Goal: Task Accomplishment & Management: Complete application form

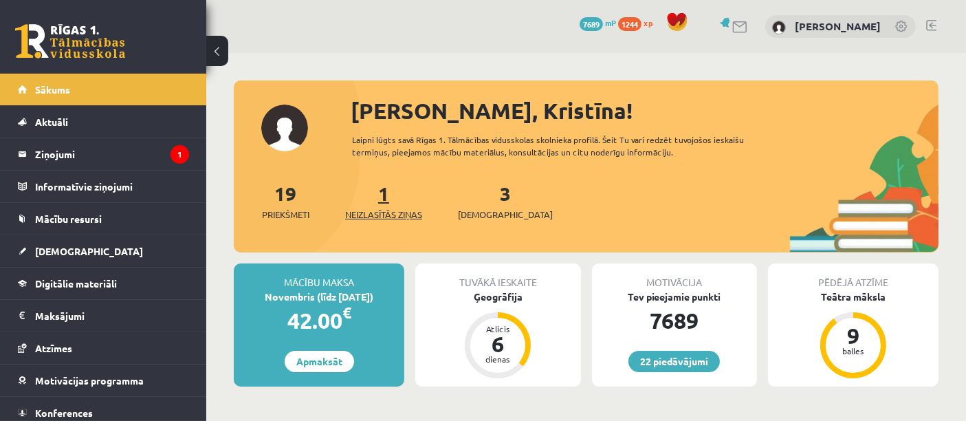
click at [386, 213] on span "Neizlasītās ziņas" at bounding box center [383, 215] width 77 height 14
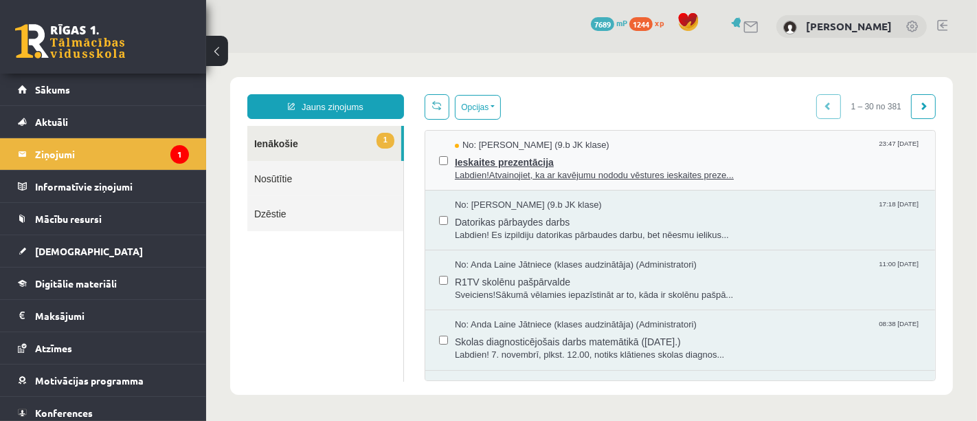
click at [645, 166] on span "Ieskaites prezentācija" at bounding box center [687, 159] width 467 height 17
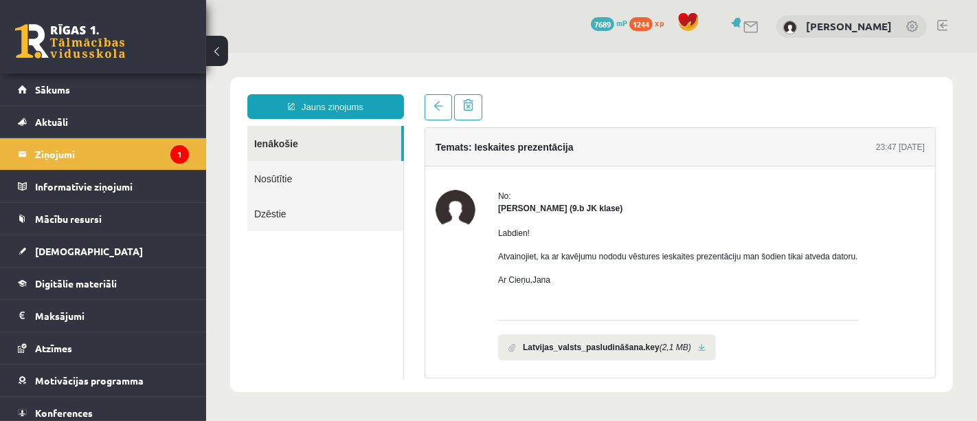
click at [684, 353] on li "Latvijas_valsts_pasludināšana.key (2,1 MB)" at bounding box center [607, 346] width 218 height 26
click at [698, 346] on link at bounding box center [702, 346] width 8 height 9
click at [127, 85] on link "Sākums" at bounding box center [103, 90] width 171 height 32
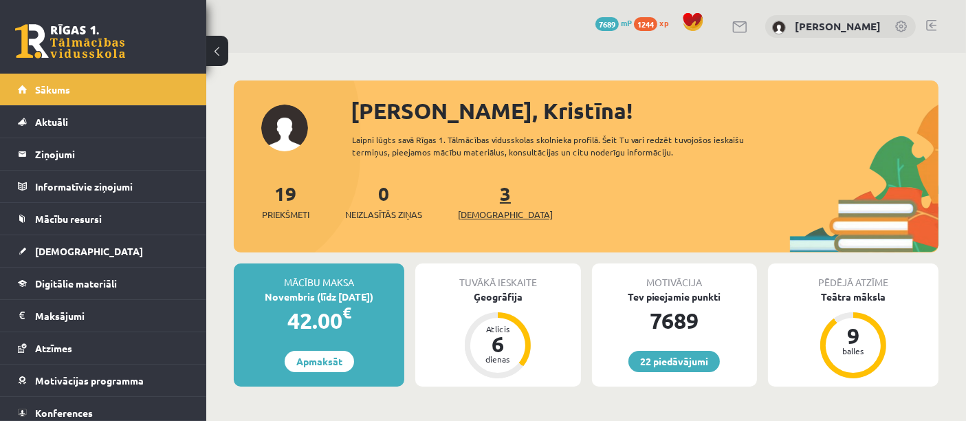
click at [478, 210] on span "[DEMOGRAPHIC_DATA]" at bounding box center [505, 215] width 95 height 14
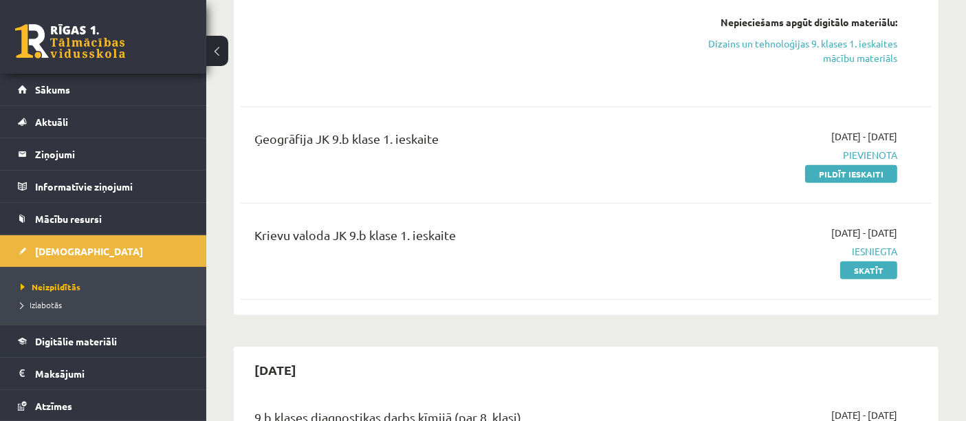
scroll to position [679, 0]
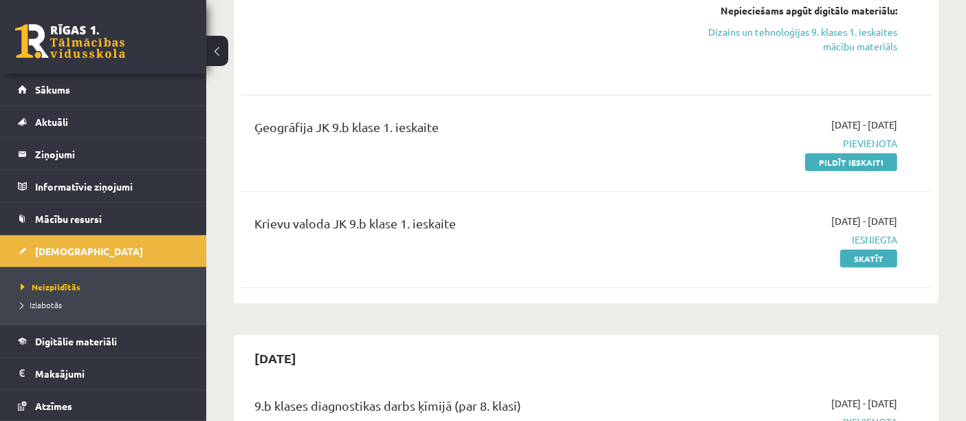
click at [878, 164] on link "Pildīt ieskaiti" at bounding box center [851, 162] width 92 height 18
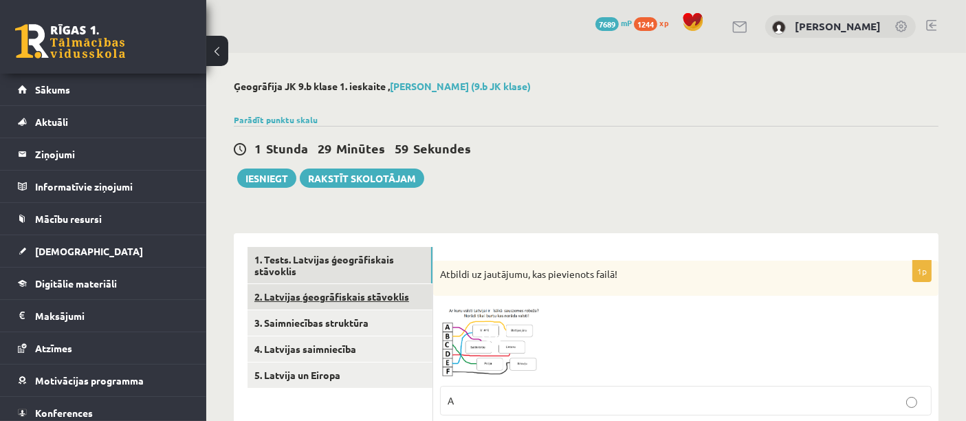
click at [349, 307] on link "2. Latvijas ģeogrāfiskais stāvoklis" at bounding box center [339, 296] width 185 height 25
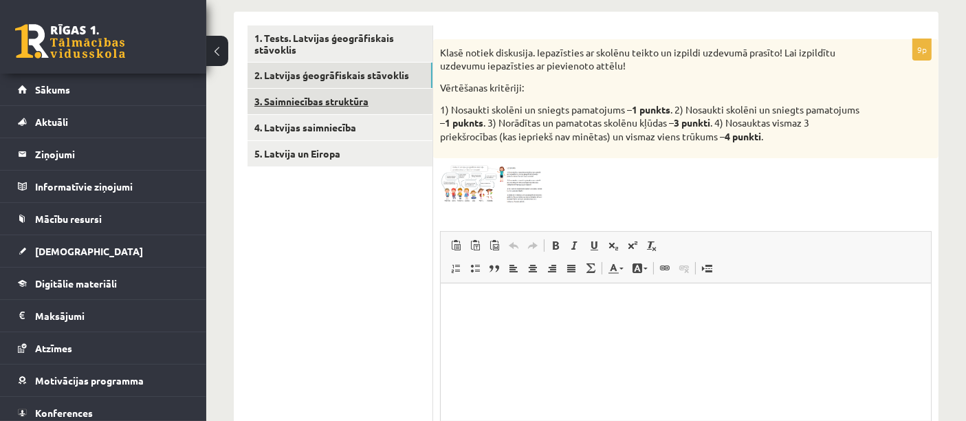
click at [371, 98] on link "3. Saimniecības struktūra" at bounding box center [339, 101] width 185 height 25
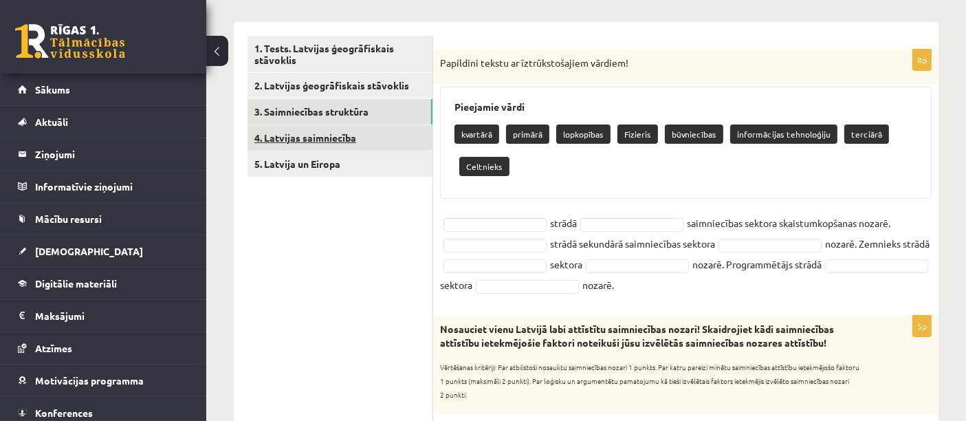
click at [363, 145] on link "4. Latvijas saimniecība" at bounding box center [339, 137] width 185 height 25
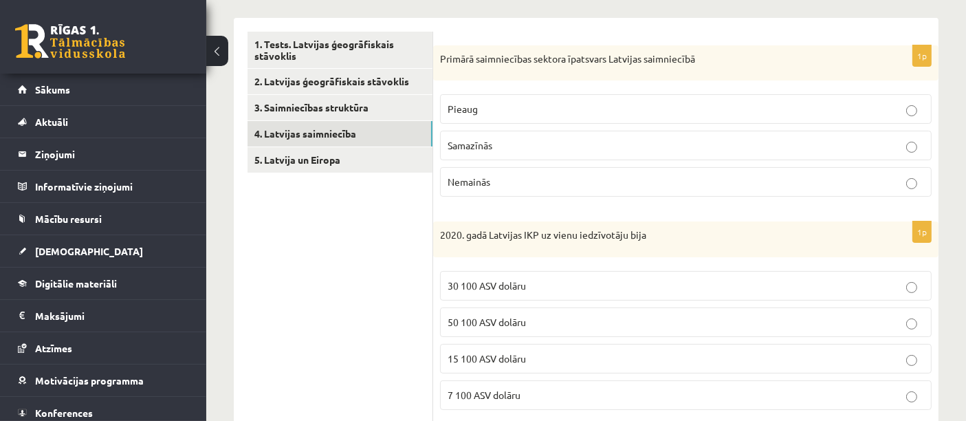
scroll to position [222, 0]
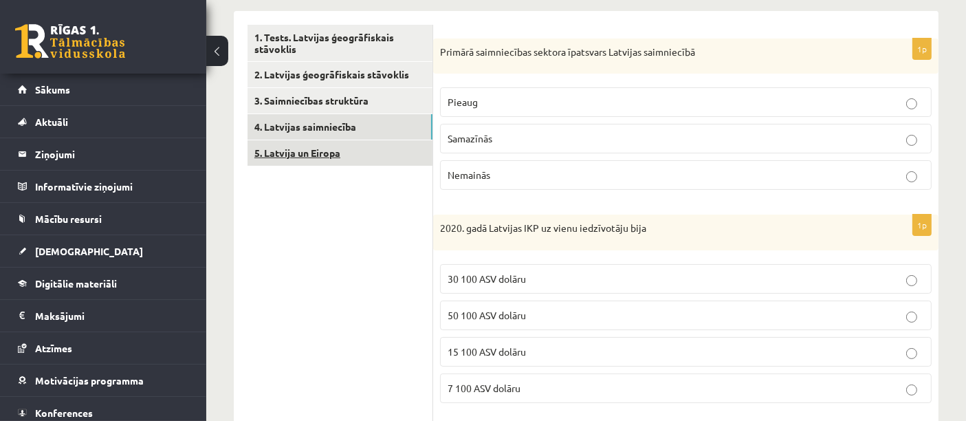
click at [342, 160] on link "5. Latvija un Eiropa" at bounding box center [339, 152] width 185 height 25
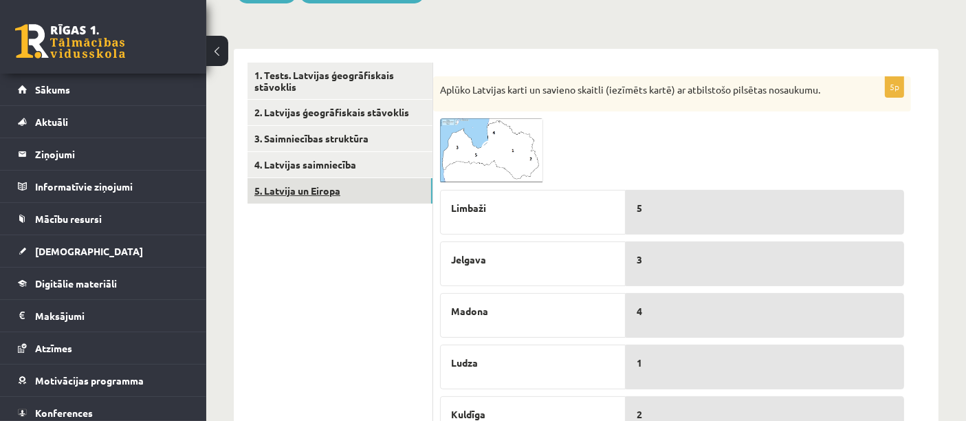
scroll to position [0, 0]
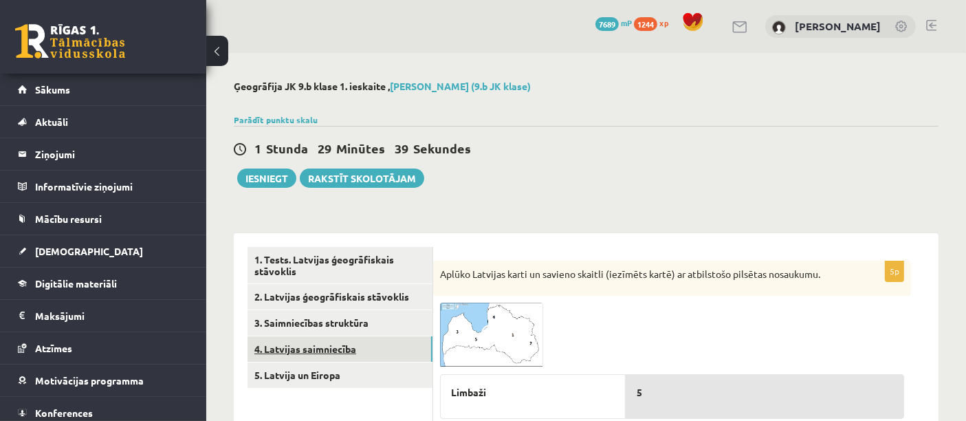
click at [328, 345] on link "4. Latvijas saimniecība" at bounding box center [339, 348] width 185 height 25
click at [331, 346] on link "4. Latvijas saimniecība" at bounding box center [339, 348] width 185 height 25
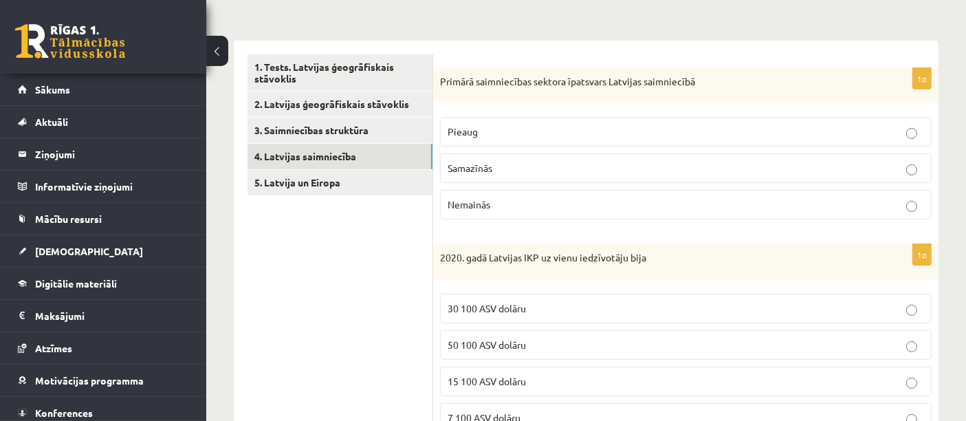
scroll to position [195, 0]
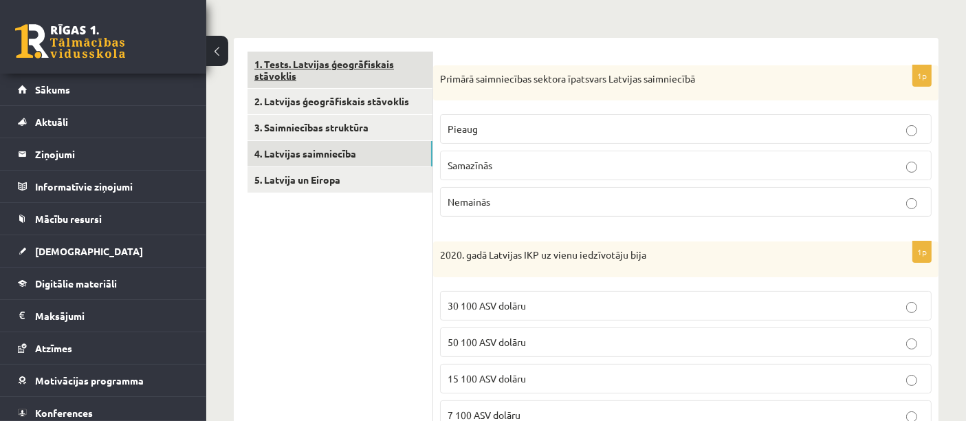
click at [351, 62] on link "1. Tests. Latvijas ģeogrāfiskais stāvoklis" at bounding box center [339, 70] width 185 height 37
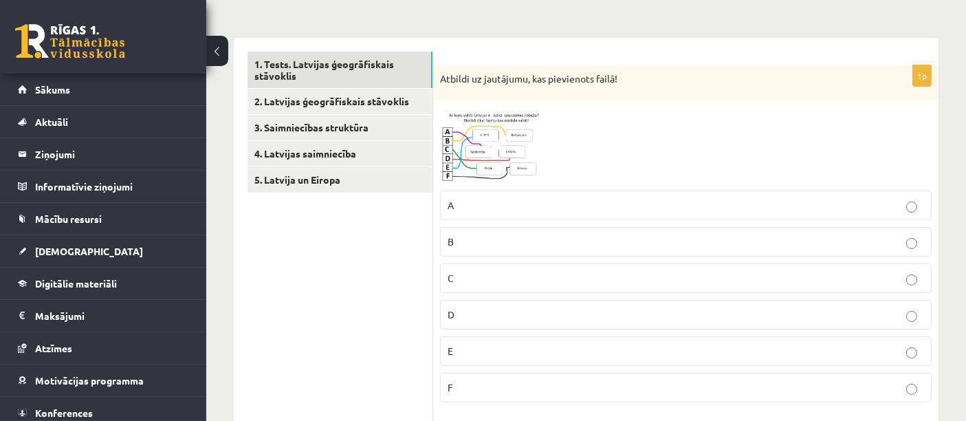
click at [493, 144] on span at bounding box center [492, 140] width 22 height 22
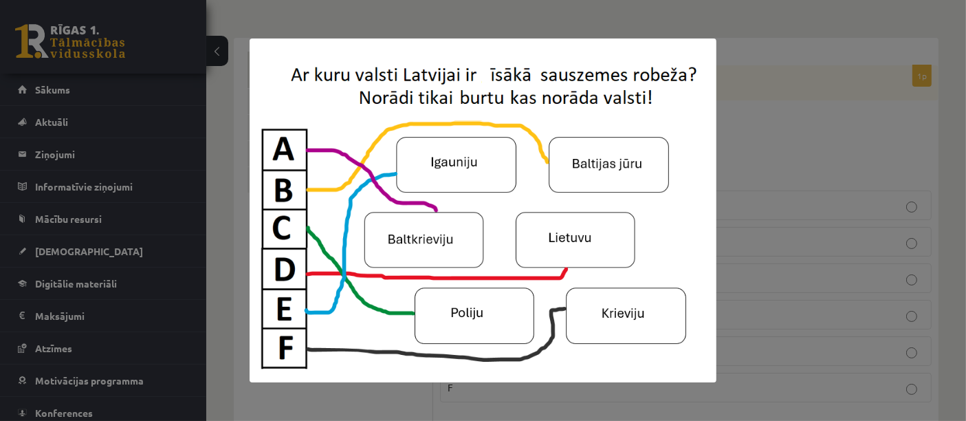
click at [801, 252] on div at bounding box center [483, 210] width 966 height 421
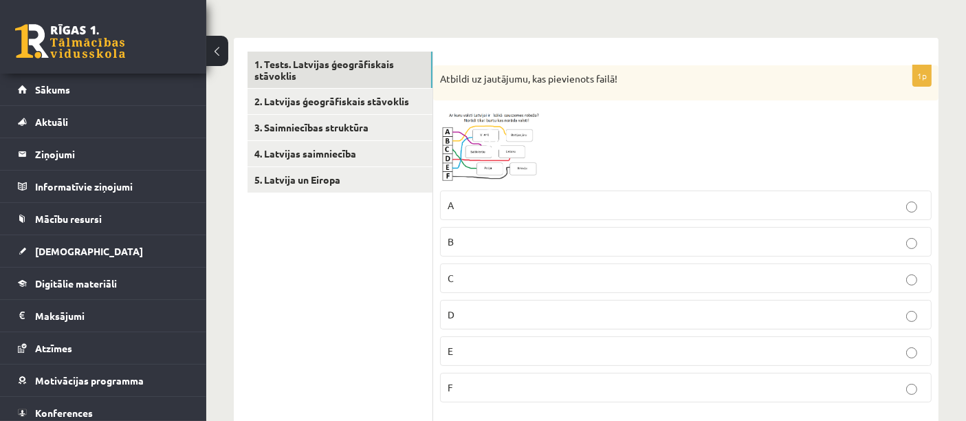
click at [577, 348] on p "E" at bounding box center [685, 351] width 476 height 14
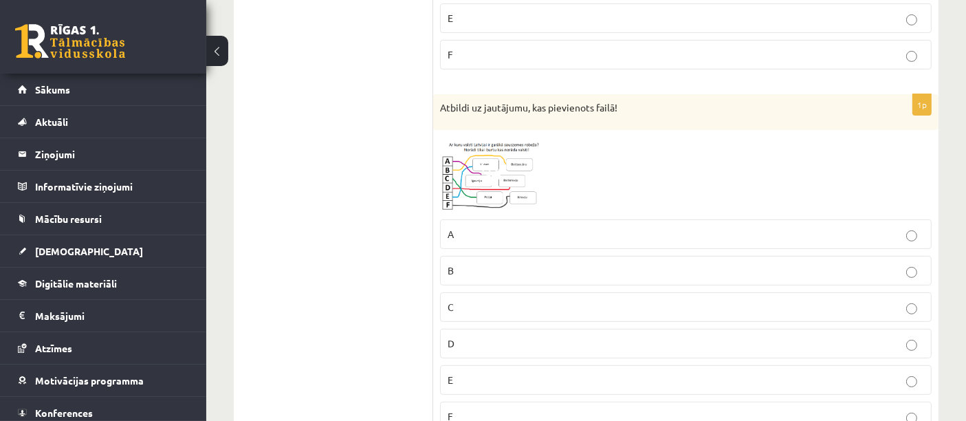
scroll to position [561, 0]
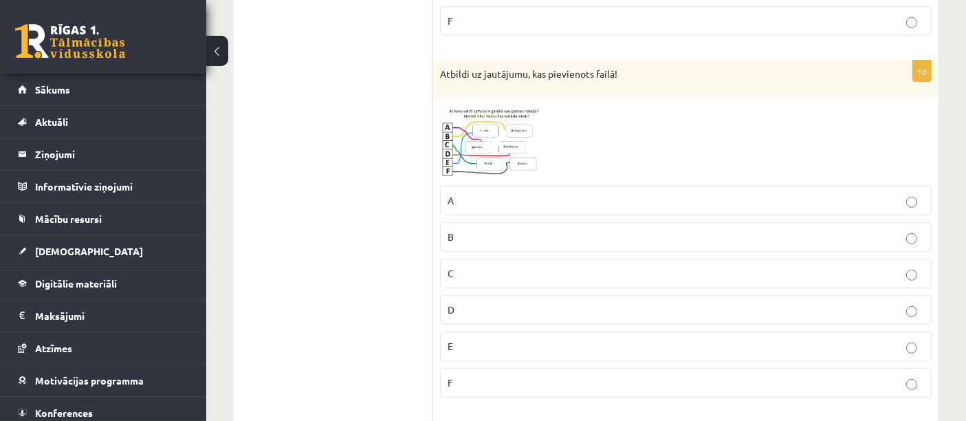
click at [500, 142] on span at bounding box center [492, 136] width 22 height 22
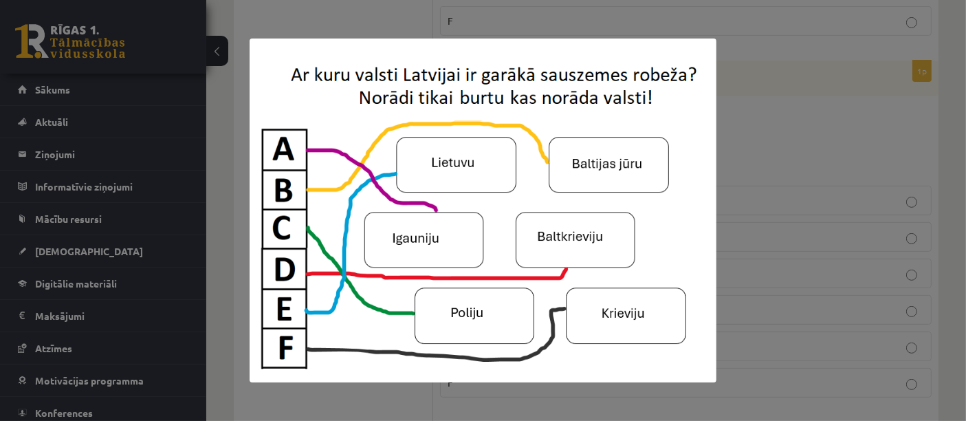
click at [752, 90] on div at bounding box center [483, 210] width 966 height 421
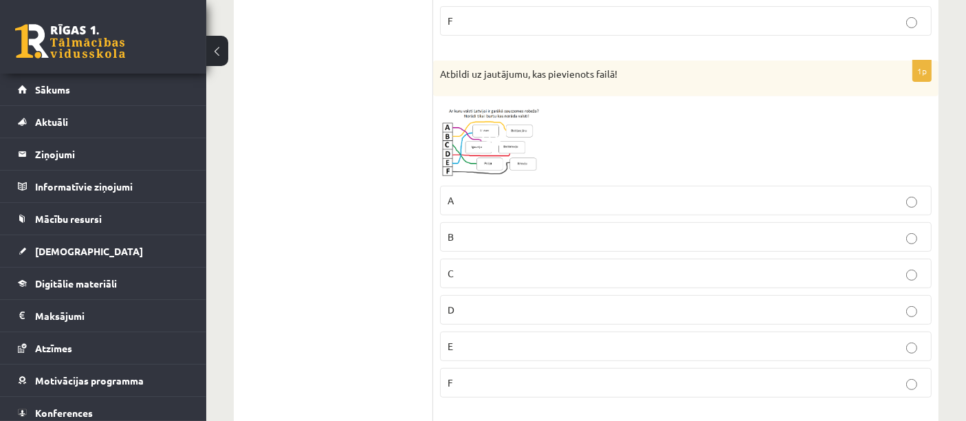
click at [579, 339] on p "E" at bounding box center [685, 346] width 476 height 14
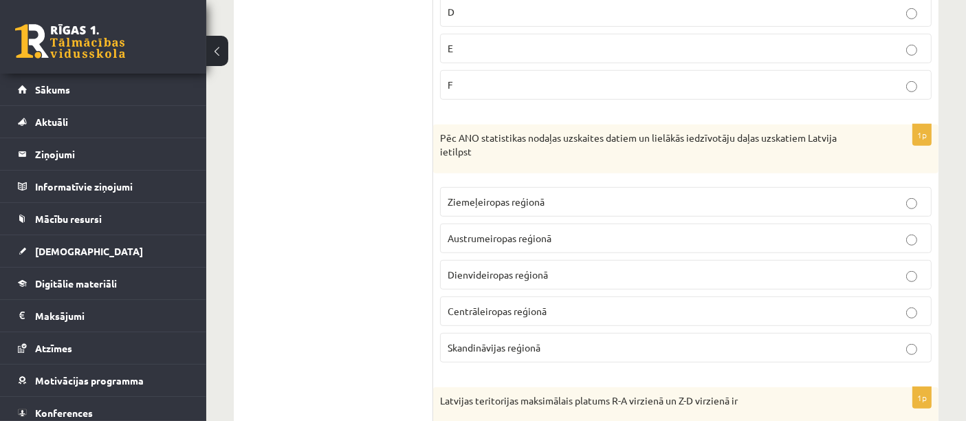
scroll to position [861, 0]
click at [506, 185] on label "Ziemeļeiropas reģionā" at bounding box center [685, 200] width 491 height 30
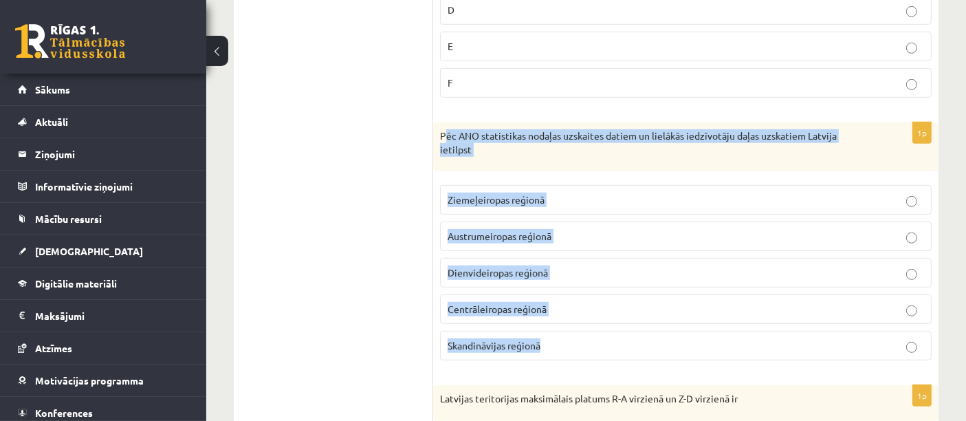
drag, startPoint x: 444, startPoint y: 133, endPoint x: 643, endPoint y: 328, distance: 278.5
click at [643, 328] on div "1p Pēc ANO statistikas nodaļas uzskaites datiem un lielākās iedzīvotāju daļas u…" at bounding box center [685, 246] width 505 height 249
copy div "ēc ANO statistikas nodaļas uzskaites datiem un lielākās iedzīvotāju daļas uzska…"
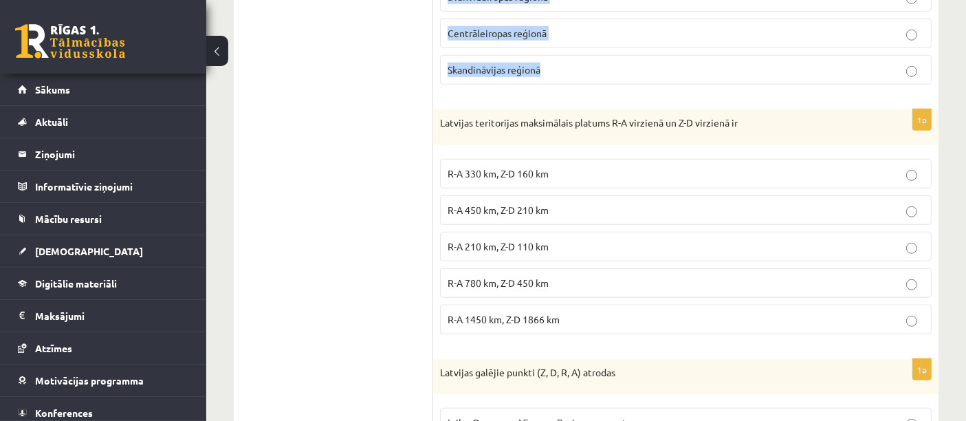
scroll to position [1134, 0]
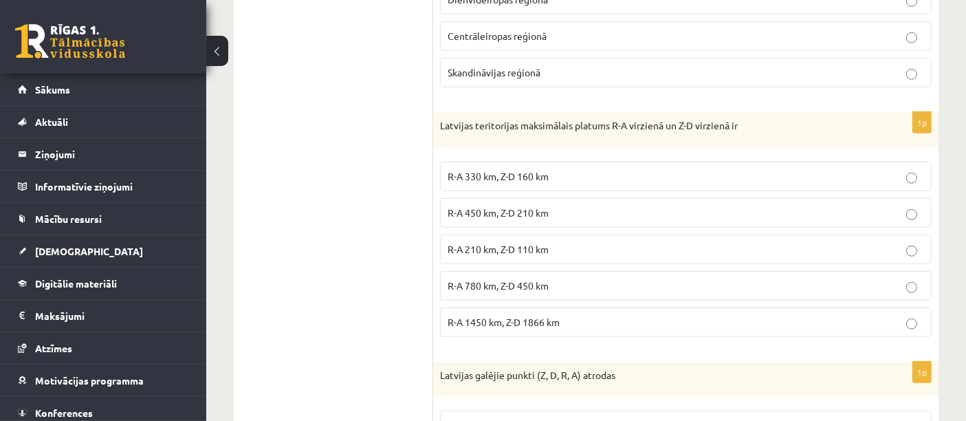
click at [537, 315] on span "R-A 1450 km, Z-D 1866 km" at bounding box center [503, 321] width 112 height 12
click at [533, 287] on label "R-A 780 km, Z-D 450 km" at bounding box center [685, 286] width 491 height 30
drag, startPoint x: 431, startPoint y: 115, endPoint x: 631, endPoint y: 305, distance: 275.6
copy div "1p Atbildi uz jautājumu, kas pievienots failā! A B C D E F 1p Atbildi uz jautāj…"
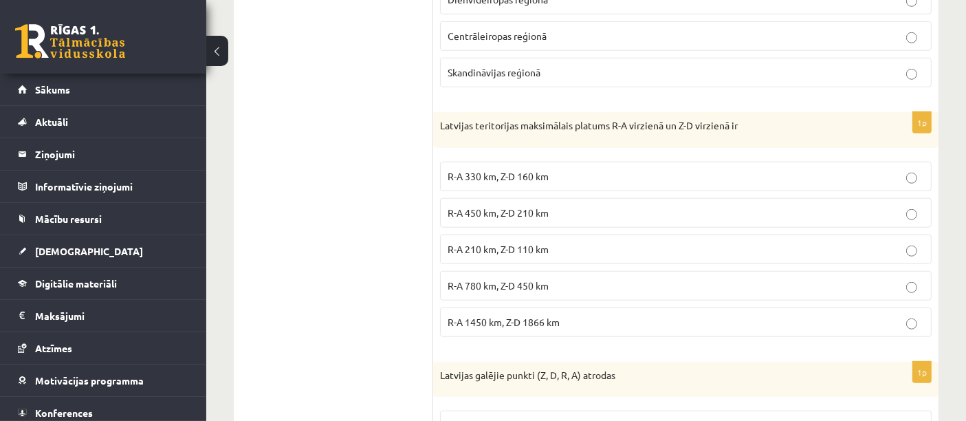
click at [546, 206] on span "R-A 450 km, Z-D 210 km" at bounding box center [497, 212] width 101 height 12
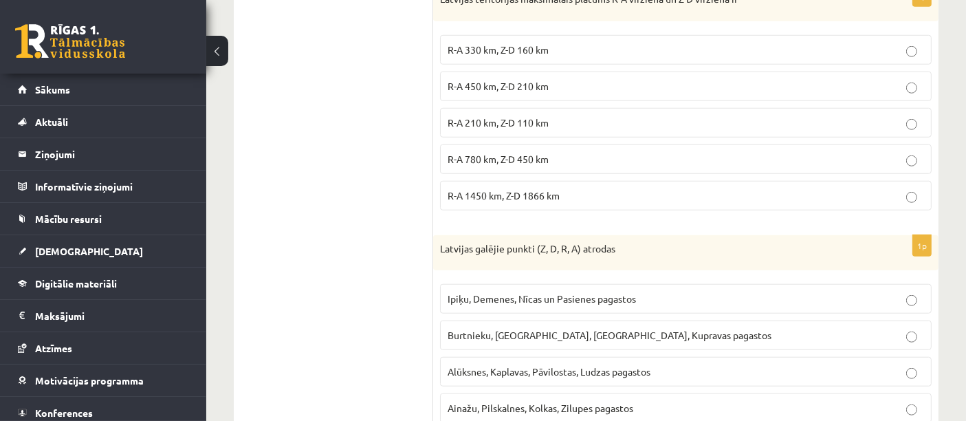
scroll to position [1378, 0]
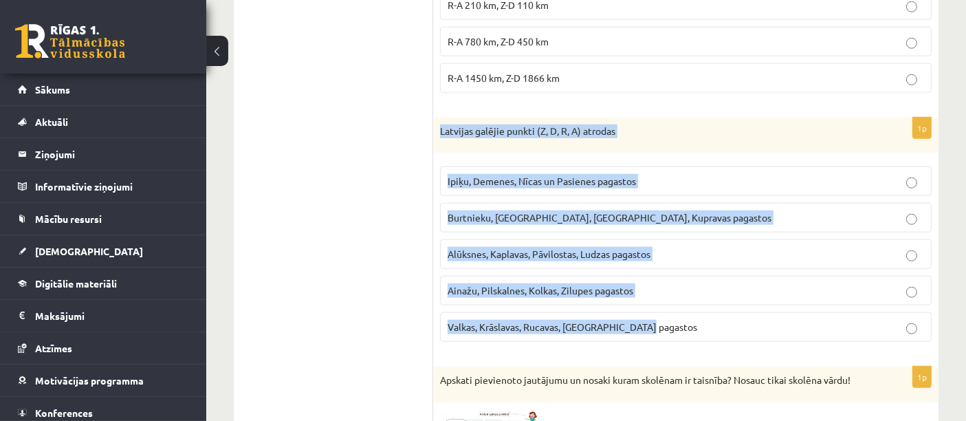
drag, startPoint x: 438, startPoint y: 120, endPoint x: 652, endPoint y: 319, distance: 292.7
click at [652, 319] on div "1p Latvijas galējie punkti (Z, D, R, A) atrodas Ipiķu, Demenes, Nīcas un Pasien…" at bounding box center [685, 236] width 505 height 236
copy div "Latvijas galējie punkti (Z, D, R, A) atrodas Ipiķu, Demenes, Nīcas un Pasienes …"
click at [484, 166] on label "Ipiķu, Demenes, Nīcas un Pasienes pagastos" at bounding box center [685, 181] width 491 height 30
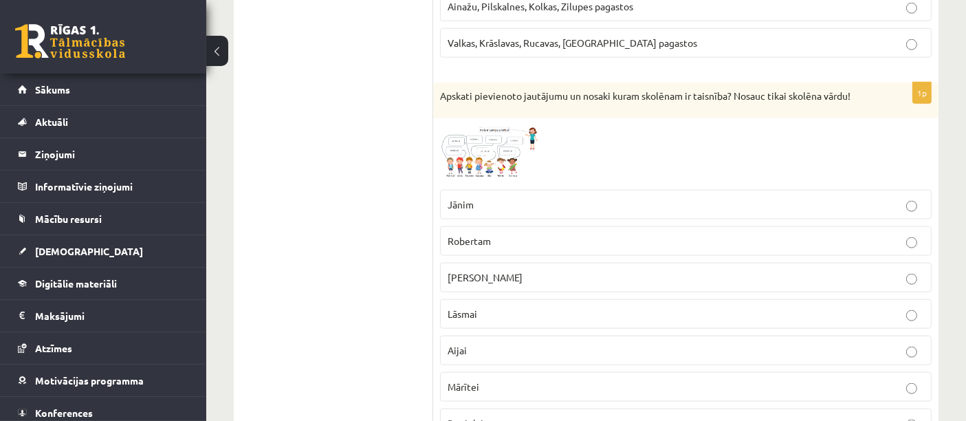
scroll to position [1663, 0]
click at [509, 131] on img at bounding box center [491, 153] width 103 height 58
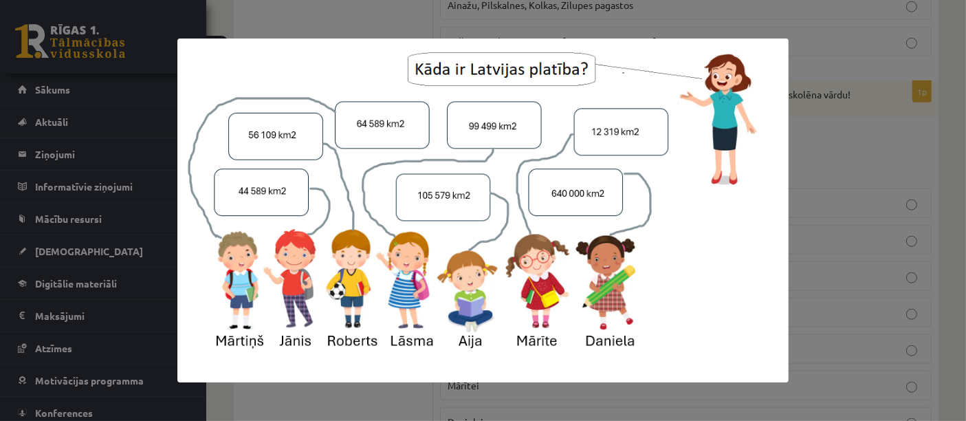
click at [823, 66] on div at bounding box center [483, 210] width 966 height 421
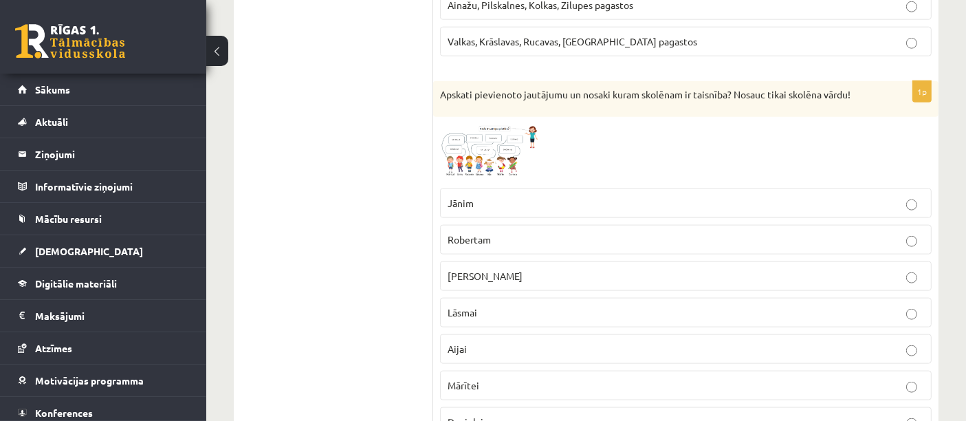
click at [522, 270] on p "Mārtiņam" at bounding box center [685, 276] width 476 height 14
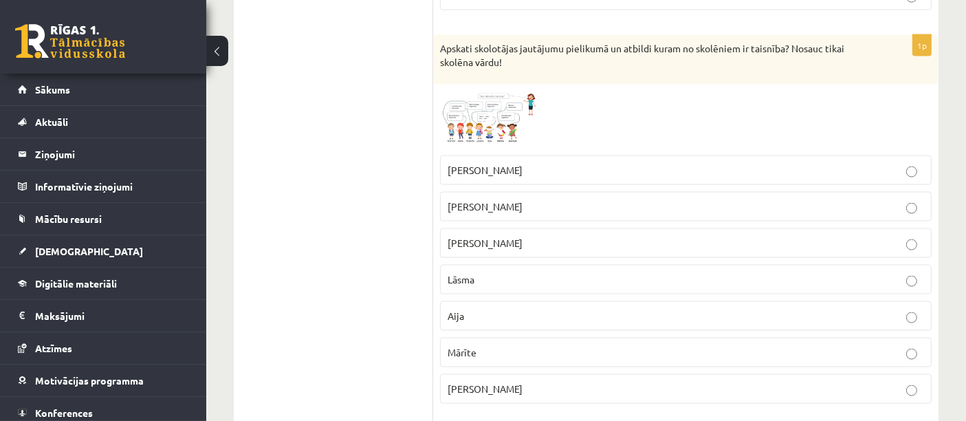
scroll to position [2091, 0]
click at [498, 112] on span at bounding box center [492, 123] width 22 height 22
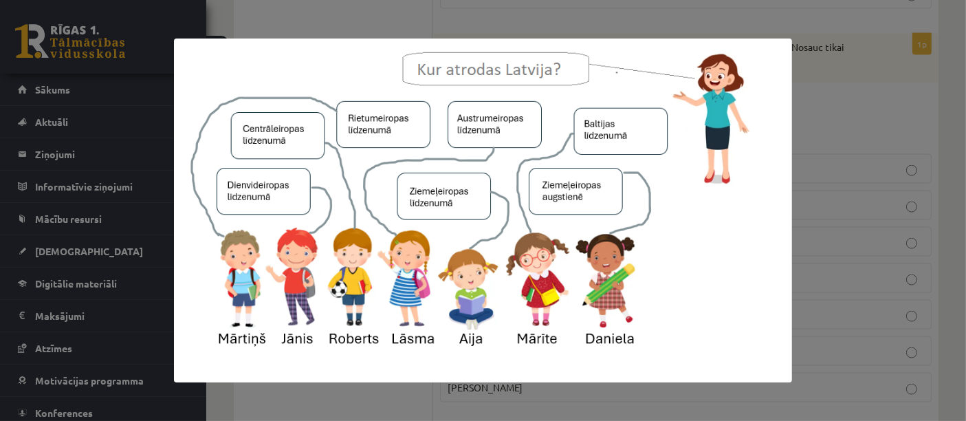
click at [850, 78] on div at bounding box center [483, 210] width 966 height 421
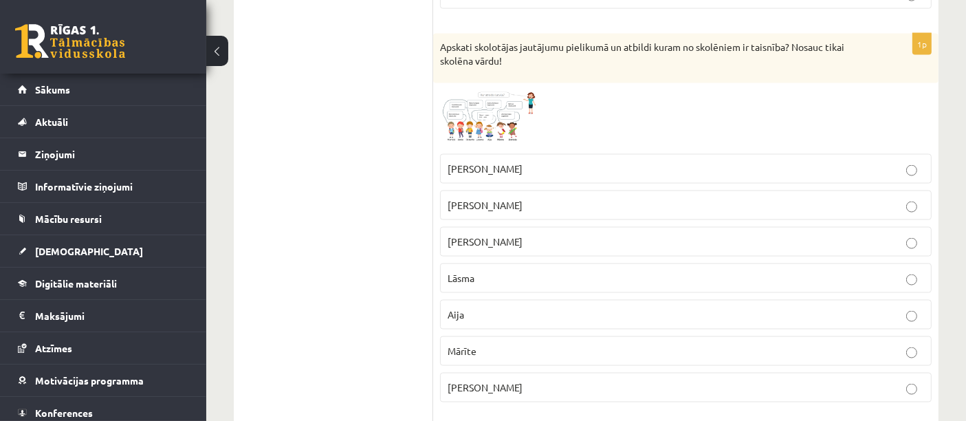
click at [487, 307] on p "Aija" at bounding box center [685, 314] width 476 height 14
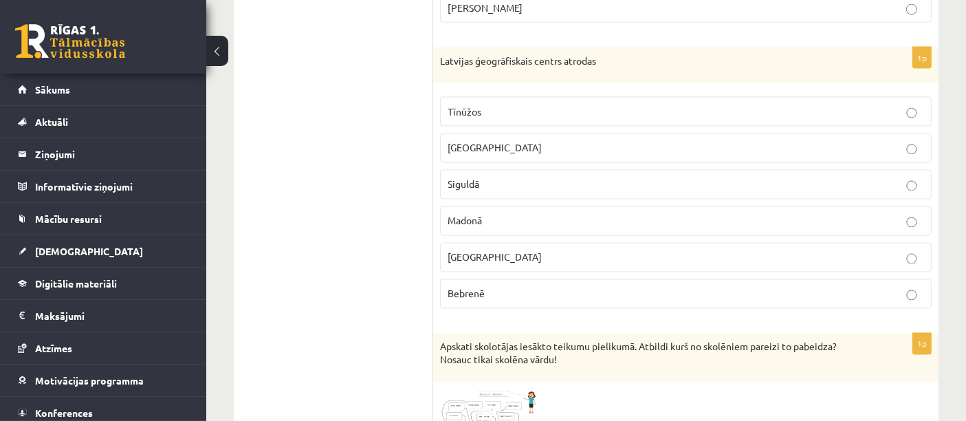
scroll to position [2468, 0]
click at [477, 104] on label "Tīnūžos" at bounding box center [685, 114] width 491 height 30
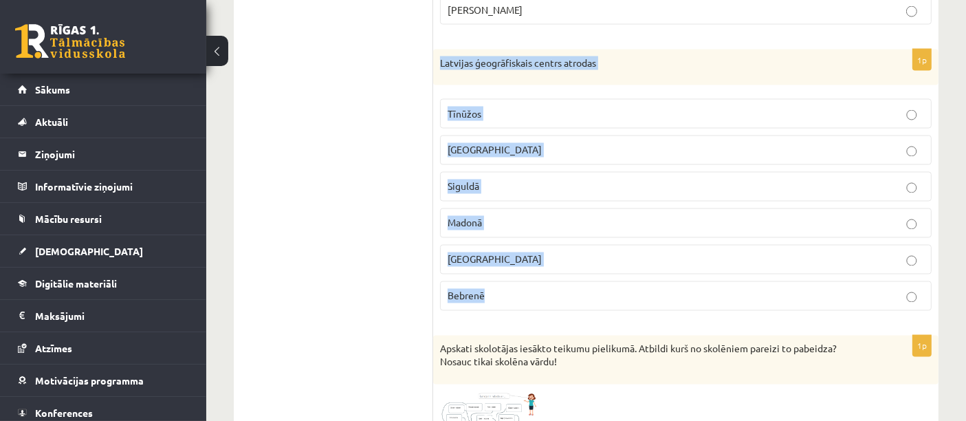
drag, startPoint x: 433, startPoint y: 48, endPoint x: 566, endPoint y: 270, distance: 258.6
click at [566, 270] on div "1p Latvijas ģeogrāfiskais centrs atrodas Tīnūžos Rīgā Siguldā Madonā Jelgavā Be…" at bounding box center [685, 185] width 505 height 272
copy div "Latvijas ģeogrāfiskais centrs atrodas Tīnūžos Rīgā Siguldā Madonā Jelgavā Bebre…"
click at [491, 216] on p "Madonā" at bounding box center [685, 223] width 476 height 14
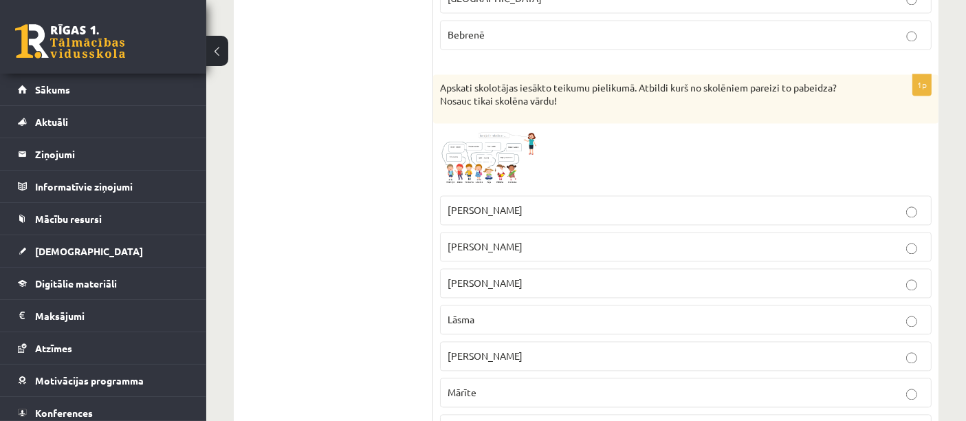
scroll to position [2731, 0]
click at [480, 140] on img at bounding box center [491, 157] width 103 height 58
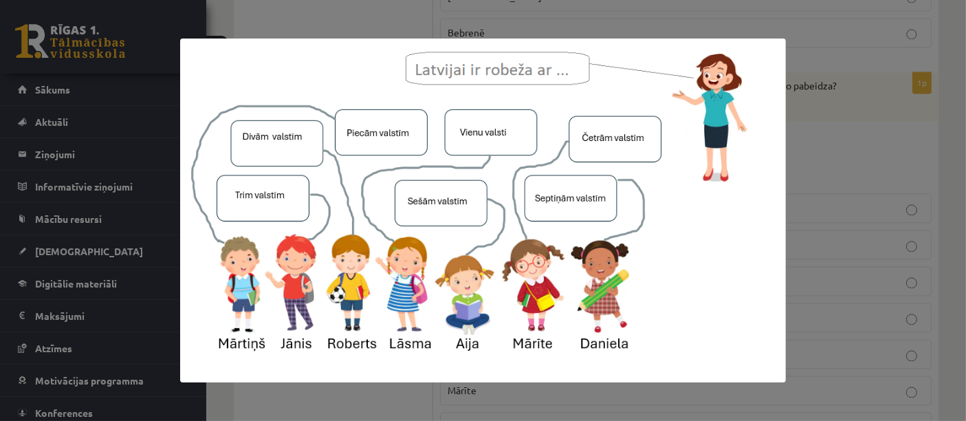
click at [845, 134] on div at bounding box center [483, 210] width 966 height 421
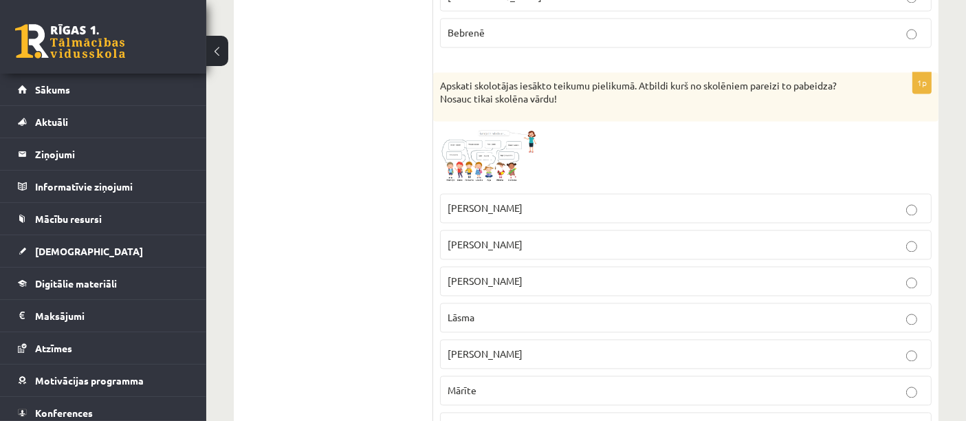
click at [537, 383] on p "Mārīte" at bounding box center [685, 390] width 476 height 14
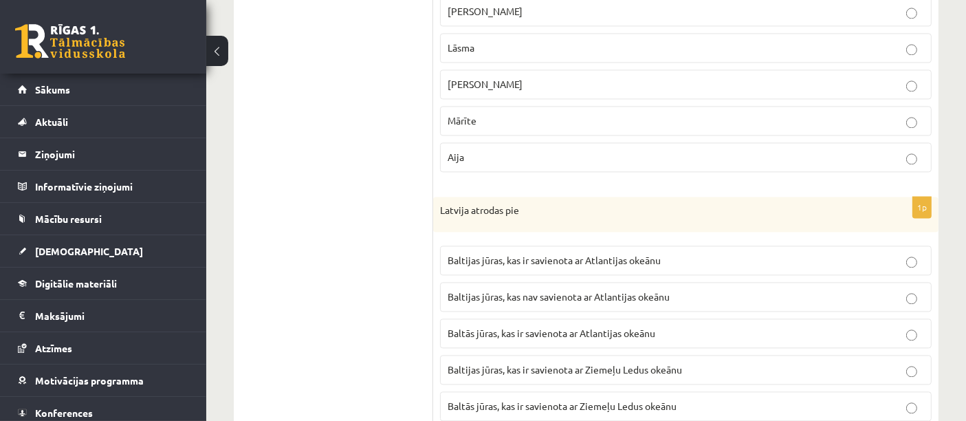
scroll to position [3030, 0]
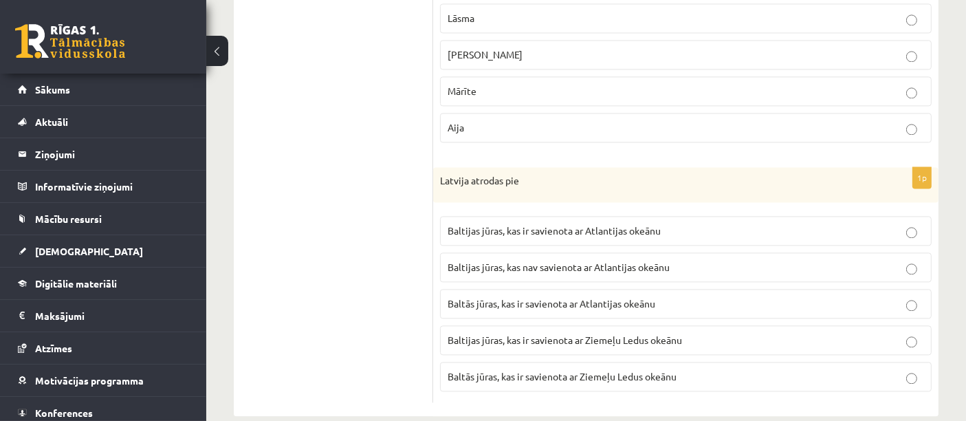
click at [570, 297] on span "Baltās jūras, kas ir savienota ar Atlantijas okeānu" at bounding box center [551, 303] width 208 height 12
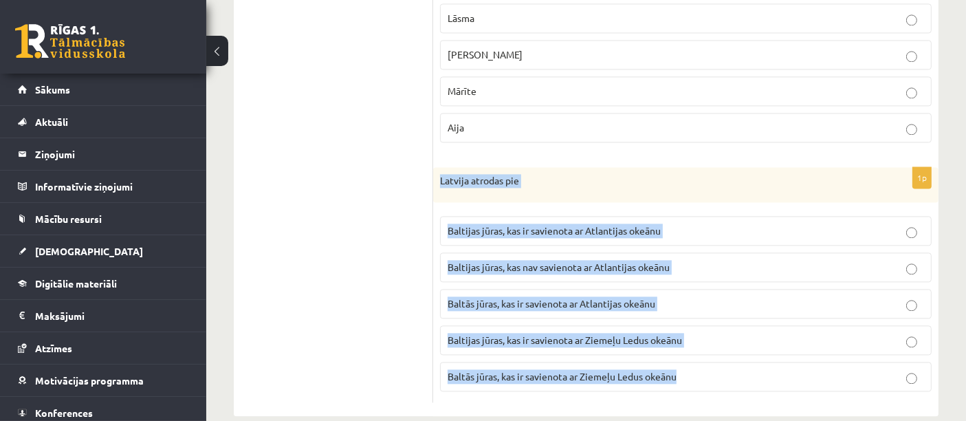
drag, startPoint x: 441, startPoint y: 161, endPoint x: 700, endPoint y: 344, distance: 316.5
click at [700, 344] on div "1p Latvija atrodas pie Baltijas jūras, kas ir savienota ar Atlantijas okeānu Ba…" at bounding box center [685, 285] width 505 height 236
copy div "Latvija atrodas pie Baltijas jūras, kas ir savienota ar Atlantijas okeānu Balti…"
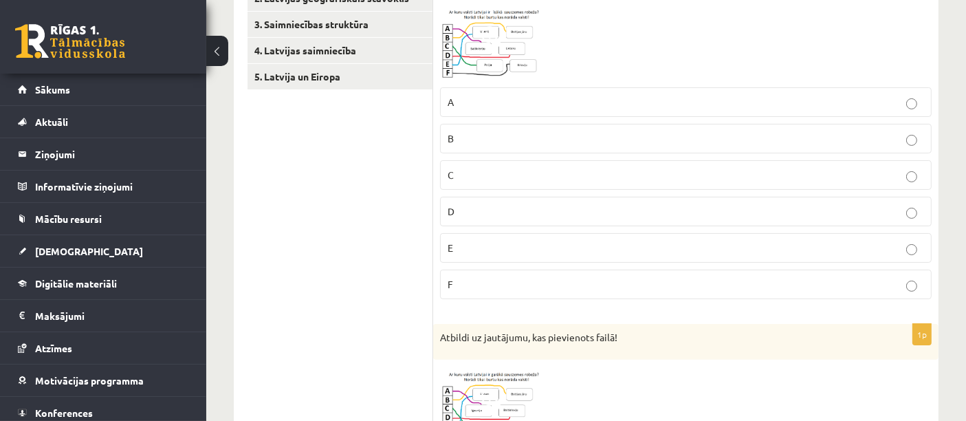
scroll to position [0, 0]
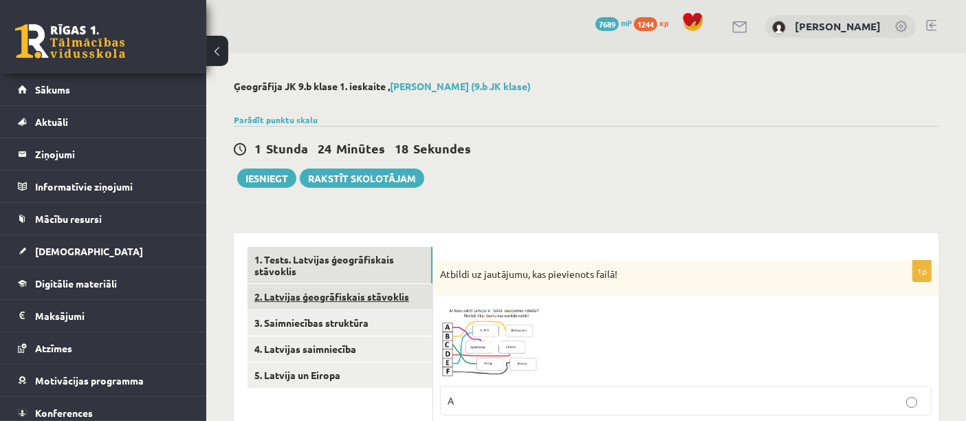
click at [277, 302] on link "2. Latvijas ģeogrāfiskais stāvoklis" at bounding box center [339, 296] width 185 height 25
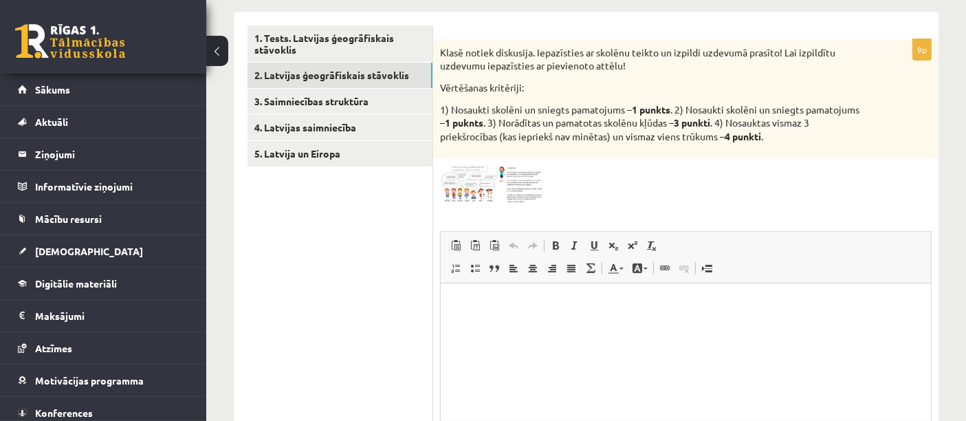
click at [554, 164] on div "9p Klasē notiek diskusija. Iepazīsties ar skolēnu teikto un izpildi uzdevumā pr…" at bounding box center [685, 278] width 505 height 478
click at [520, 181] on img at bounding box center [491, 184] width 103 height 38
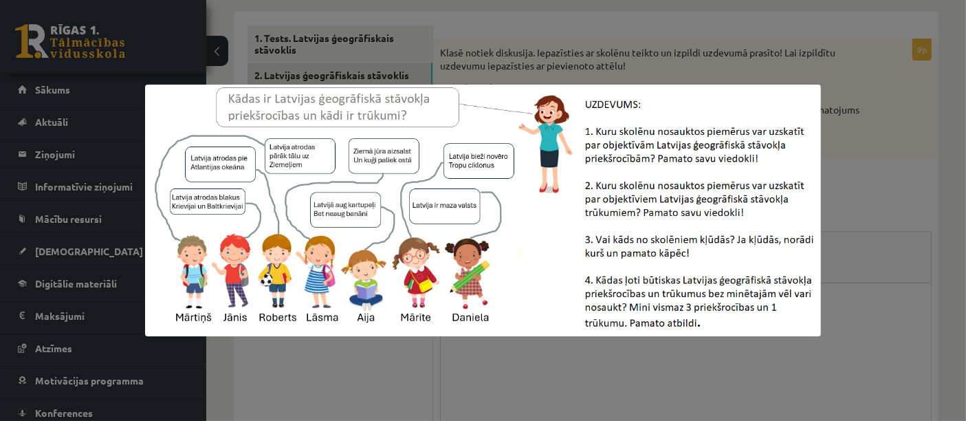
click at [871, 183] on div at bounding box center [483, 210] width 966 height 421
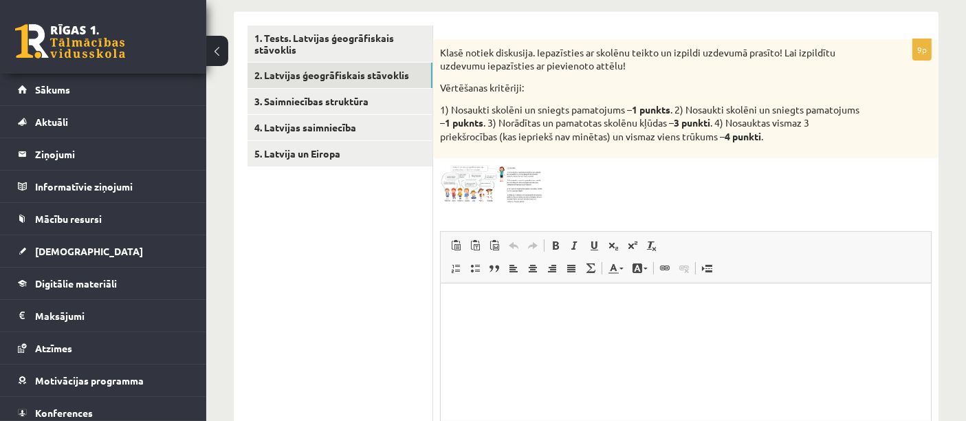
click at [469, 325] on html at bounding box center [685, 304] width 490 height 42
click at [471, 195] on img at bounding box center [491, 184] width 103 height 38
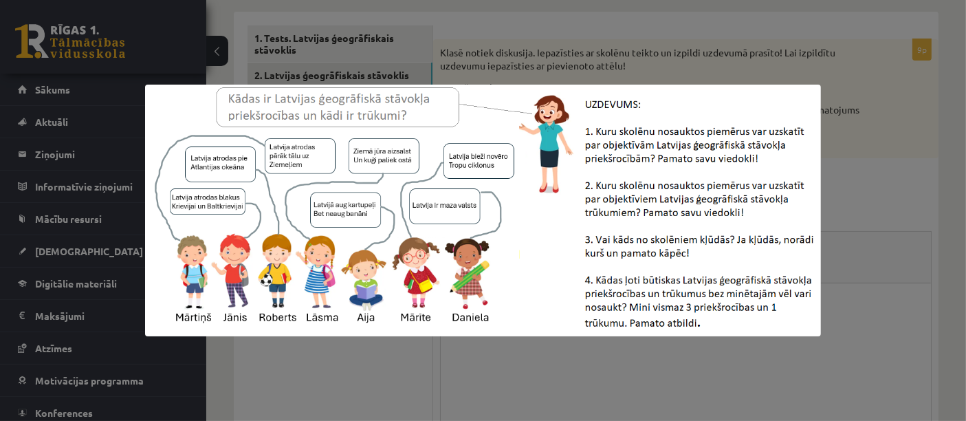
click at [303, 332] on img at bounding box center [483, 211] width 676 height 252
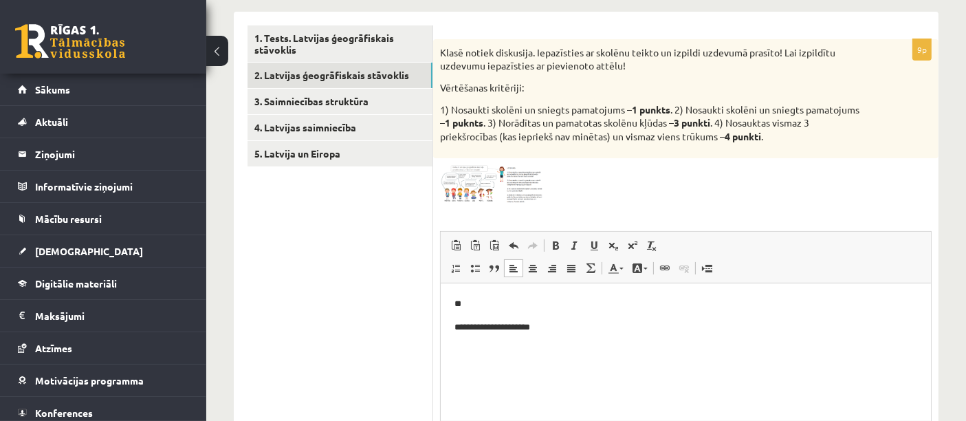
click at [568, 329] on p "**********" at bounding box center [685, 327] width 463 height 14
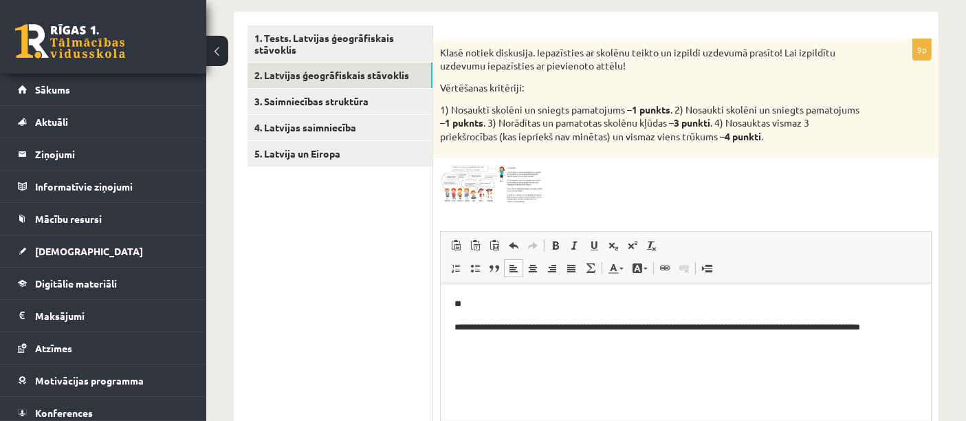
click at [479, 163] on div "**********" at bounding box center [685, 278] width 505 height 478
click at [493, 179] on img at bounding box center [491, 184] width 103 height 38
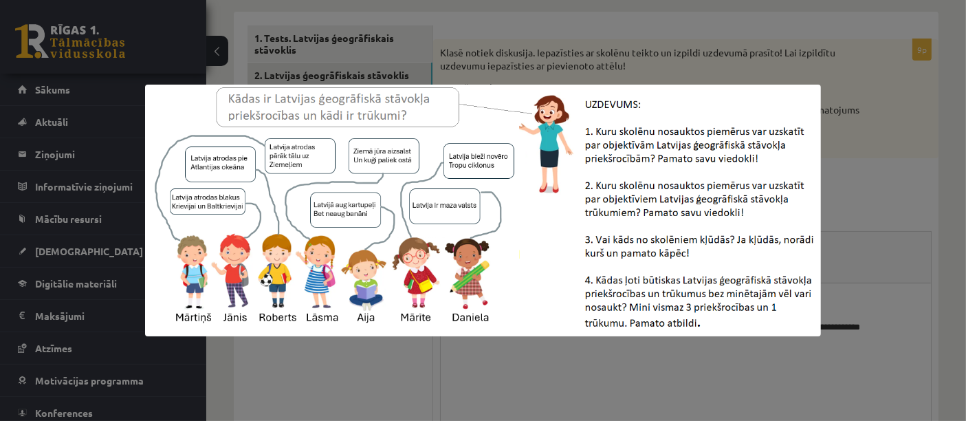
click at [390, 335] on img at bounding box center [483, 211] width 676 height 252
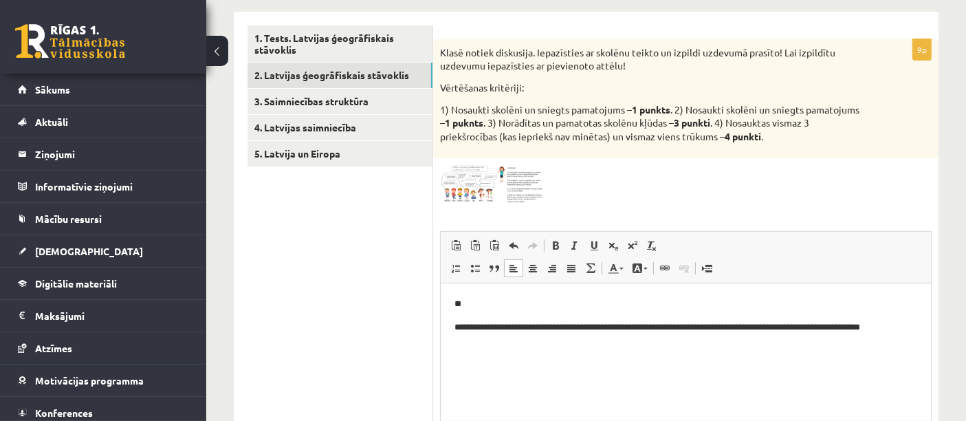
click at [515, 183] on img at bounding box center [491, 184] width 103 height 38
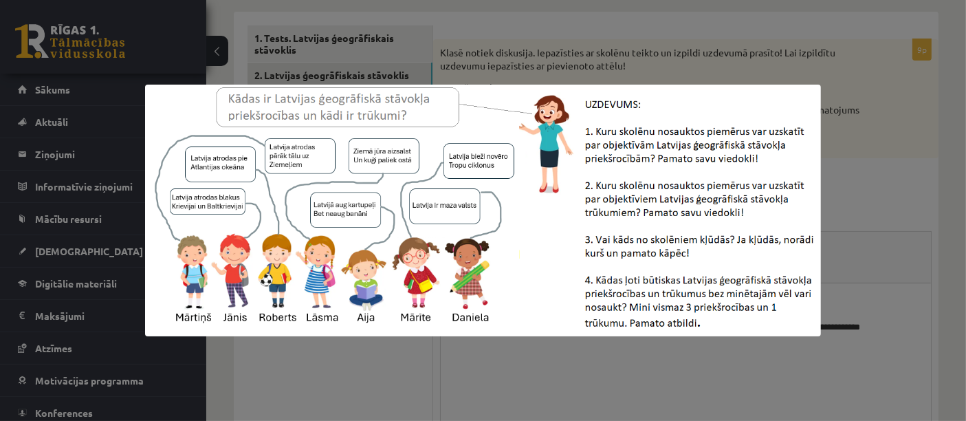
click at [383, 379] on div at bounding box center [483, 210] width 966 height 421
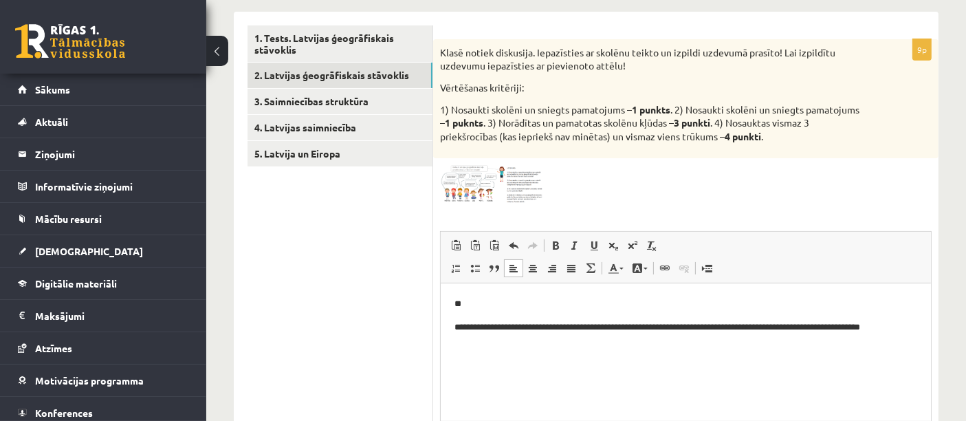
click at [512, 332] on p "**********" at bounding box center [685, 327] width 463 height 14
click at [746, 328] on p "**********" at bounding box center [685, 334] width 463 height 29
click at [808, 331] on p "**********" at bounding box center [685, 334] width 463 height 29
drag, startPoint x: 529, startPoint y: 341, endPoint x: 451, endPoint y: 344, distance: 78.4
click at [451, 344] on html "**********" at bounding box center [685, 334] width 490 height 102
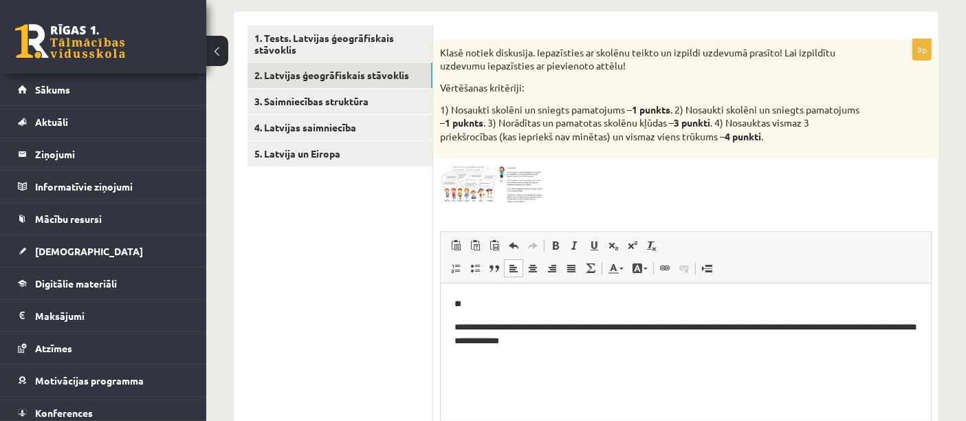
click at [599, 350] on body "**********" at bounding box center [685, 334] width 463 height 75
click at [496, 189] on span at bounding box center [492, 198] width 22 height 22
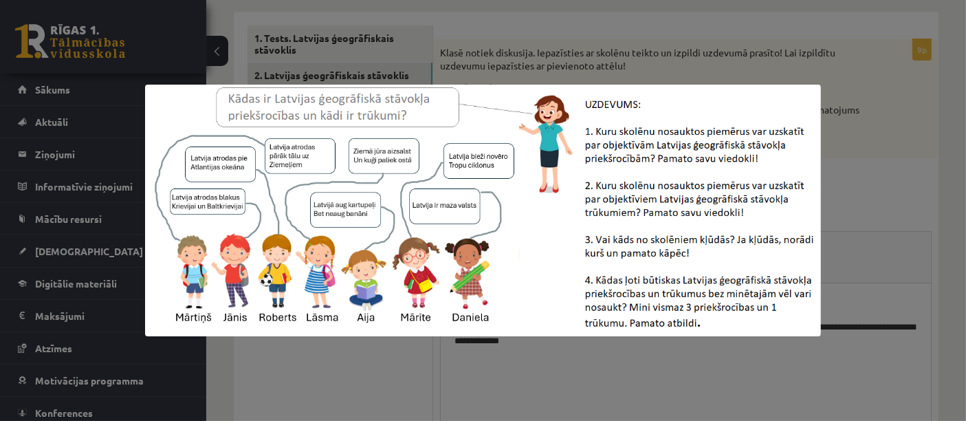
click at [904, 165] on div at bounding box center [483, 210] width 966 height 421
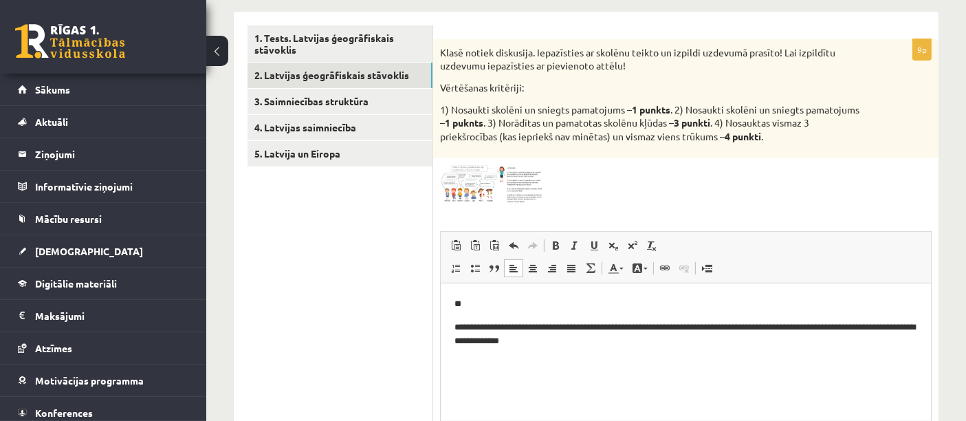
click at [634, 348] on p "**********" at bounding box center [685, 334] width 463 height 29
click at [489, 176] on img at bounding box center [491, 184] width 103 height 38
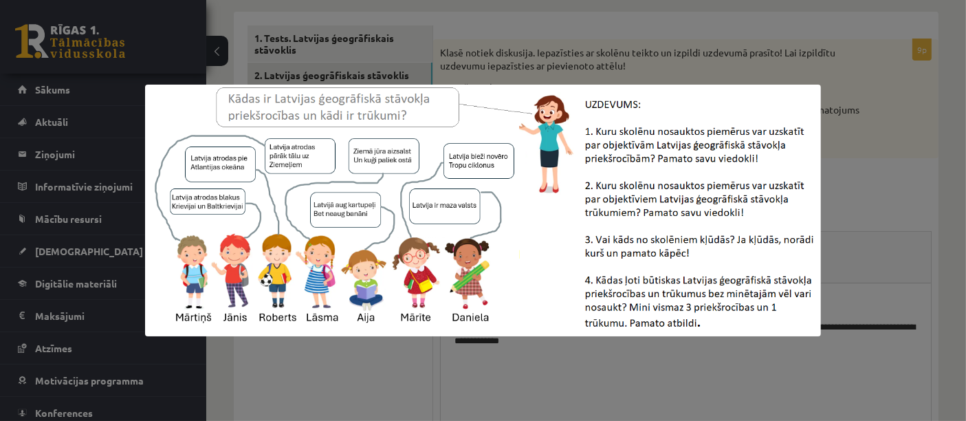
click at [582, 359] on div at bounding box center [483, 210] width 966 height 421
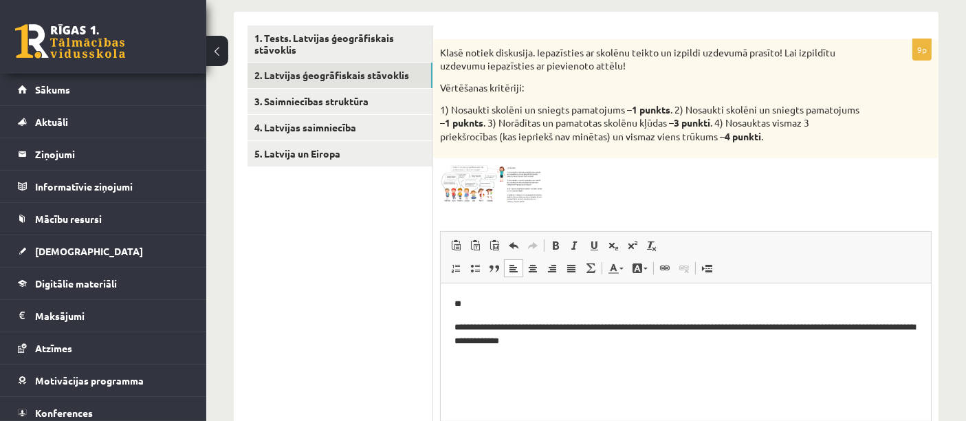
click at [592, 342] on p "**********" at bounding box center [685, 334] width 463 height 29
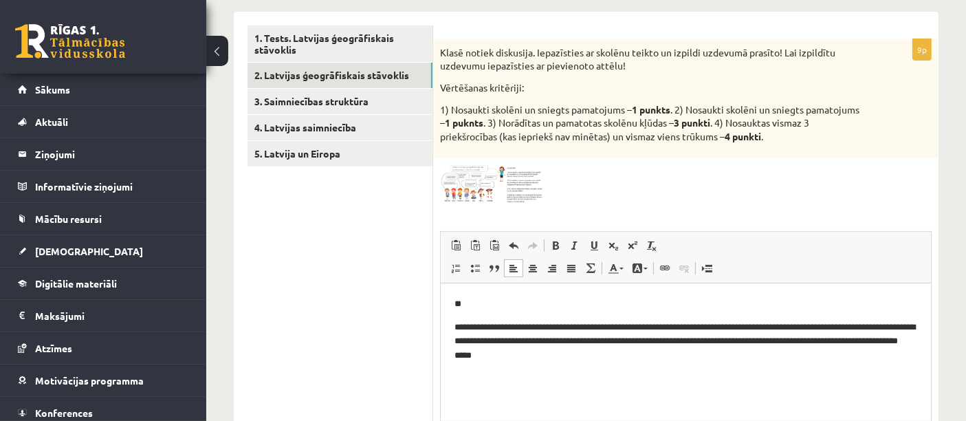
click at [481, 192] on span at bounding box center [492, 198] width 22 height 22
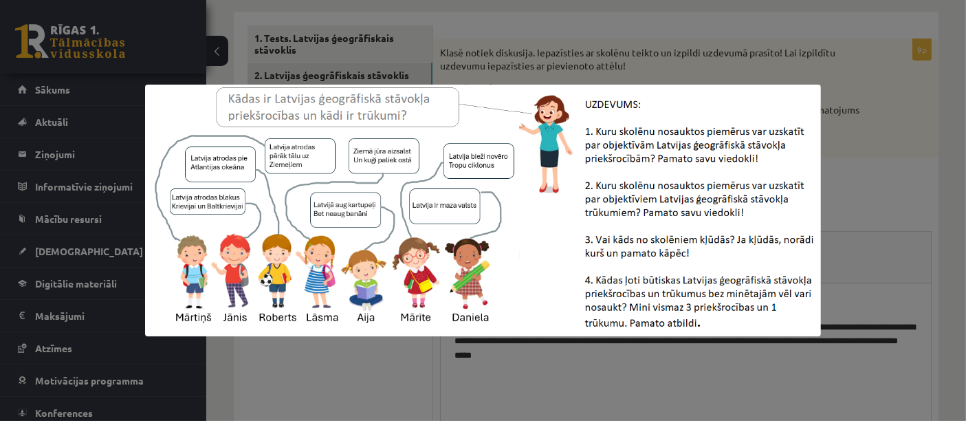
click at [891, 155] on div at bounding box center [483, 210] width 966 height 421
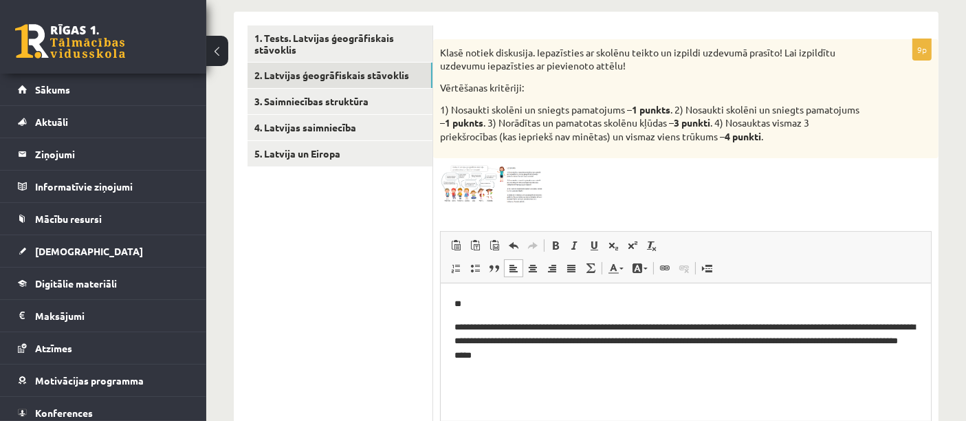
click at [593, 361] on p "**********" at bounding box center [685, 341] width 463 height 43
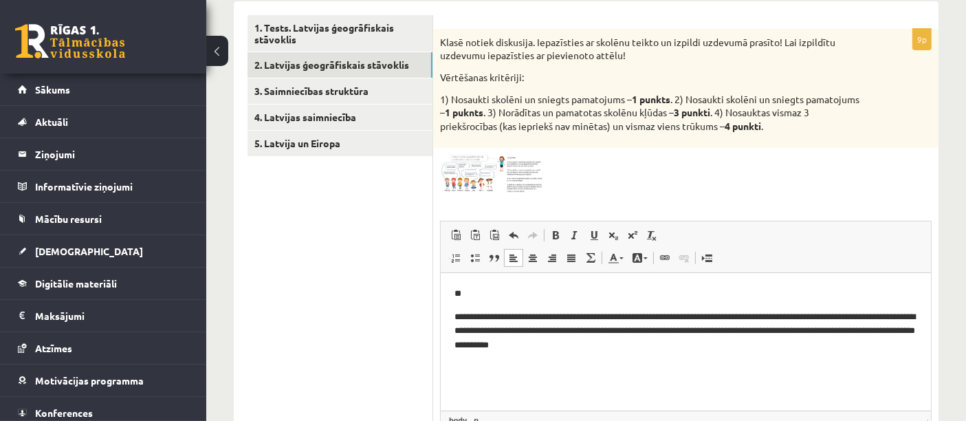
scroll to position [235, 0]
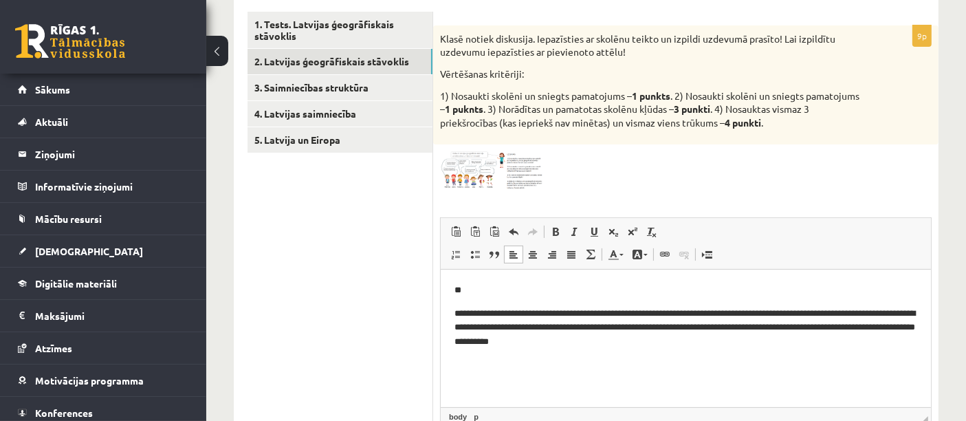
click at [491, 328] on p "**********" at bounding box center [685, 328] width 463 height 43
click at [495, 328] on p "**********" at bounding box center [685, 328] width 463 height 43
click at [570, 327] on p "**********" at bounding box center [685, 328] width 463 height 43
click at [734, 330] on p "**********" at bounding box center [685, 328] width 463 height 43
click at [752, 331] on p "**********" at bounding box center [685, 328] width 463 height 43
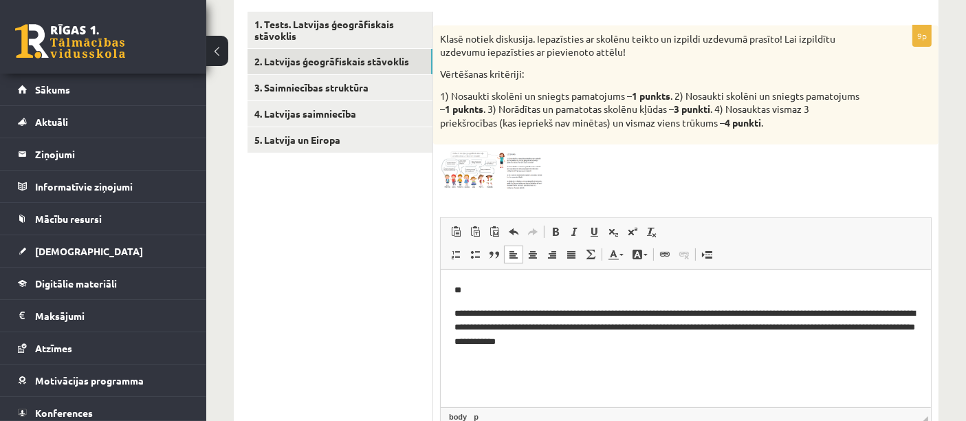
click at [607, 338] on p "**********" at bounding box center [685, 328] width 463 height 43
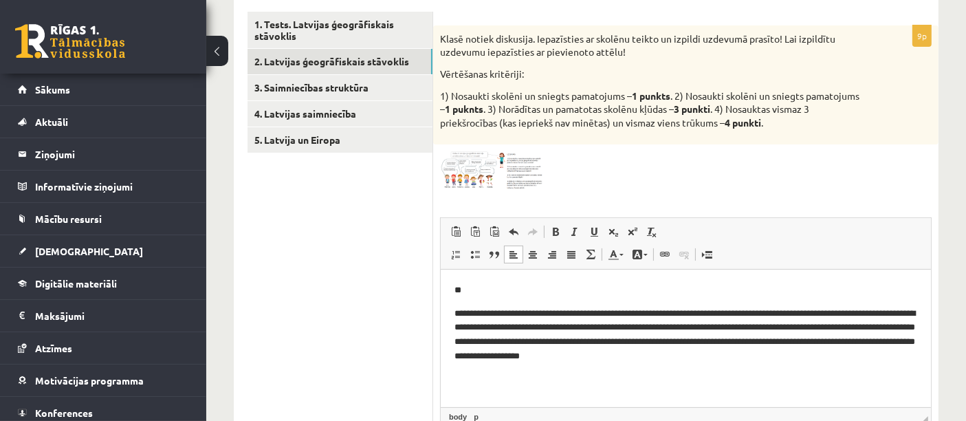
click at [571, 327] on p "**********" at bounding box center [685, 335] width 463 height 57
click at [475, 186] on img at bounding box center [491, 170] width 103 height 38
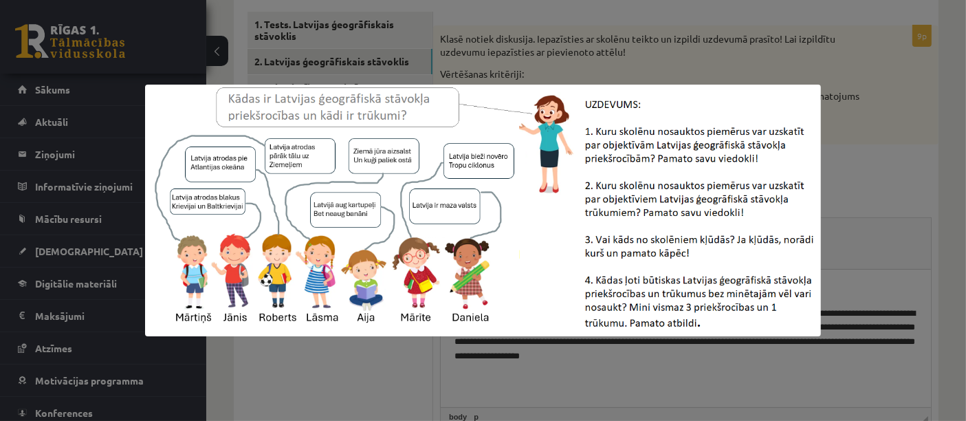
click at [427, 361] on div at bounding box center [483, 210] width 966 height 421
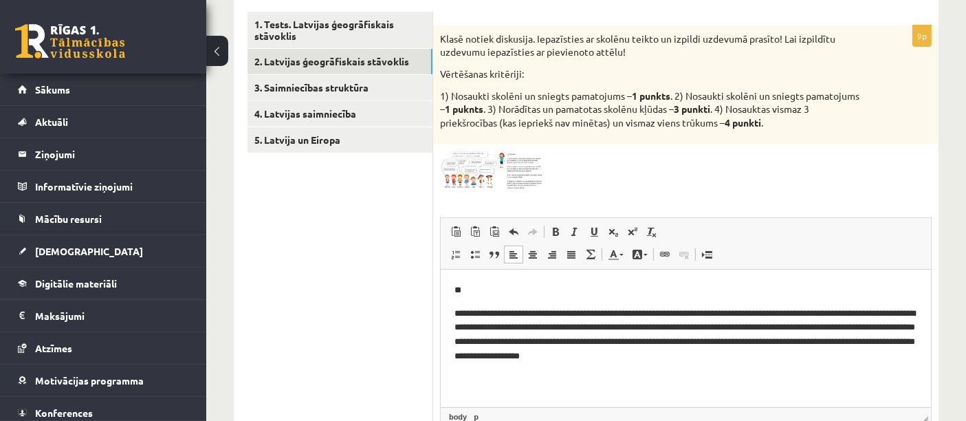
click at [570, 328] on p "**********" at bounding box center [685, 335] width 463 height 57
click at [485, 218] on span "Redaktora rīkjoslas Ielīmēt Klaviatūras saīsne vadīšanas taustiņš+V Ievietot kā…" at bounding box center [686, 244] width 490 height 52
click at [484, 183] on span at bounding box center [492, 184] width 22 height 22
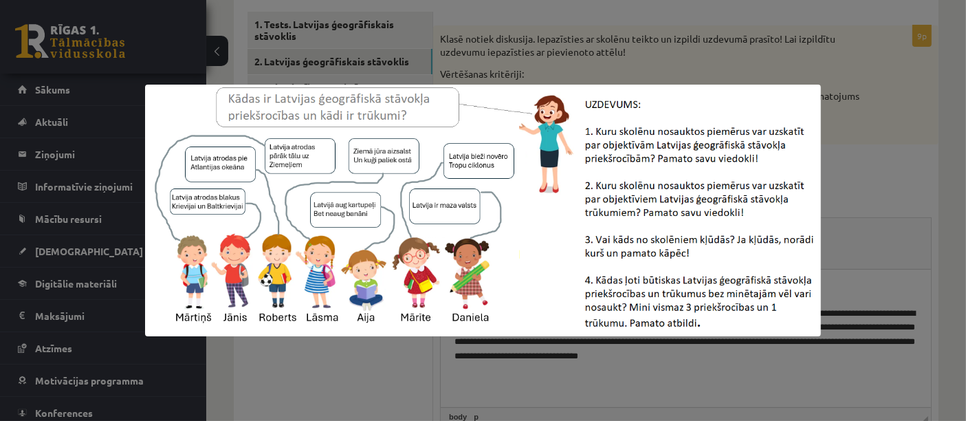
click at [373, 333] on img at bounding box center [483, 211] width 676 height 252
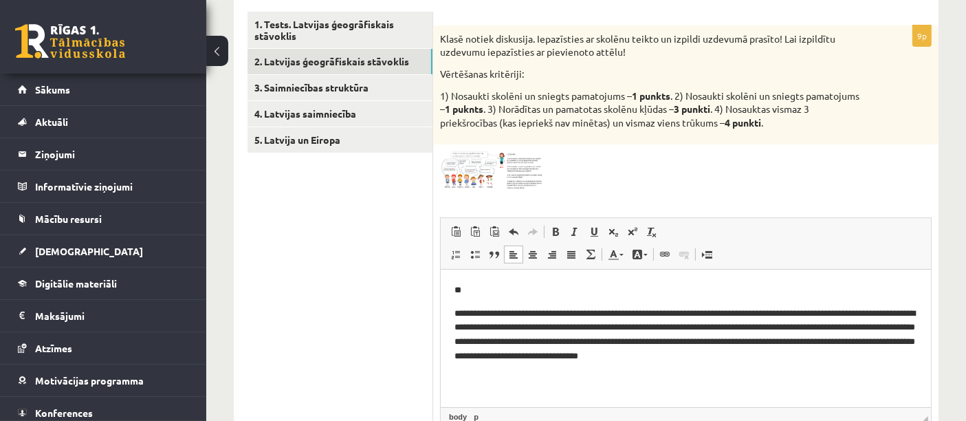
click at [630, 326] on p "**********" at bounding box center [685, 335] width 463 height 57
click at [509, 170] on img at bounding box center [491, 170] width 103 height 38
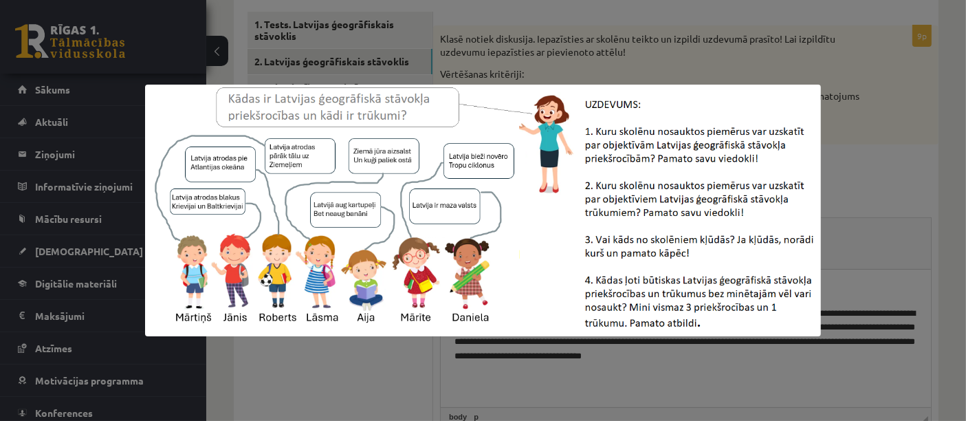
click at [579, 67] on div at bounding box center [483, 210] width 966 height 421
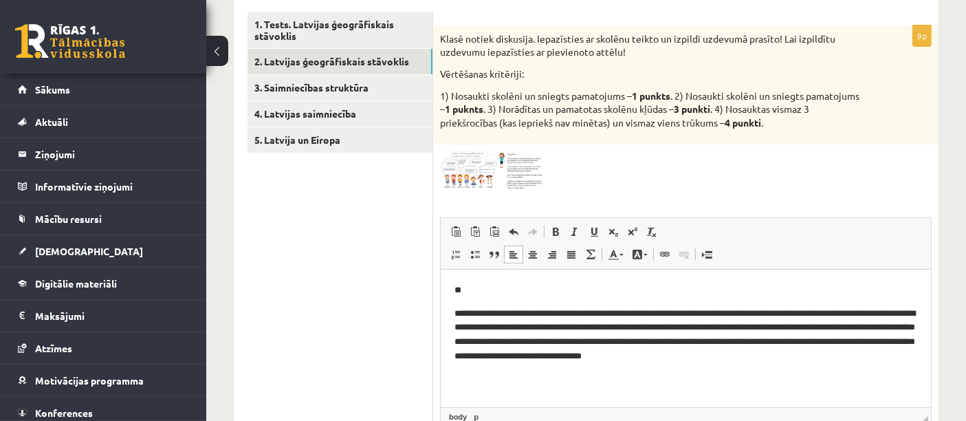
click at [637, 327] on p "**********" at bounding box center [685, 335] width 463 height 57
click at [630, 327] on p "**********" at bounding box center [685, 335] width 463 height 57
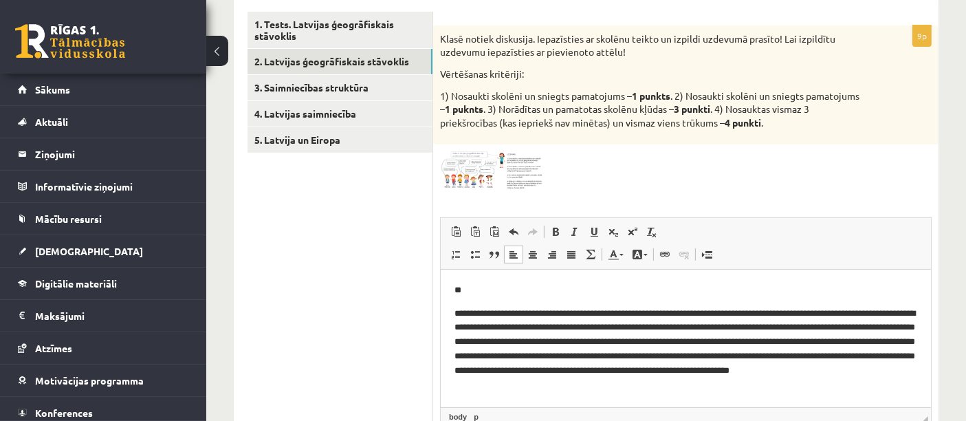
click at [517, 183] on img at bounding box center [491, 170] width 103 height 38
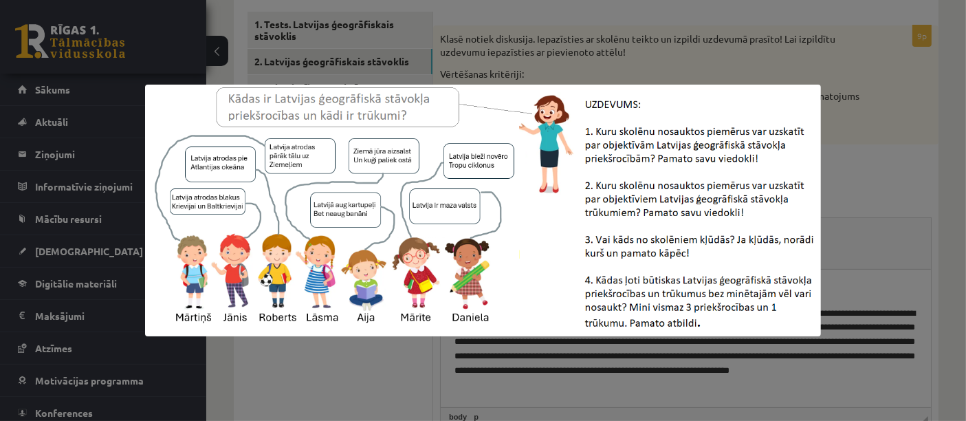
click at [349, 345] on div at bounding box center [483, 210] width 966 height 421
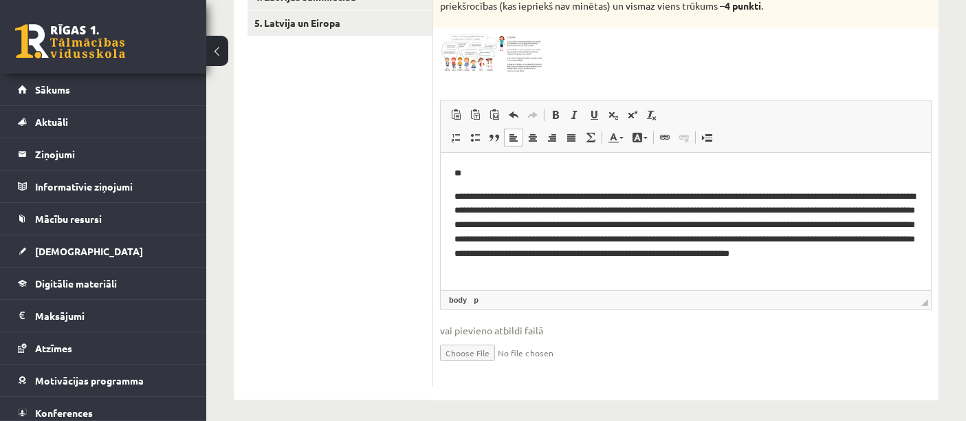
scroll to position [357, 0]
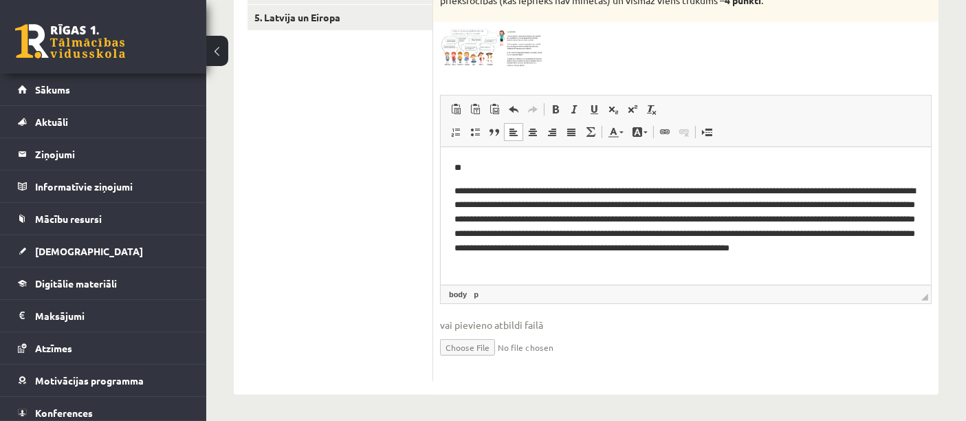
click at [882, 214] on p "**********" at bounding box center [685, 227] width 463 height 86
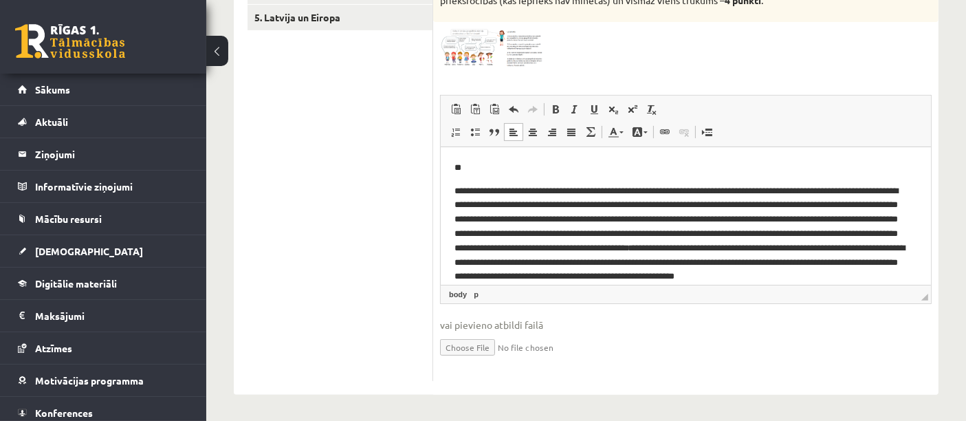
scroll to position [27, 0]
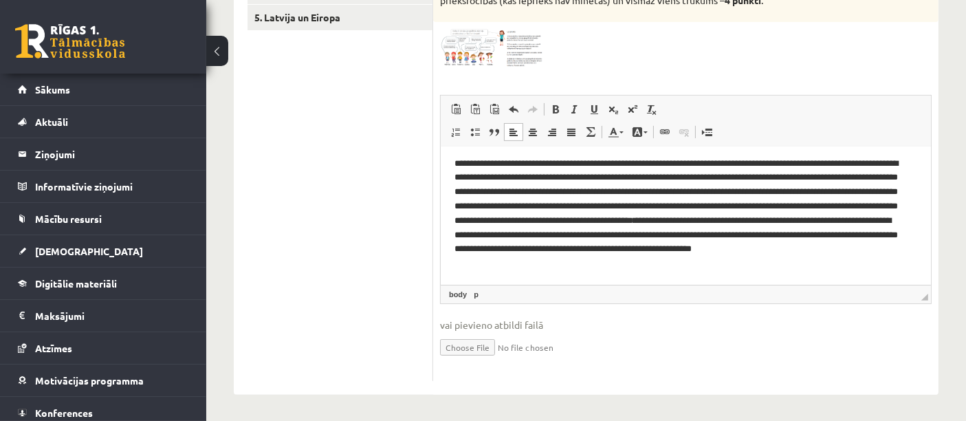
click at [611, 265] on p "**********" at bounding box center [680, 214] width 452 height 114
click at [513, 53] on img at bounding box center [491, 48] width 103 height 38
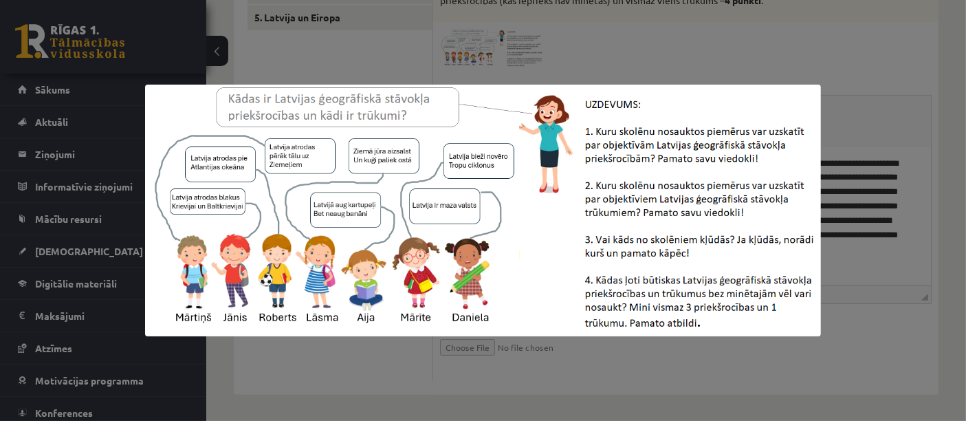
click at [369, 377] on div at bounding box center [483, 210] width 966 height 421
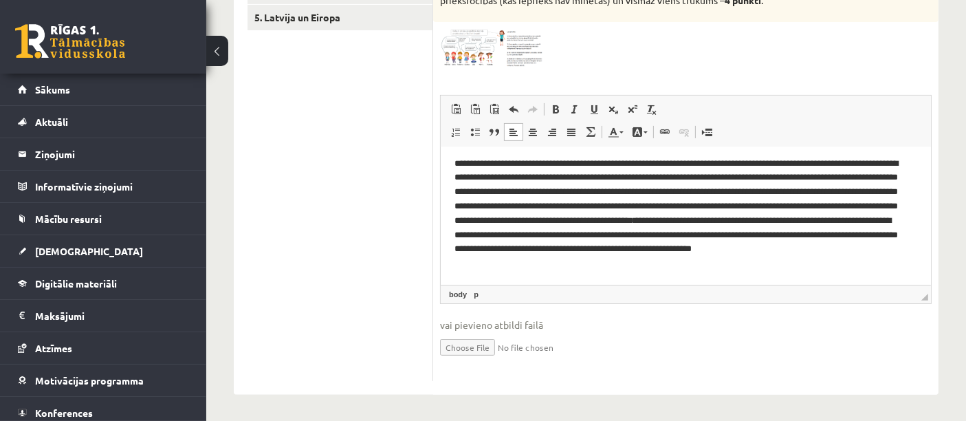
click at [636, 264] on p "**********" at bounding box center [680, 214] width 452 height 114
click at [654, 265] on p "**********" at bounding box center [680, 214] width 452 height 114
click at [493, 35] on img at bounding box center [491, 48] width 103 height 38
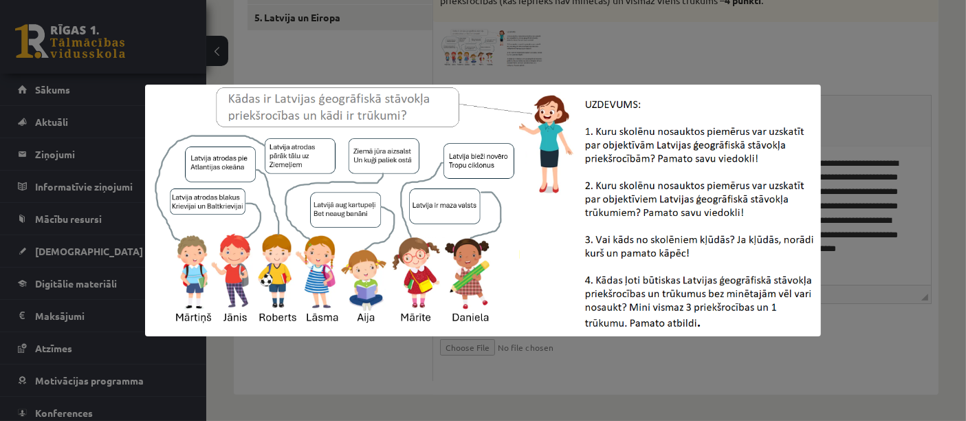
click at [835, 311] on div at bounding box center [483, 210] width 966 height 421
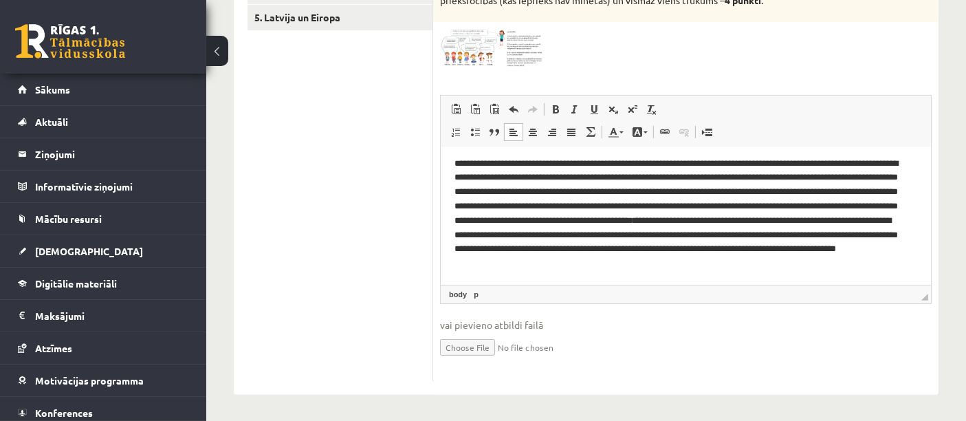
click at [764, 262] on p "**********" at bounding box center [680, 214] width 452 height 114
click at [509, 55] on img at bounding box center [491, 48] width 103 height 38
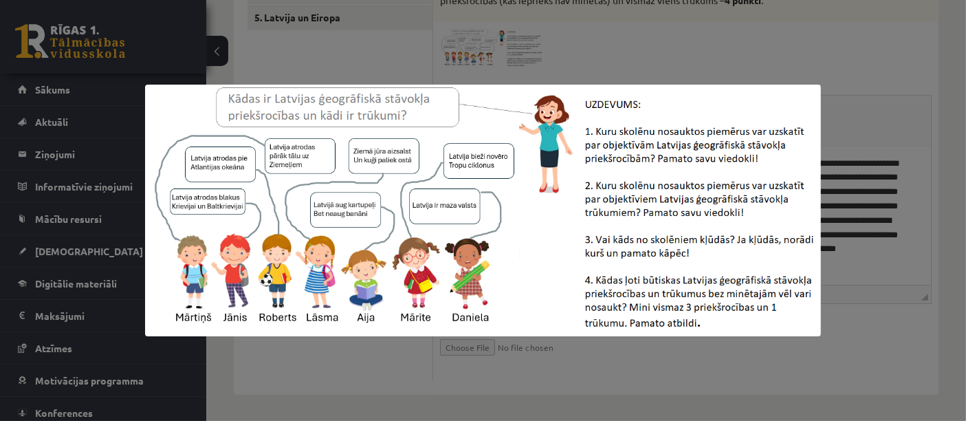
click at [386, 364] on div at bounding box center [483, 210] width 966 height 421
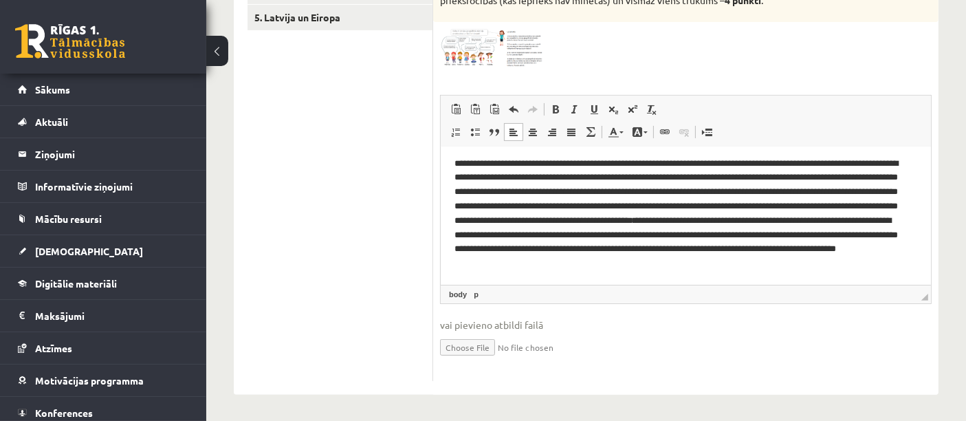
click at [779, 265] on p "**********" at bounding box center [680, 214] width 452 height 114
click at [467, 51] on img at bounding box center [491, 48] width 103 height 38
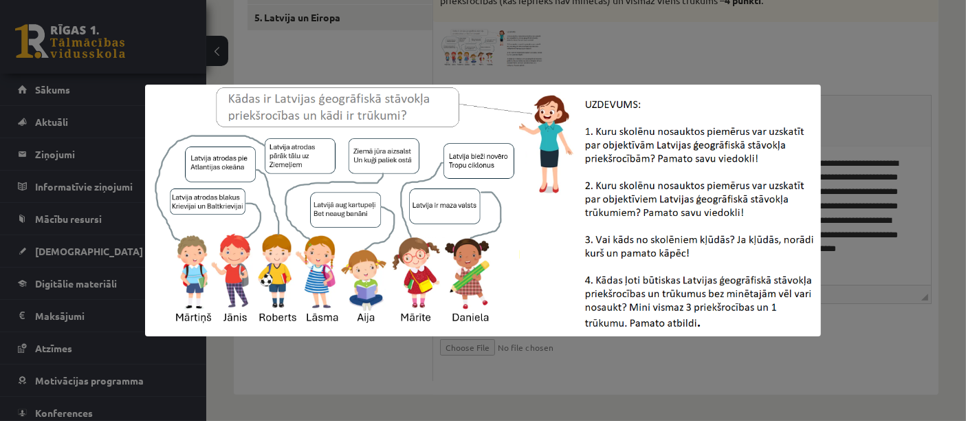
click at [366, 336] on div at bounding box center [483, 210] width 966 height 421
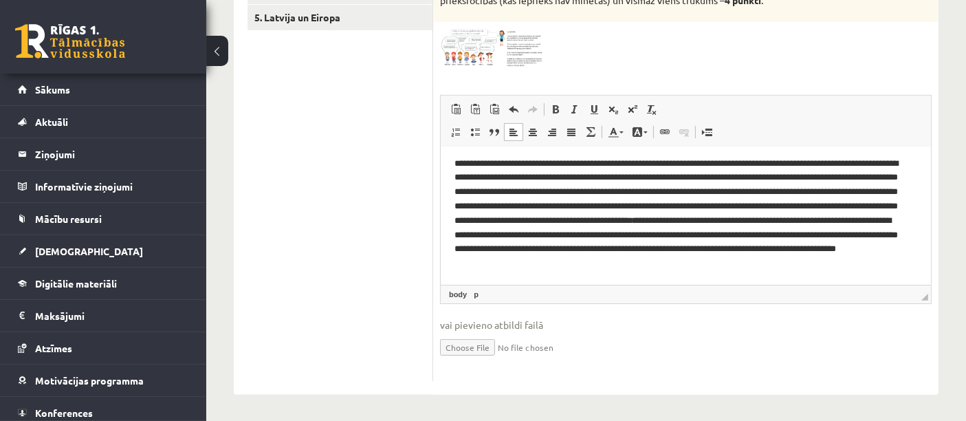
click at [491, 58] on span at bounding box center [492, 62] width 22 height 22
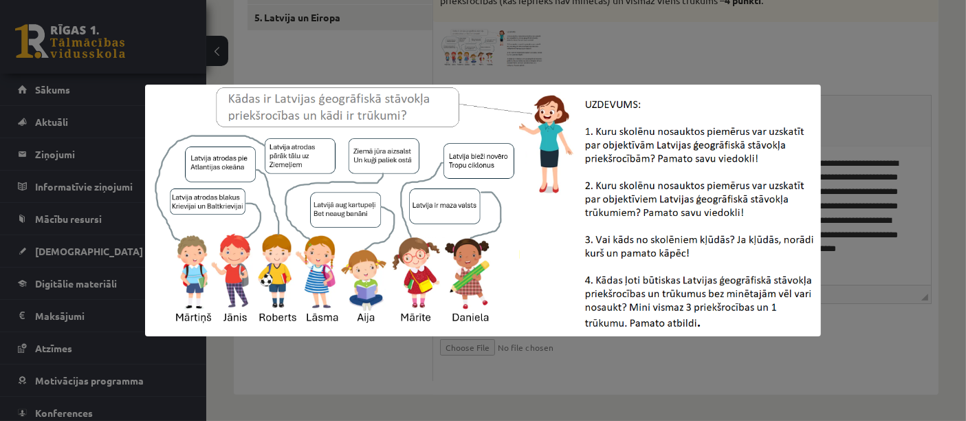
click at [341, 376] on div at bounding box center [483, 210] width 966 height 421
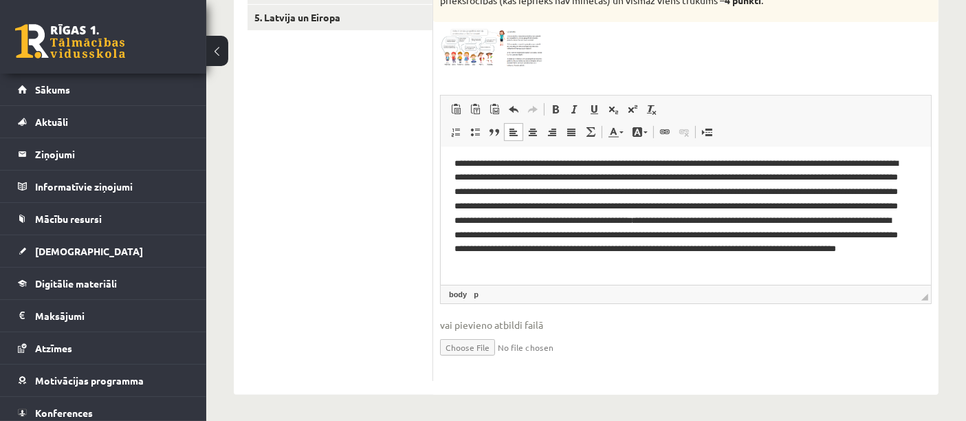
click at [778, 272] on html "**********" at bounding box center [685, 202] width 490 height 165
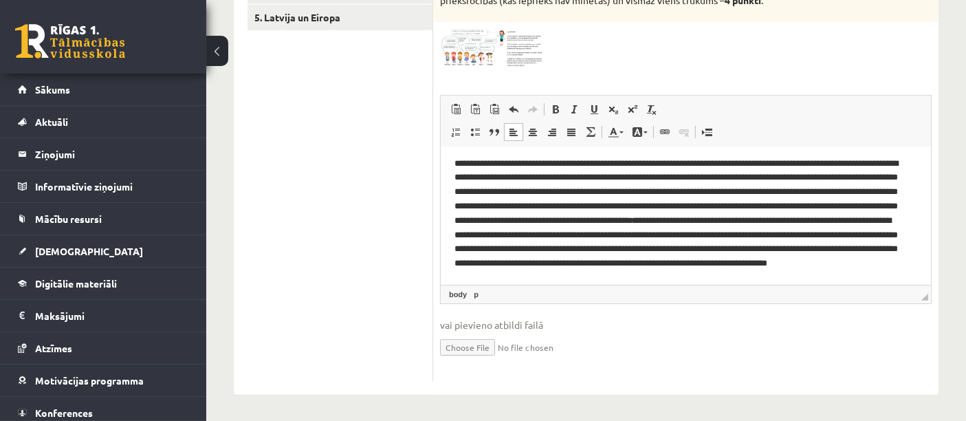
click at [460, 65] on img at bounding box center [491, 48] width 103 height 38
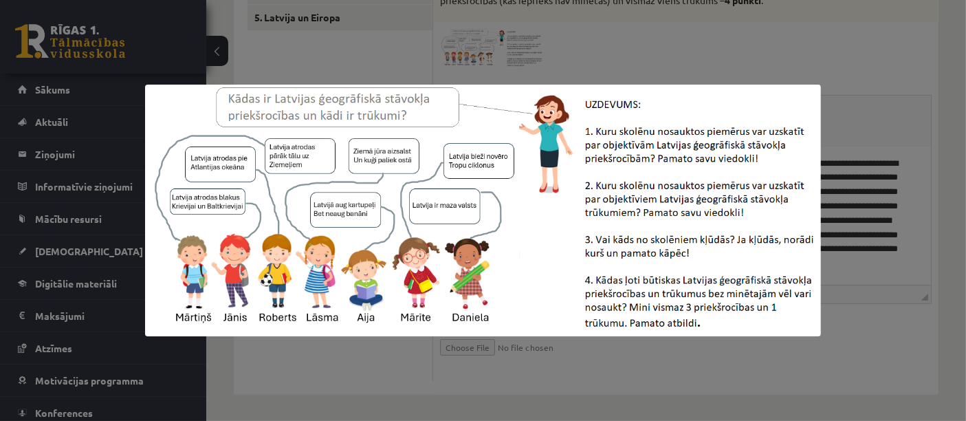
click at [314, 368] on div at bounding box center [483, 210] width 966 height 421
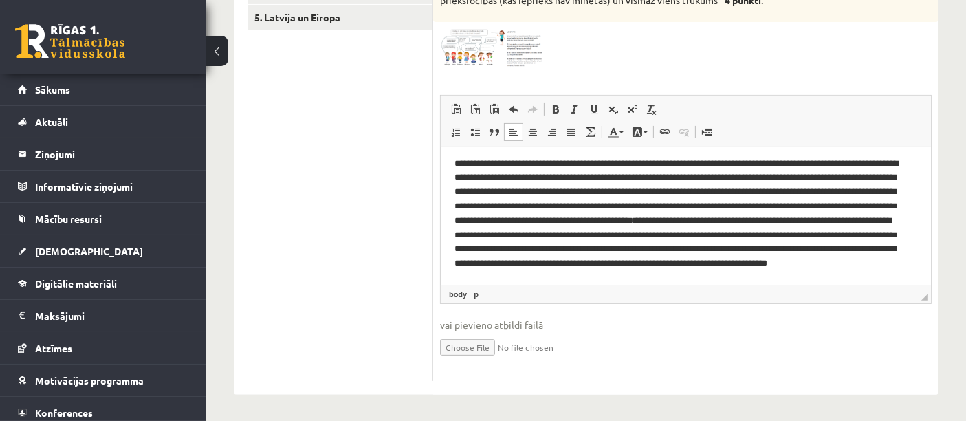
drag, startPoint x: 762, startPoint y: 285, endPoint x: 328, endPoint y: 136, distance: 458.6
click at [762, 285] on span "◢ Elementa ceļš body p" at bounding box center [686, 294] width 490 height 19
click at [761, 280] on p "**********" at bounding box center [680, 221] width 452 height 129
click at [482, 60] on span at bounding box center [492, 62] width 22 height 22
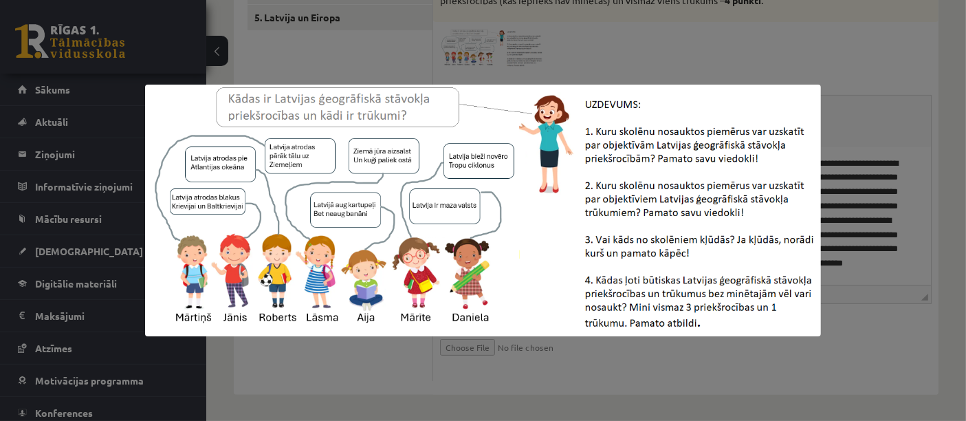
click at [337, 363] on div at bounding box center [483, 210] width 966 height 421
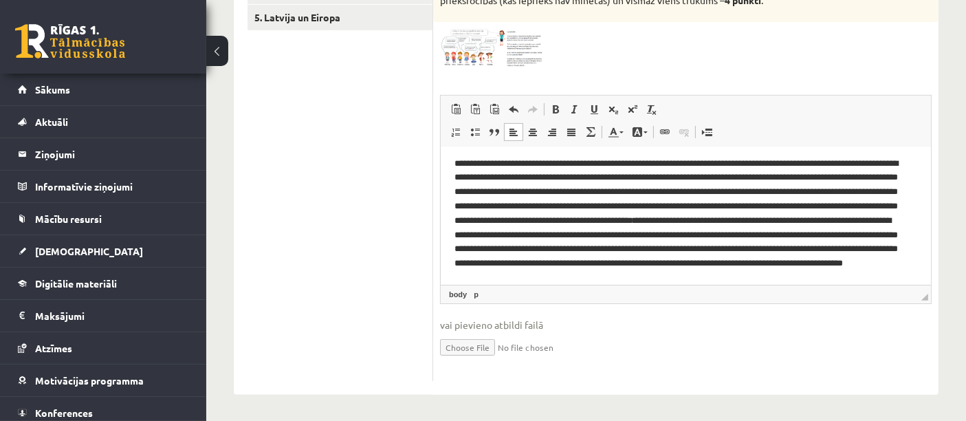
click at [818, 282] on p "**********" at bounding box center [680, 221] width 452 height 129
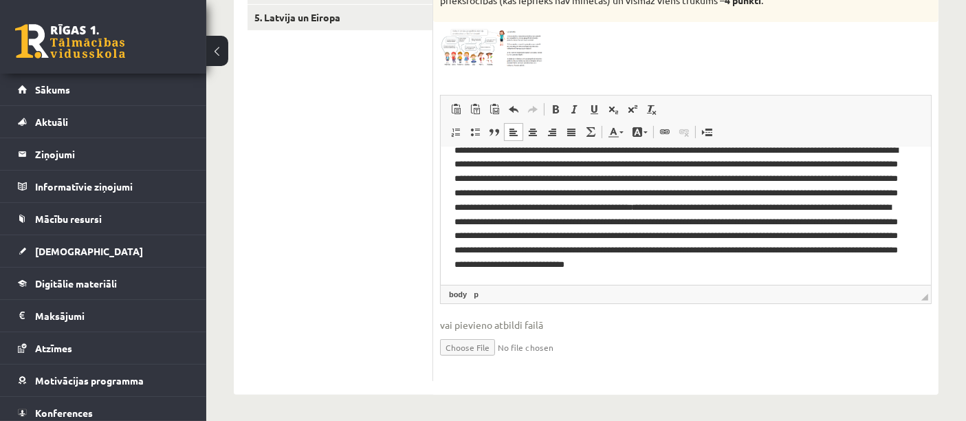
click at [761, 264] on p "**********" at bounding box center [680, 215] width 452 height 143
click at [497, 279] on p "**********" at bounding box center [680, 215] width 452 height 143
click at [663, 278] on p "**********" at bounding box center [680, 215] width 452 height 143
click at [493, 58] on span at bounding box center [492, 62] width 22 height 22
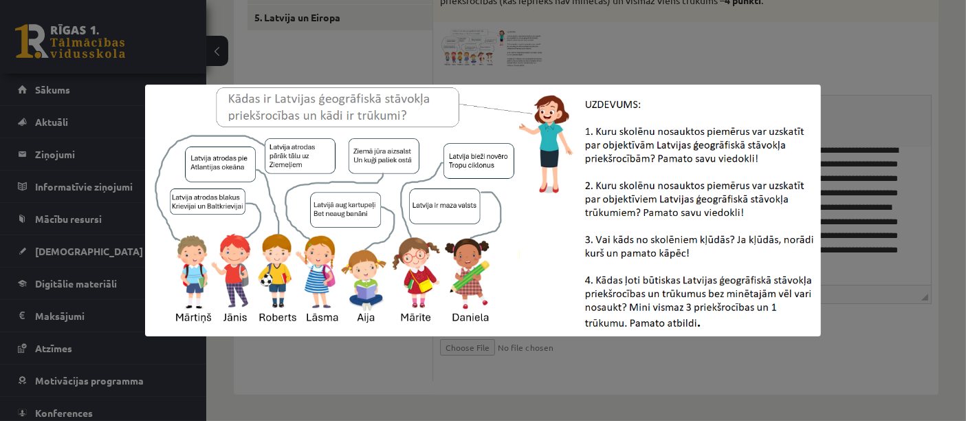
click at [548, 41] on div at bounding box center [483, 210] width 966 height 421
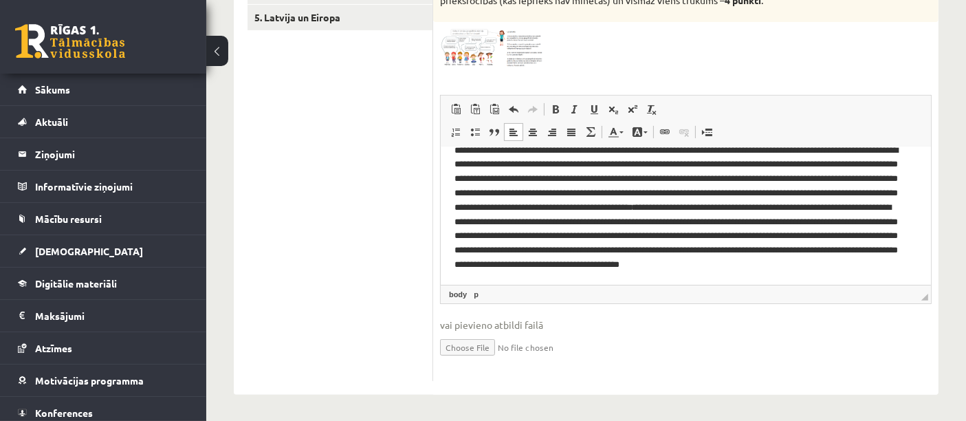
click at [638, 276] on p "**********" at bounding box center [680, 215] width 452 height 143
click at [498, 35] on img at bounding box center [491, 48] width 103 height 38
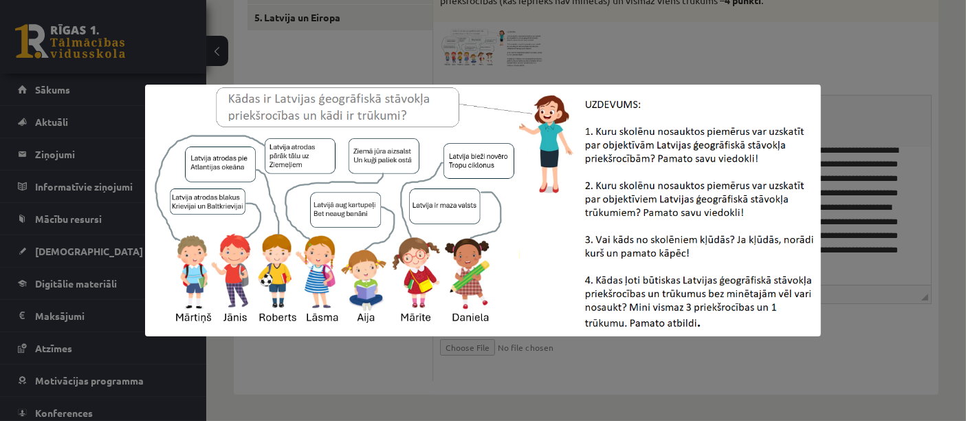
click at [410, 65] on div at bounding box center [483, 210] width 966 height 421
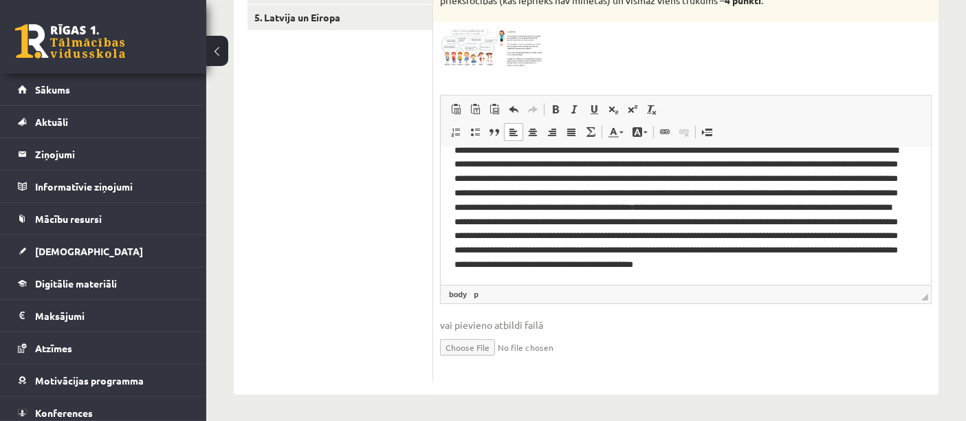
click at [668, 274] on p "**********" at bounding box center [680, 215] width 452 height 143
click at [468, 39] on img at bounding box center [491, 48] width 103 height 38
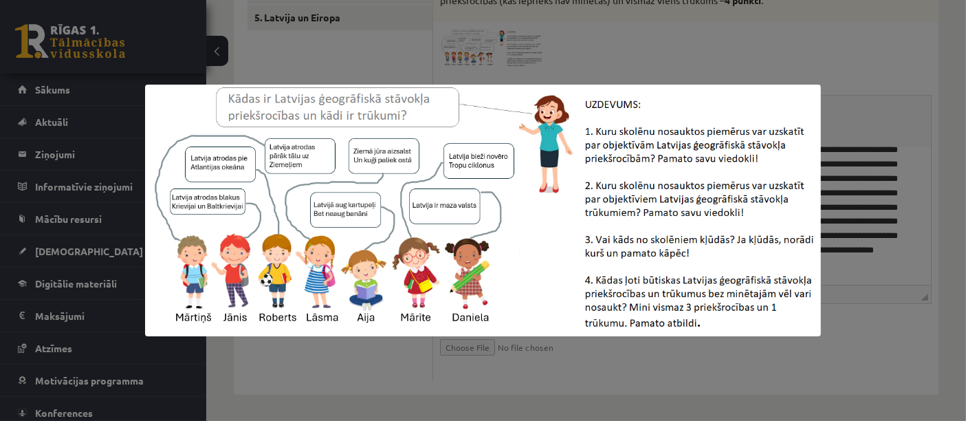
click at [578, 337] on div at bounding box center [483, 210] width 966 height 421
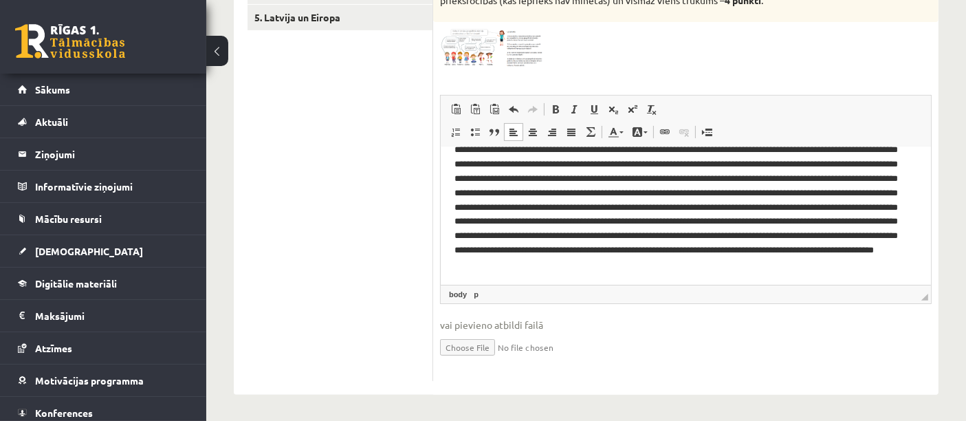
click at [512, 280] on p "Bagātinātā teksta redaktors, wiswyg-editor-user-answer-47433913989000" at bounding box center [680, 207] width 452 height 157
click at [519, 52] on img at bounding box center [491, 48] width 103 height 38
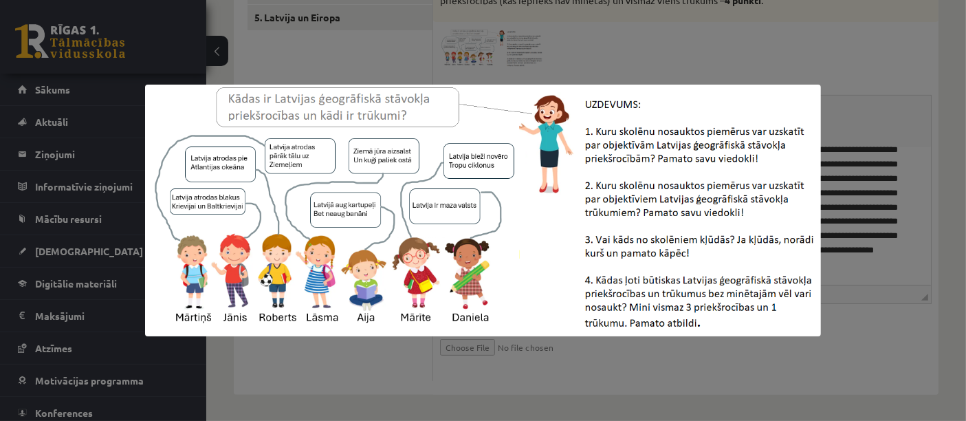
click at [674, 346] on div at bounding box center [483, 210] width 966 height 421
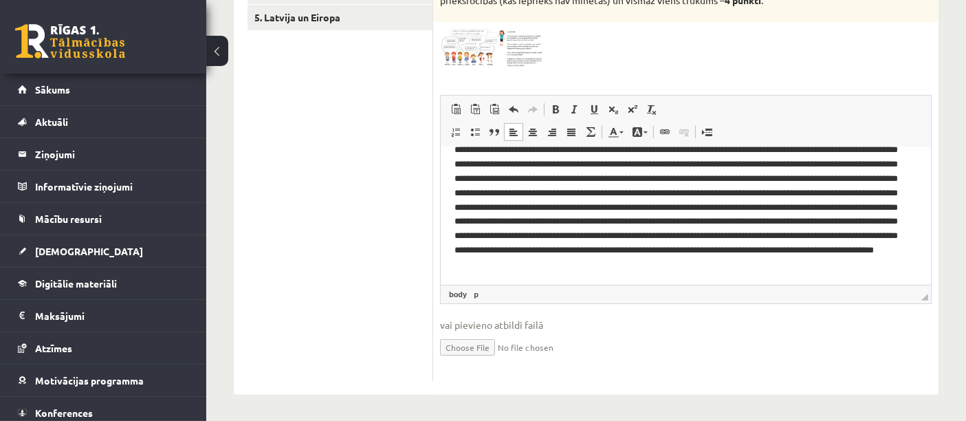
click at [504, 283] on p "Bagātinātā teksta redaktors, wiswyg-editor-user-answer-47433913989000" at bounding box center [680, 207] width 452 height 157
click at [663, 278] on p "Bagātinātā teksta redaktors, wiswyg-editor-user-answer-47433913989000" at bounding box center [680, 187] width 452 height 200
click at [700, 280] on p "Bagātinātā teksta redaktors, wiswyg-editor-user-answer-47433913989000" at bounding box center [680, 187] width 452 height 200
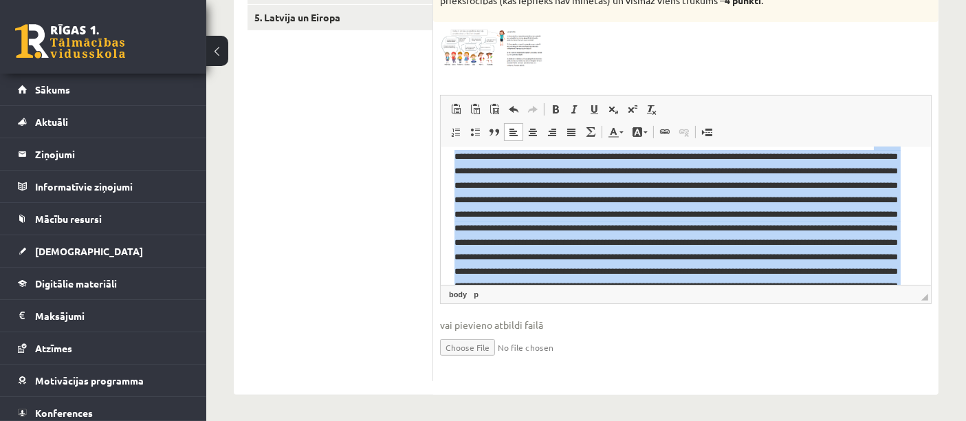
scroll to position [0, 0]
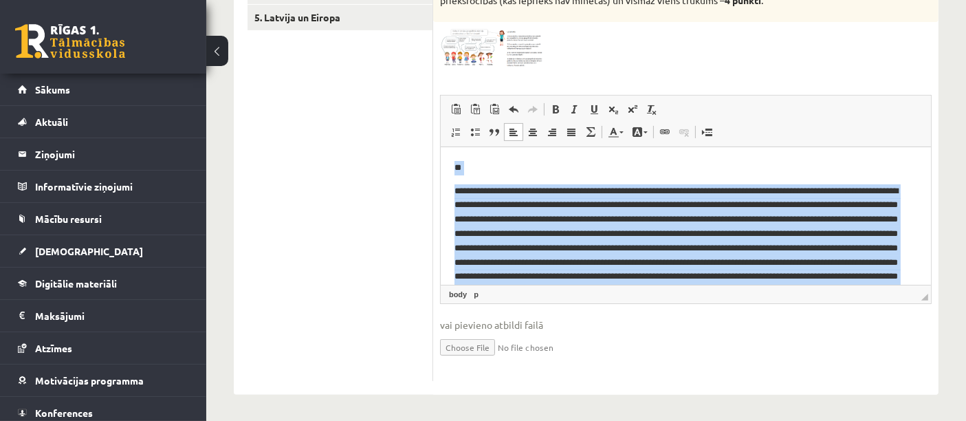
drag, startPoint x: 736, startPoint y: 278, endPoint x: 447, endPoint y: 157, distance: 313.0
click at [447, 157] on html "**" at bounding box center [685, 279] width 490 height 265
copy body "**********"
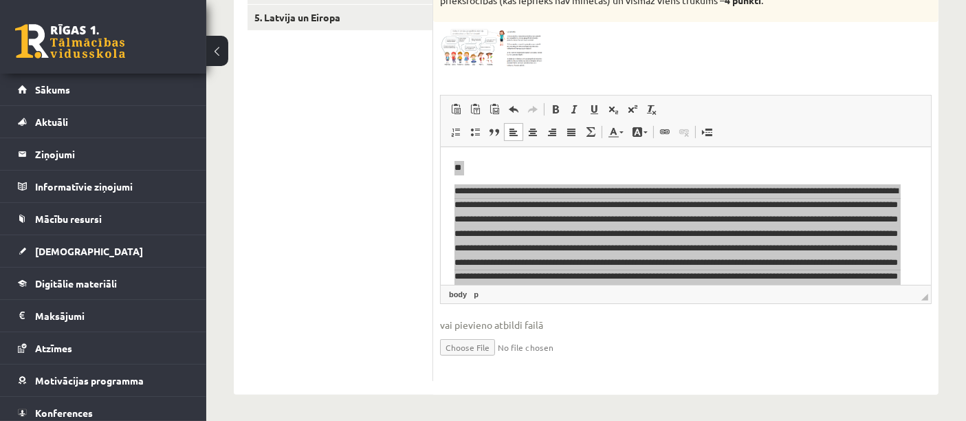
click at [487, 37] on img at bounding box center [491, 48] width 103 height 38
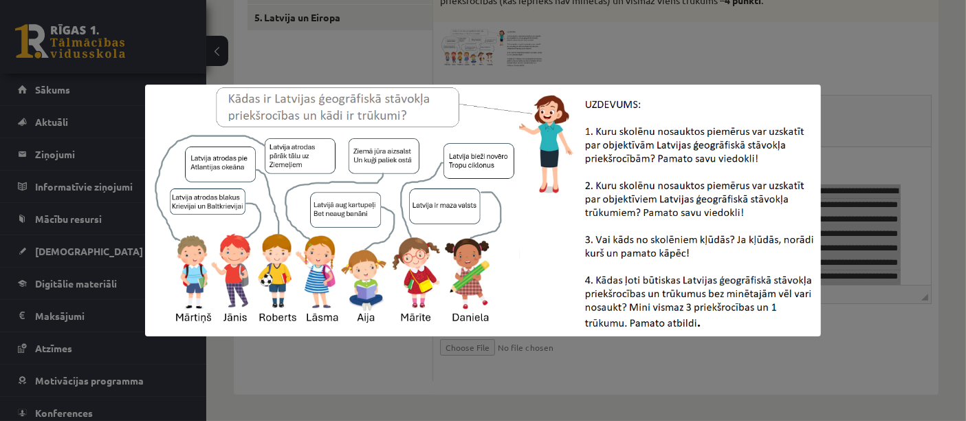
click at [608, 355] on div at bounding box center [483, 210] width 966 height 421
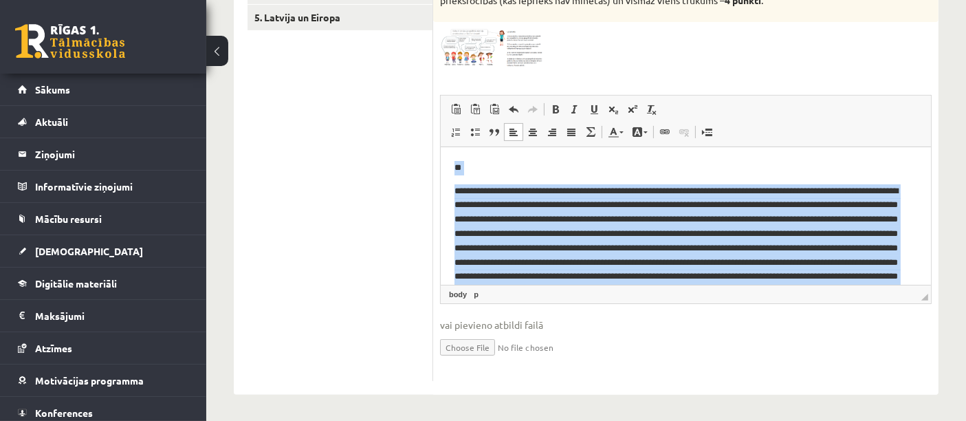
click at [584, 249] on p "Bagātinātā teksta redaktors, wiswyg-editor-user-answer-47433913989000" at bounding box center [680, 291] width 452 height 214
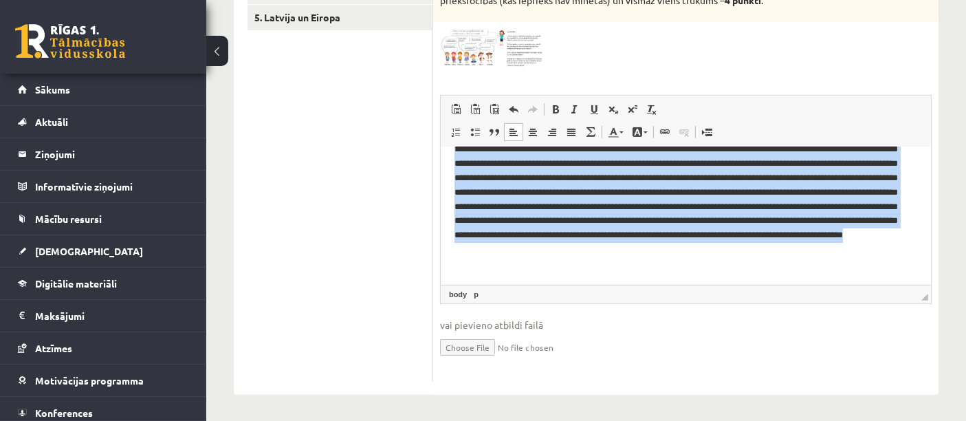
drag, startPoint x: 454, startPoint y: 192, endPoint x: 809, endPoint y: 320, distance: 376.9
click at [809, 285] on html "**" at bounding box center [685, 152] width 490 height 265
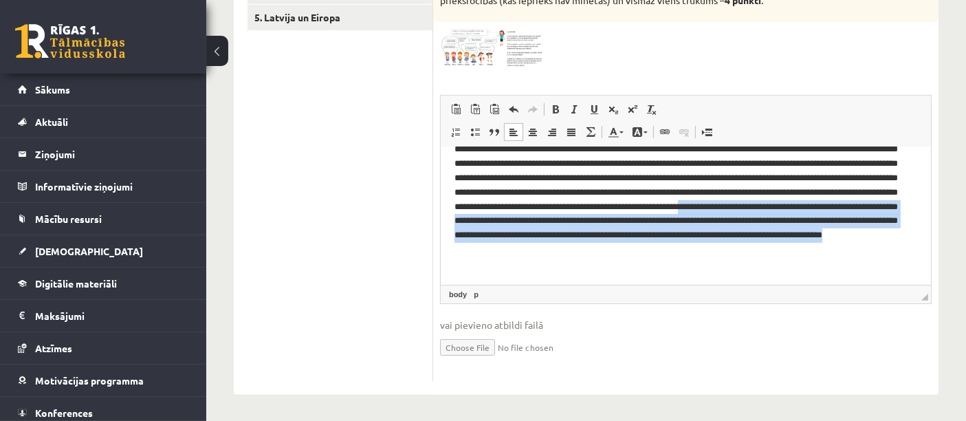
drag, startPoint x: 917, startPoint y: 242, endPoint x: 924, endPoint y: 271, distance: 30.5
click at [924, 271] on html "**" at bounding box center [685, 152] width 490 height 265
click at [878, 252] on p "Bagātinātā teksta redaktors, wiswyg-editor-user-answer-47433913989000" at bounding box center [680, 164] width 452 height 214
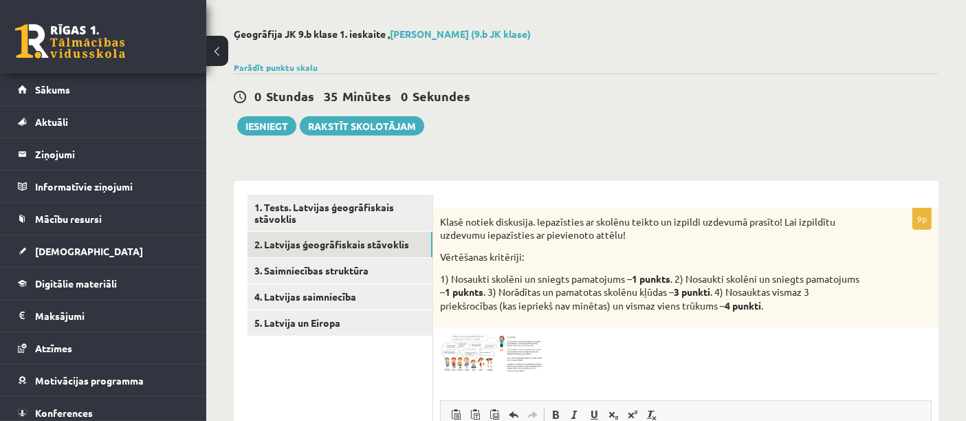
scroll to position [69, 0]
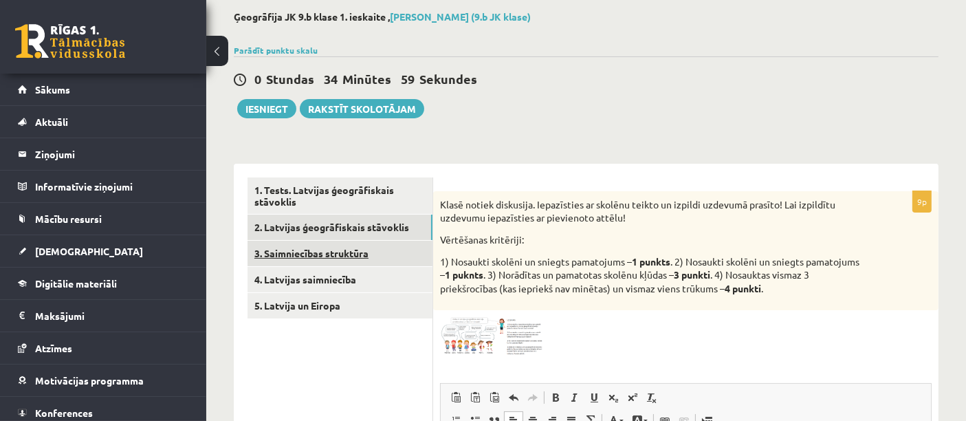
click at [355, 251] on link "3. Saimniecības struktūra" at bounding box center [339, 253] width 185 height 25
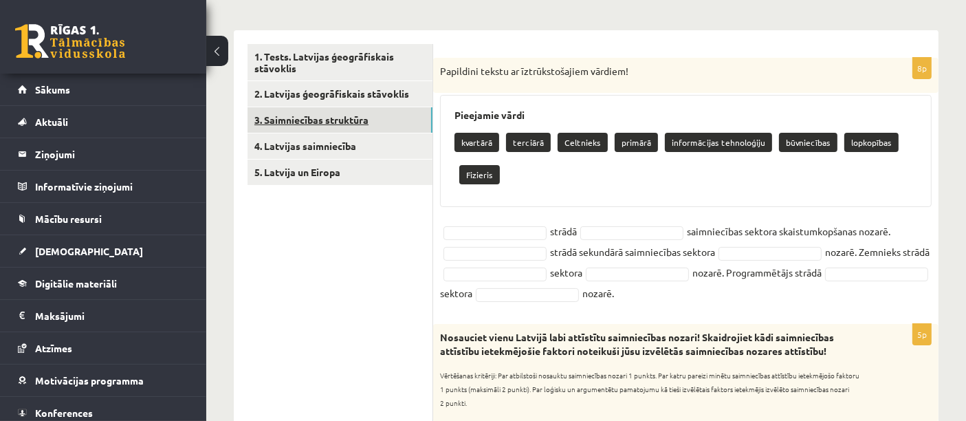
scroll to position [203, 0]
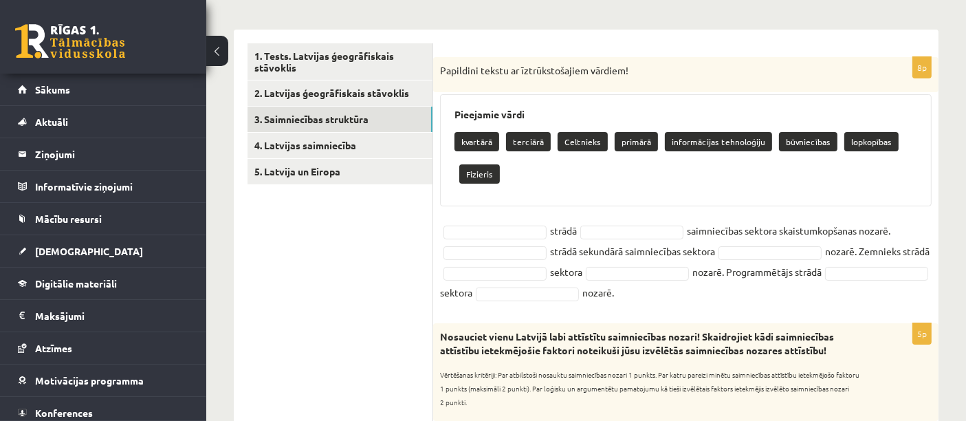
drag, startPoint x: 437, startPoint y: 68, endPoint x: 793, endPoint y: 300, distance: 425.1
click at [793, 300] on div "8p Papildini tekstu ar īztrūkstošajiem vārdiem! Pieejamie vārdi kvartārā terciā…" at bounding box center [685, 183] width 505 height 252
copy div "Papildini tekstu ar īztrūkstošajiem vārdiem! Pieejamie vārdi kvartārā terciārā …"
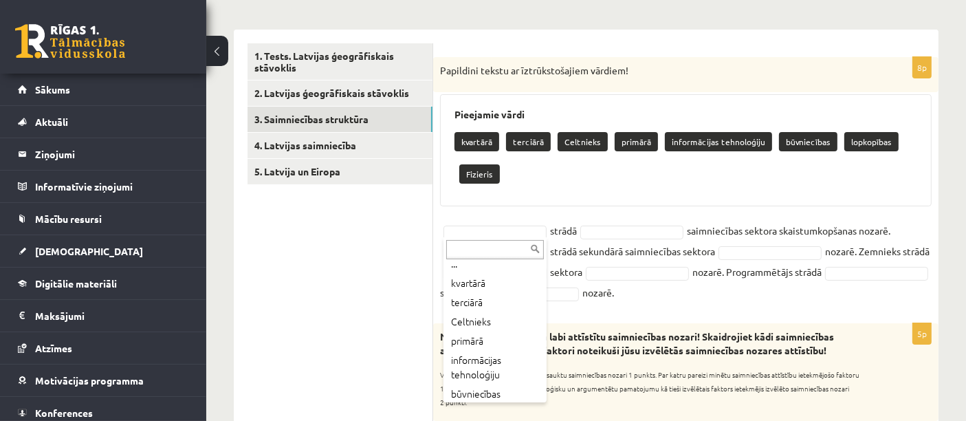
scroll to position [0, 0]
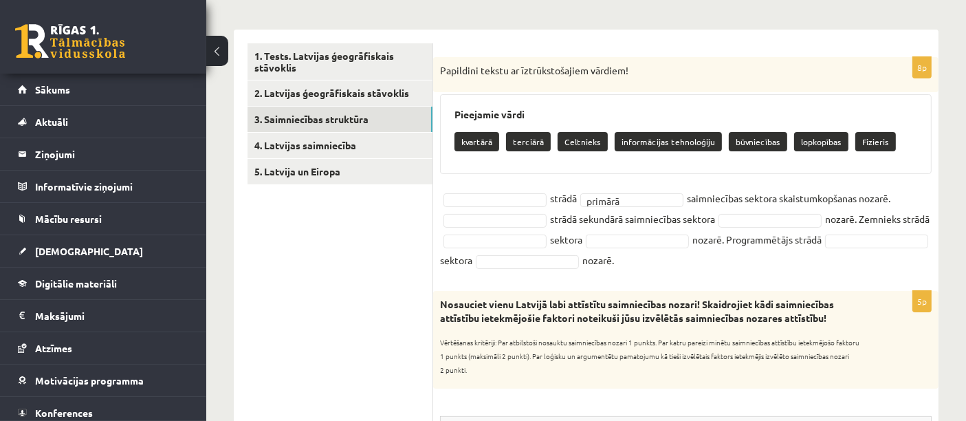
click at [511, 188] on fieldset "strādā primārā ******* saimniecības sektora skaistumkopšanas nozarē. strādā sek…" at bounding box center [685, 229] width 491 height 82
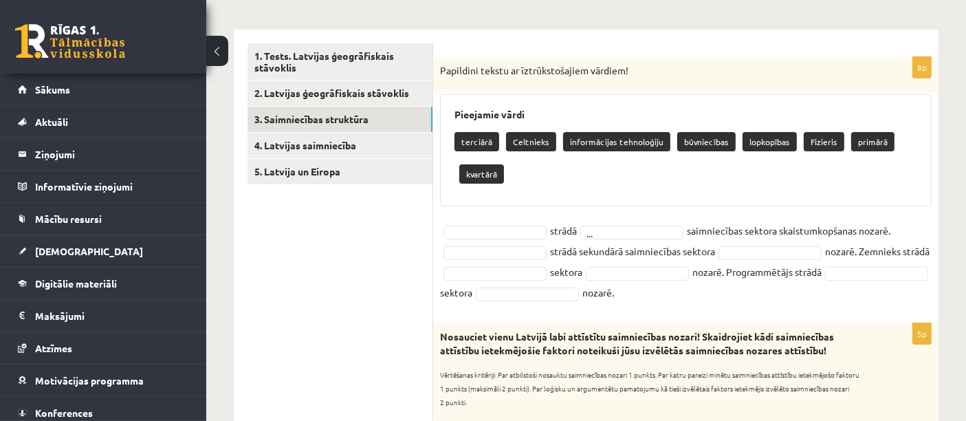
drag, startPoint x: 435, startPoint y: 67, endPoint x: 787, endPoint y: 299, distance: 421.2
click at [787, 299] on div "8p Papildini tekstu ar īztrūkstošajiem vārdiem! Pieejamie vārdi terciārā Celtni…" at bounding box center [685, 183] width 505 height 252
copy div "Papildini tekstu ar īztrūkstošajiem vārdiem! Pieejamie vārdi terciārā Celtnieks…"
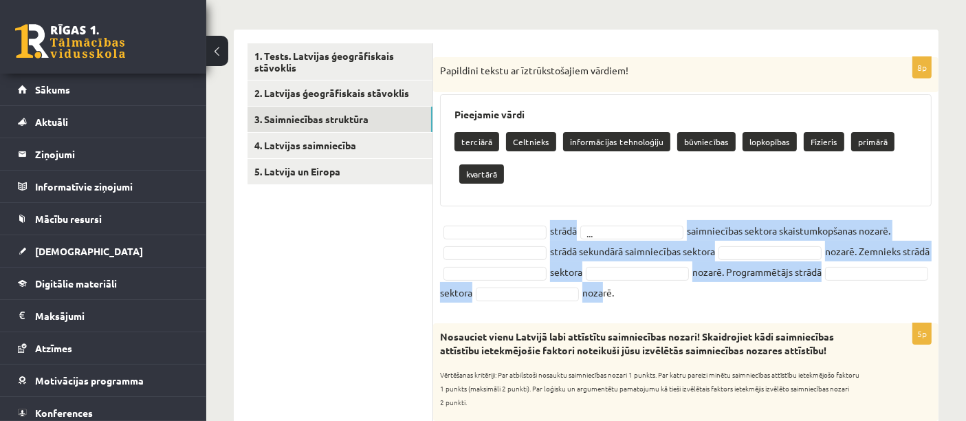
drag, startPoint x: 547, startPoint y: 230, endPoint x: 713, endPoint y: 297, distance: 178.5
click at [713, 297] on fieldset "strādā ... saimniecības sektora skaistumkopšanas nozarē. strādā sekundārā saimn…" at bounding box center [685, 261] width 491 height 82
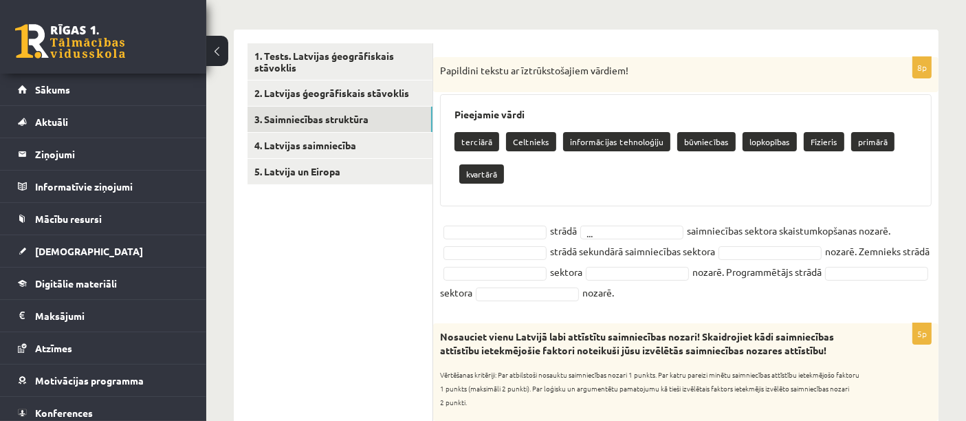
click at [762, 295] on fieldset "strādā ... saimniecības sektora skaistumkopšanas nozarē. strādā sekundārā saimn…" at bounding box center [685, 261] width 491 height 82
drag, startPoint x: 739, startPoint y: 289, endPoint x: 444, endPoint y: 234, distance: 300.7
click at [444, 234] on fieldset "strādā ... saimniecības sektora skaistumkopšanas nozarē. strādā sekundārā saimn…" at bounding box center [685, 261] width 491 height 82
copy fieldset "strādā ... saimniecības sektora skaistumkopšanas nozarē. strādā sekundārā saimn…"
drag, startPoint x: 435, startPoint y: 69, endPoint x: 647, endPoint y: 82, distance: 212.8
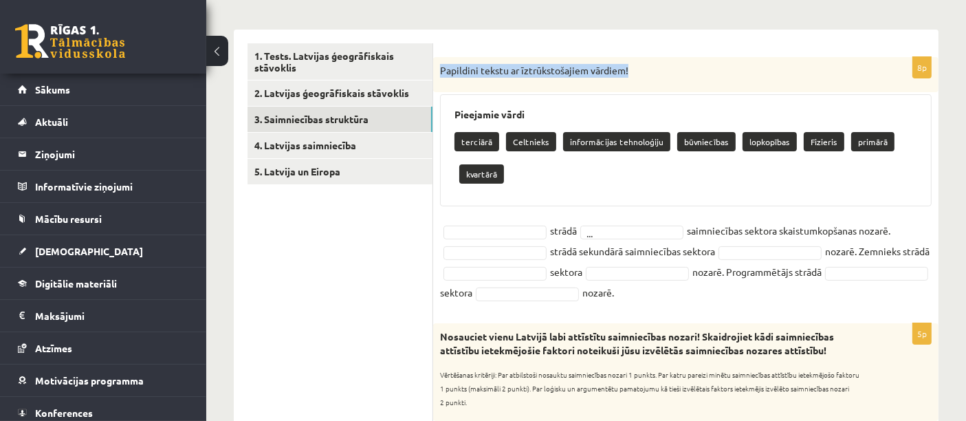
click at [647, 82] on div "Papildini tekstu ar īztrūkstošajiem vārdiem!" at bounding box center [685, 75] width 505 height 36
copy p "Papildini tekstu ar īztrūkstošajiem vārdiem!"
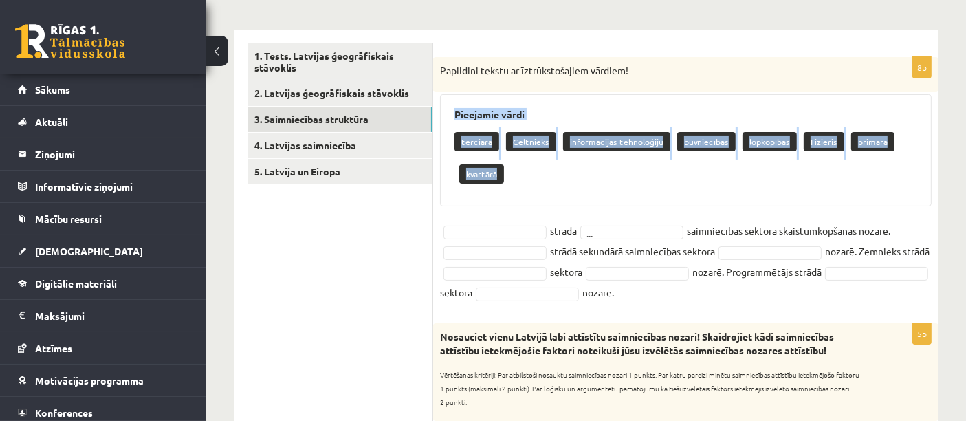
drag, startPoint x: 451, startPoint y: 111, endPoint x: 536, endPoint y: 178, distance: 108.2
click at [536, 178] on div "Pieejamie vārdi terciārā Celtnieks informācijas tehnoloģiju būvniecības lopkopī…" at bounding box center [685, 150] width 491 height 112
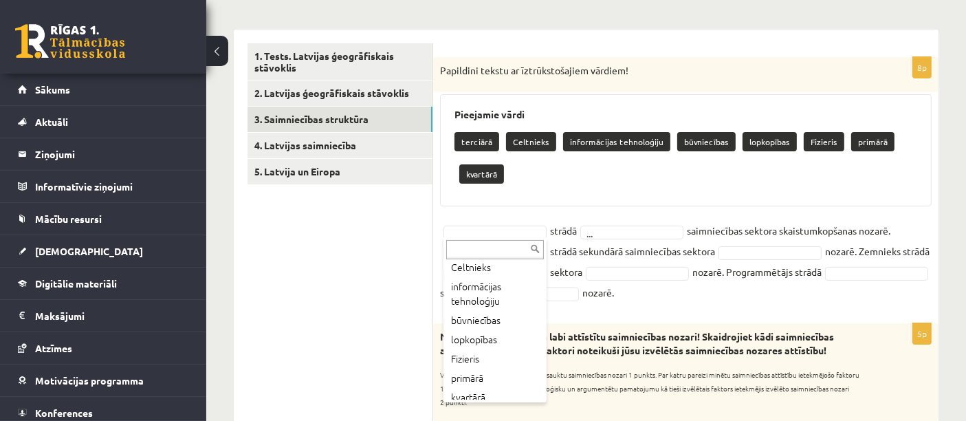
scroll to position [49, 0]
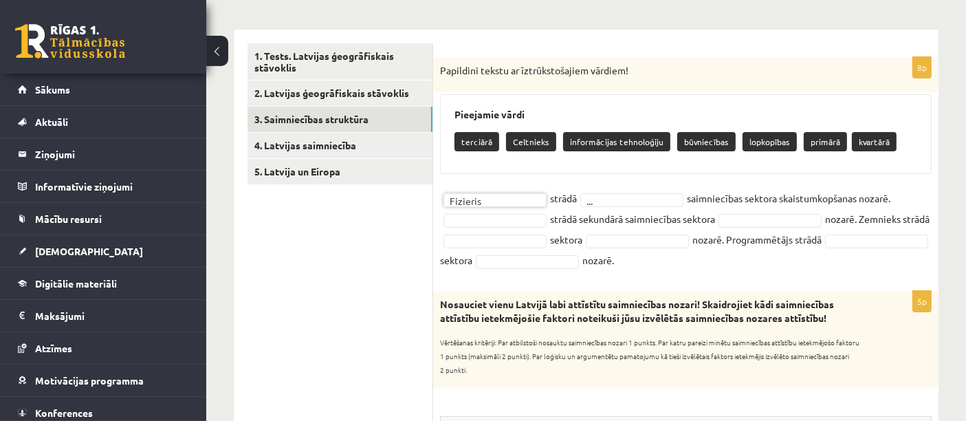
click at [627, 188] on fieldset "Fizieris ******** strādā ... saimniecības sektora skaistumkopšanas nozarē. strā…" at bounding box center [685, 229] width 491 height 82
click at [628, 190] on fieldset "Fizieris ******** strādā ... saimniecības sektora skaistumkopšanas nozarē. strā…" at bounding box center [685, 229] width 491 height 82
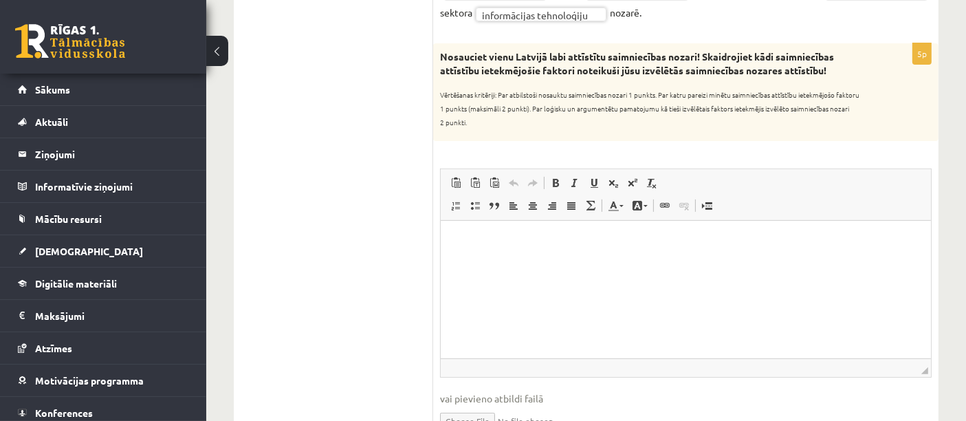
scroll to position [421, 0]
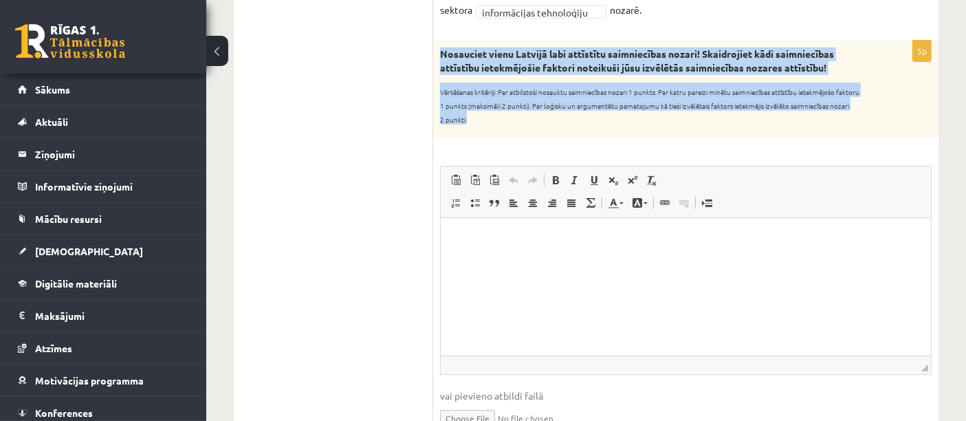
drag, startPoint x: 441, startPoint y: 53, endPoint x: 561, endPoint y: 125, distance: 140.3
click at [561, 125] on div "Nosauciet vienu Latvijā labi attīstītu saimniecības nozari! Skaidrojiet kādi sa…" at bounding box center [685, 90] width 505 height 98
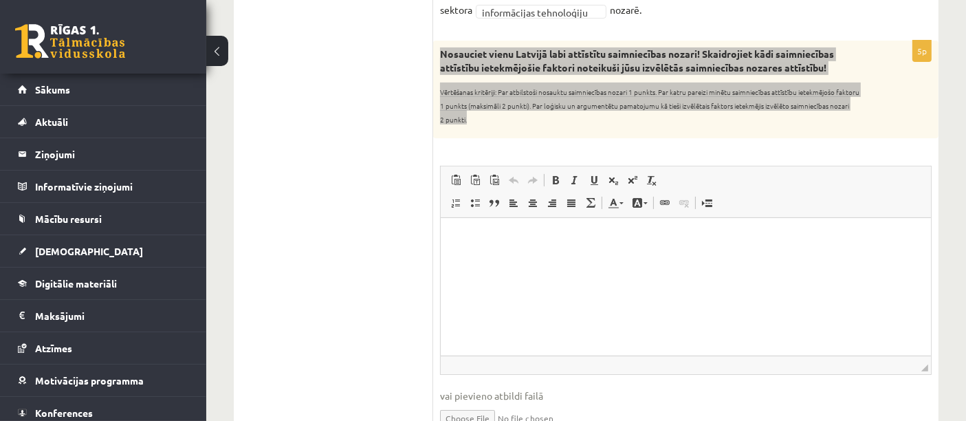
click at [501, 260] on html at bounding box center [685, 239] width 490 height 42
paste body "Bagātinātā teksta redaktors, wiswyg-editor-user-answer-47433878479700"
click at [587, 238] on p "**********" at bounding box center [685, 239] width 463 height 14
click at [583, 238] on p "**********" at bounding box center [685, 239] width 463 height 14
click at [646, 238] on p "**********" at bounding box center [685, 239] width 463 height 14
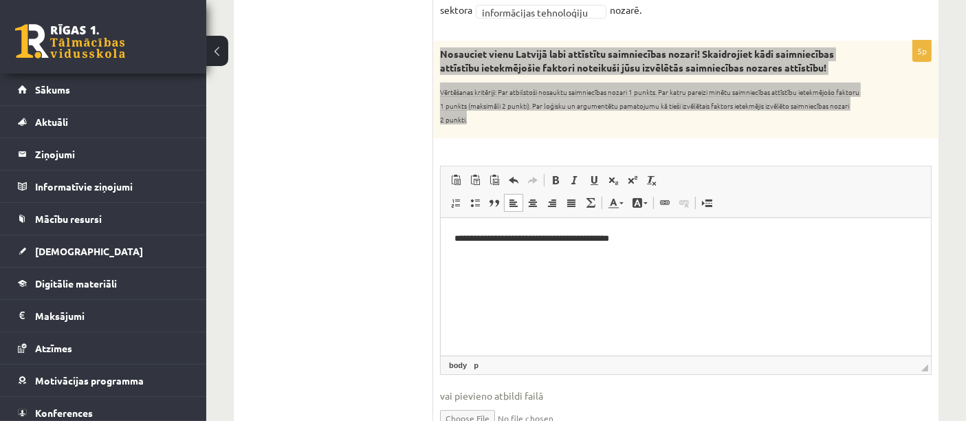
click at [500, 238] on p "**********" at bounding box center [685, 239] width 463 height 14
click at [498, 238] on p "**********" at bounding box center [685, 239] width 463 height 14
click at [509, 234] on p "**********" at bounding box center [685, 239] width 463 height 14
click at [504, 234] on p "**********" at bounding box center [685, 239] width 463 height 14
click at [639, 236] on p "**********" at bounding box center [685, 239] width 463 height 14
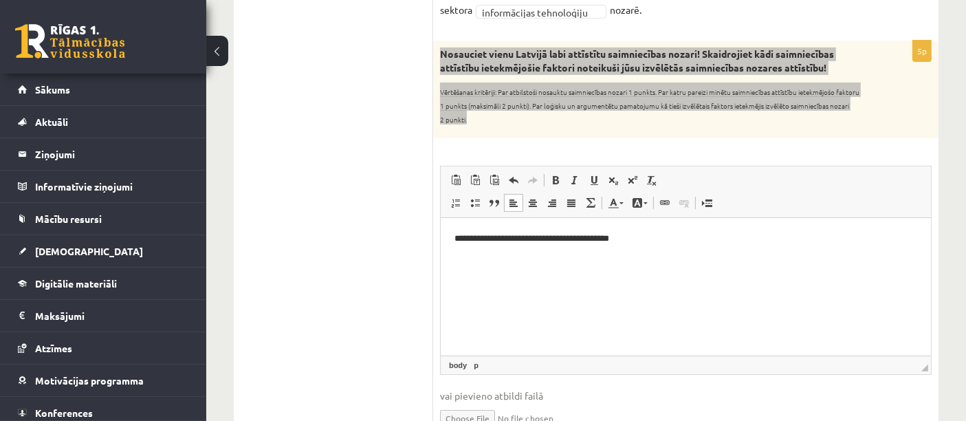
click at [497, 241] on p "**********" at bounding box center [685, 239] width 463 height 14
click at [503, 238] on p "**********" at bounding box center [685, 239] width 463 height 14
click at [640, 237] on p "**********" at bounding box center [685, 239] width 463 height 14
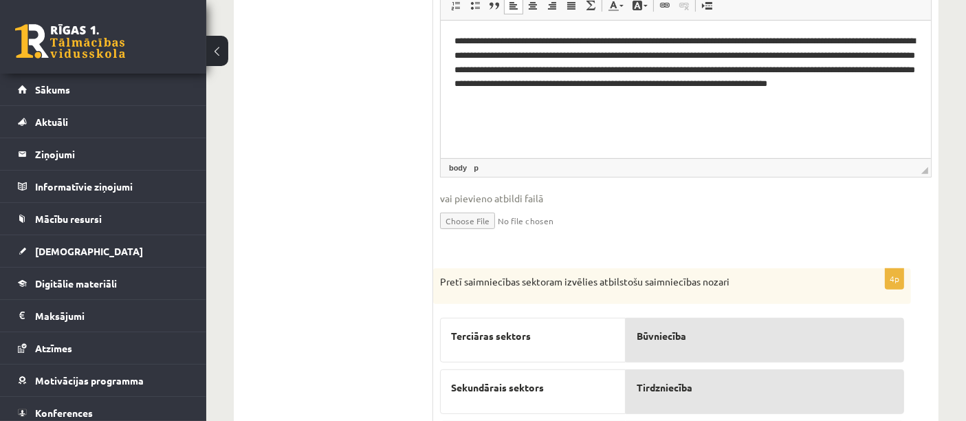
scroll to position [625, 0]
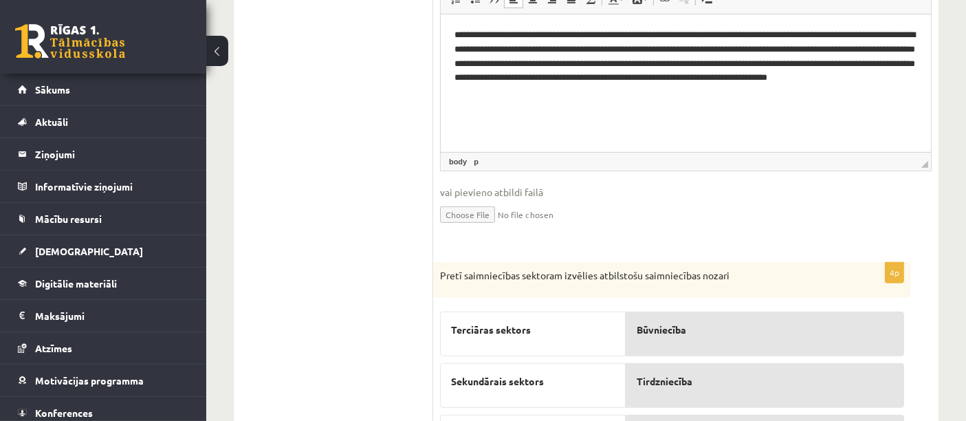
click at [700, 214] on input "file" at bounding box center [685, 213] width 491 height 28
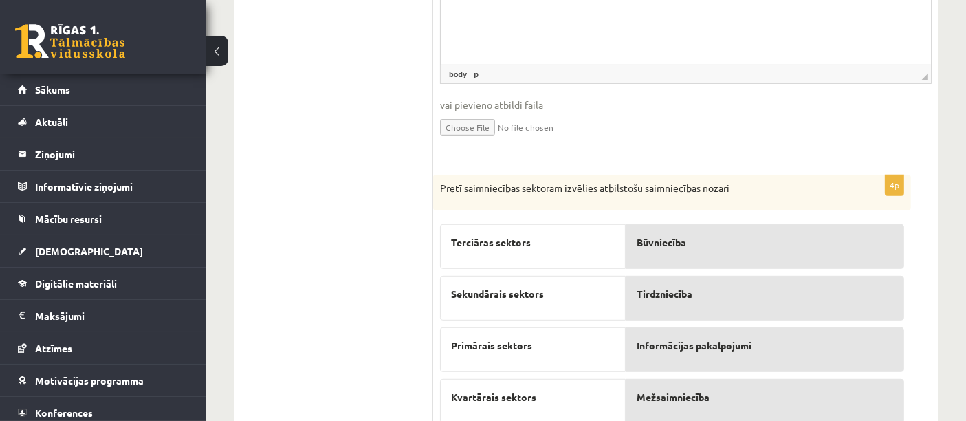
scroll to position [760, 0]
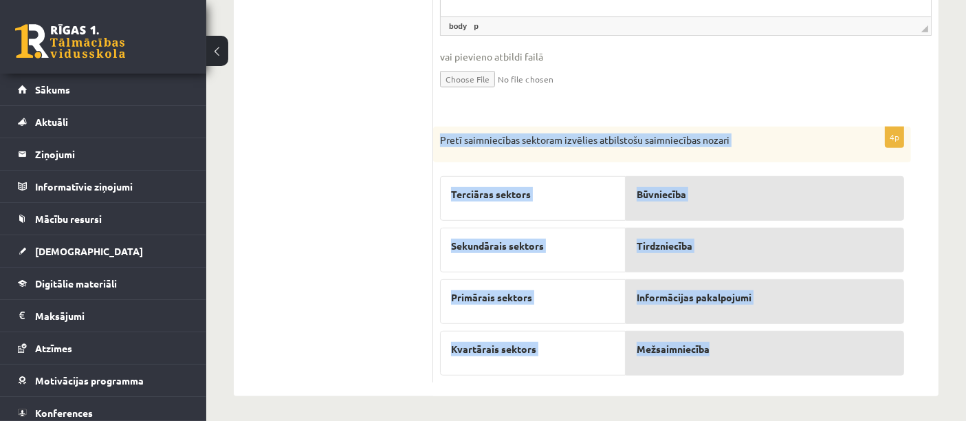
drag, startPoint x: 438, startPoint y: 136, endPoint x: 803, endPoint y: 348, distance: 421.9
click at [803, 348] on div "4p Pretī saimniecības sektoram izvēlies atbilstošu saimniecības nozari Terciāra…" at bounding box center [672, 254] width 478 height 256
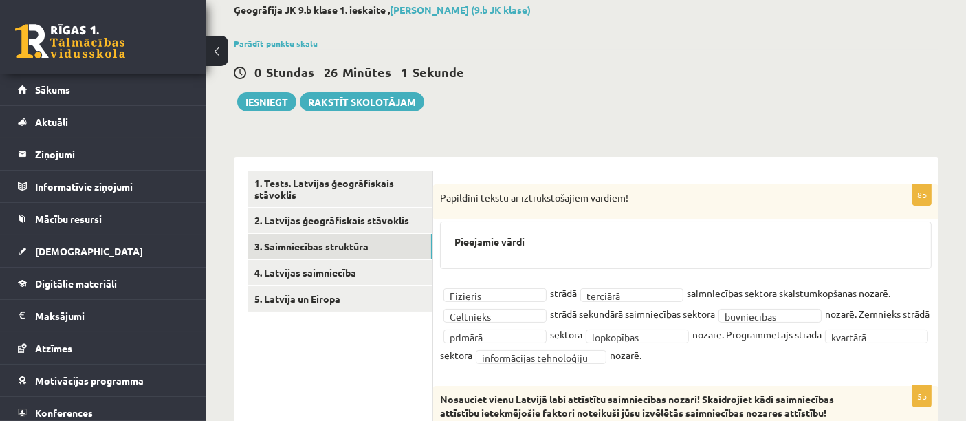
scroll to position [78, 0]
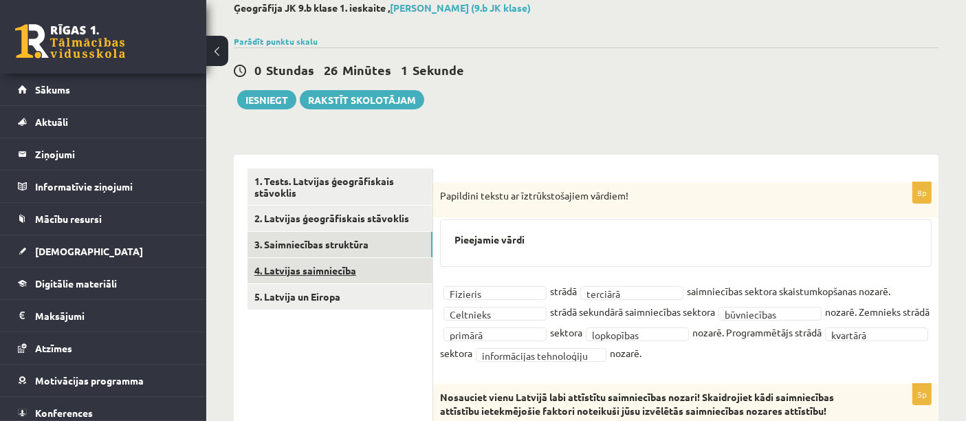
click at [289, 272] on link "4. Latvijas saimniecība" at bounding box center [339, 270] width 185 height 25
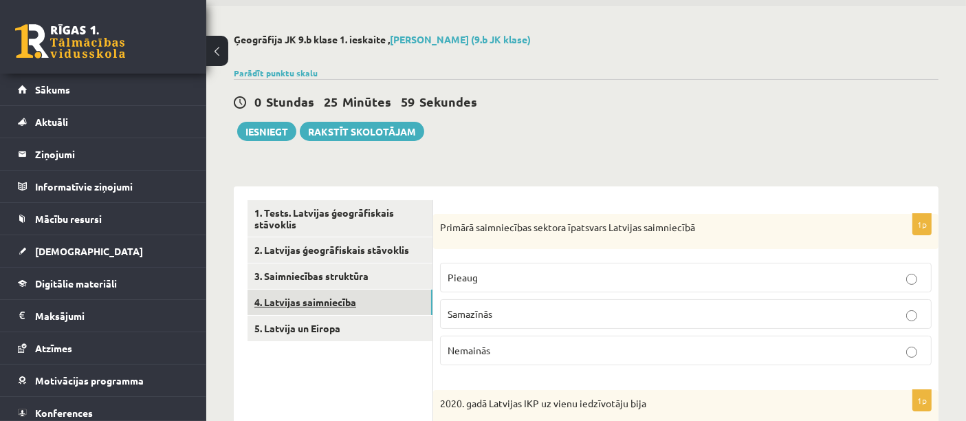
scroll to position [0, 0]
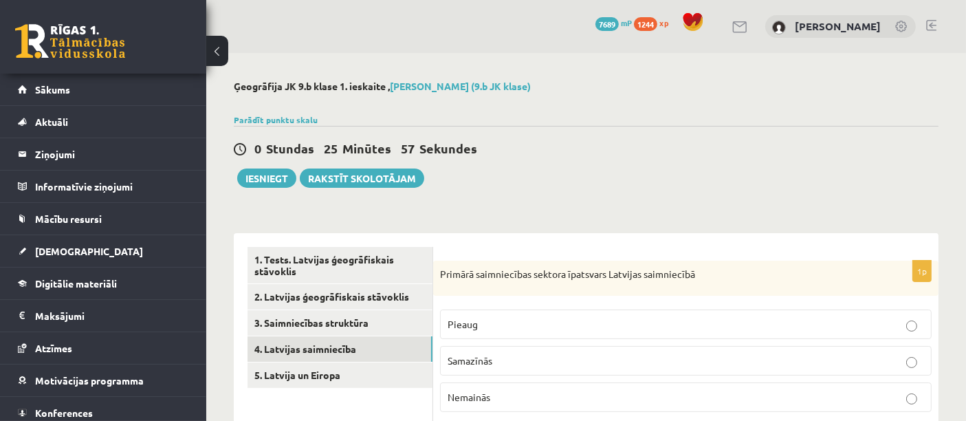
click at [436, 267] on div "Primārā saimniecības sektora īpatsvars Latvijas saimniecībā" at bounding box center [685, 278] width 505 height 36
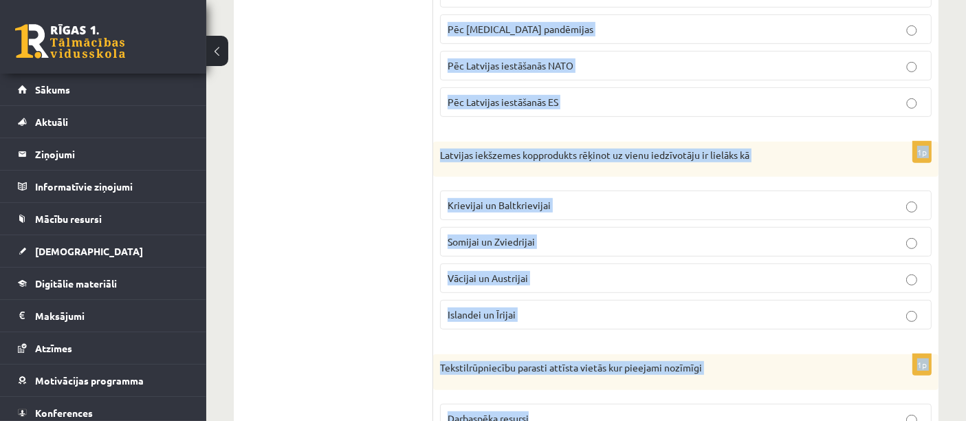
scroll to position [887, 0]
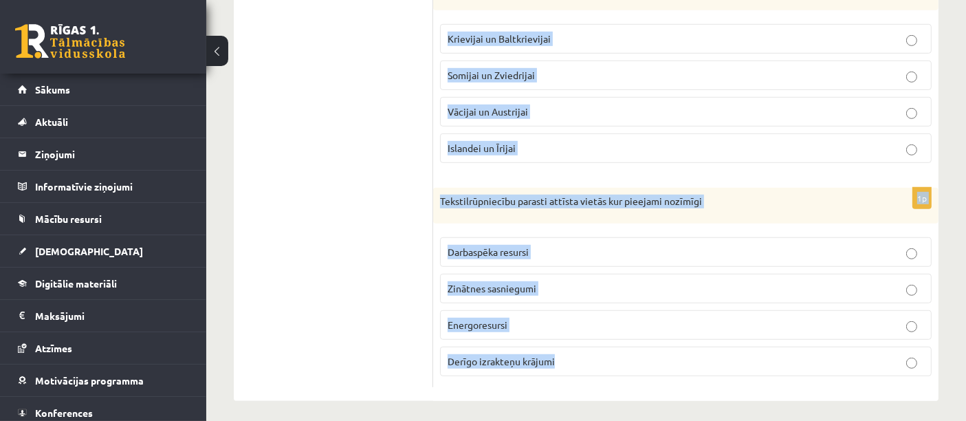
drag, startPoint x: 441, startPoint y: 272, endPoint x: 673, endPoint y: 411, distance: 270.0
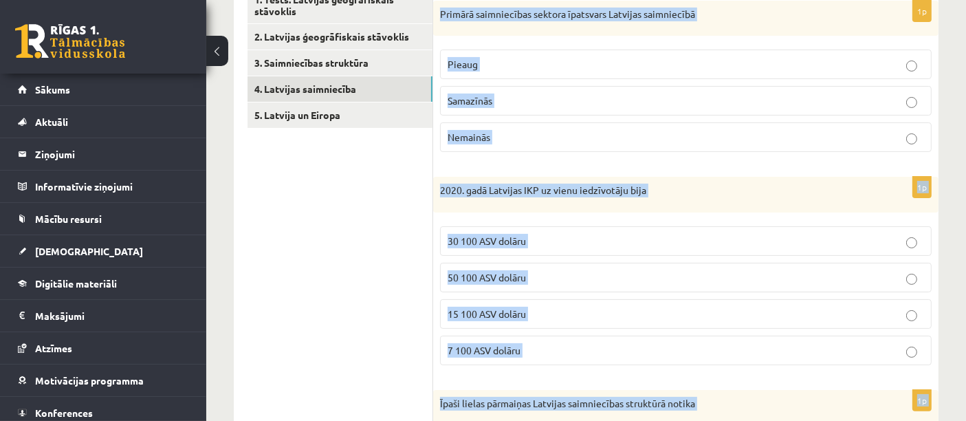
scroll to position [0, 0]
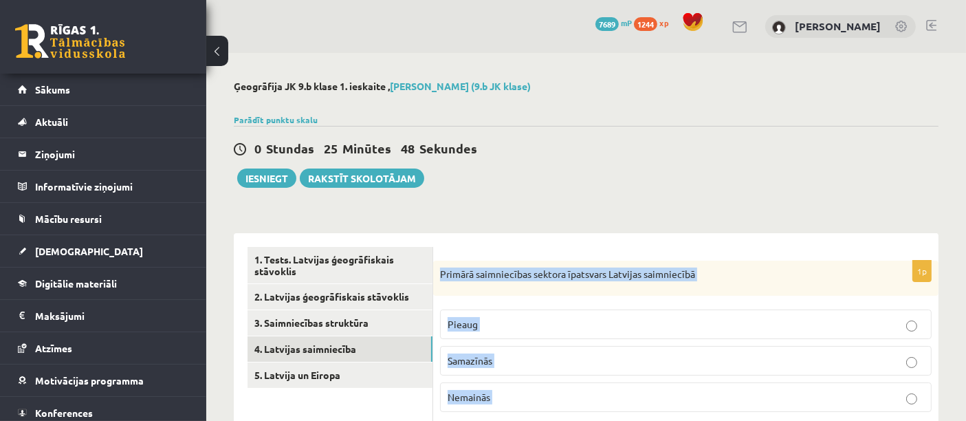
click at [473, 361] on span "Samazīnās" at bounding box center [469, 360] width 45 height 12
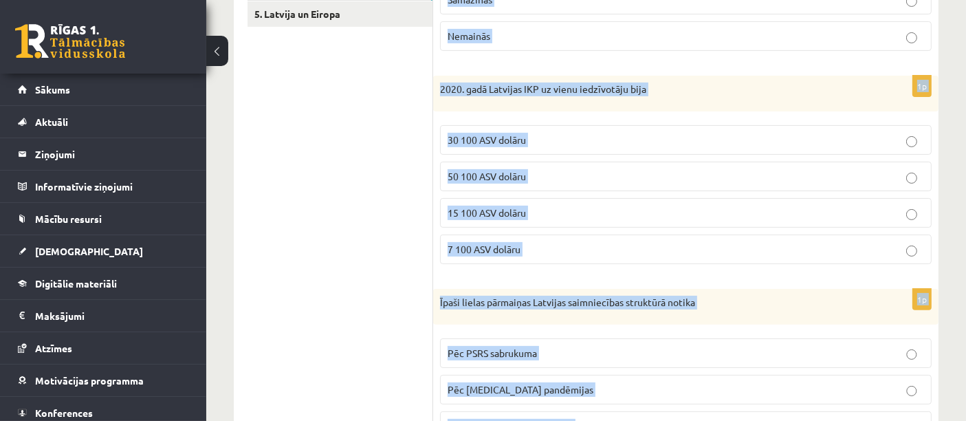
scroll to position [363, 0]
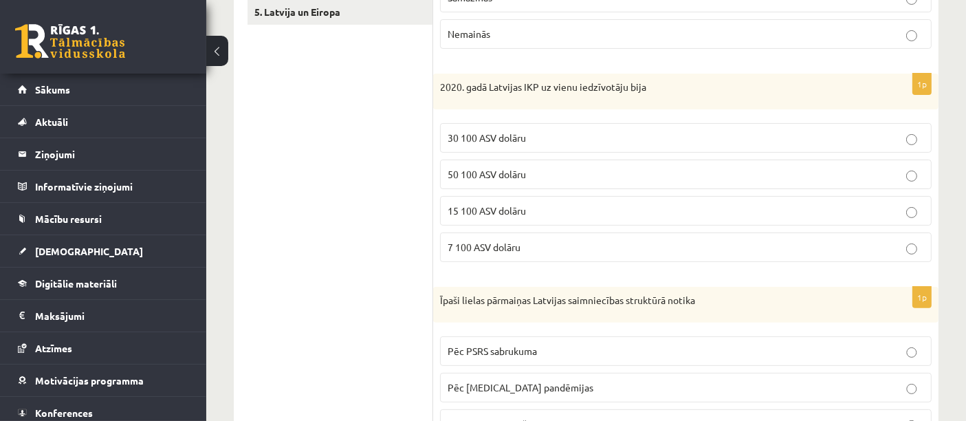
click at [354, 93] on ul "1. Tests. Latvijas ģeogrāfiskais stāvoklis 2. Latvijas ģeogrāfiskais stāvoklis …" at bounding box center [340, 397] width 186 height 1027
click at [524, 192] on fieldset "30 100 ASV dolāru 50 100 ASV dolāru 15 100 ASV dolāru 7 100 ASV dolāru" at bounding box center [685, 191] width 491 height 150
click at [546, 209] on p "15 100 ASV dolāru" at bounding box center [685, 210] width 476 height 14
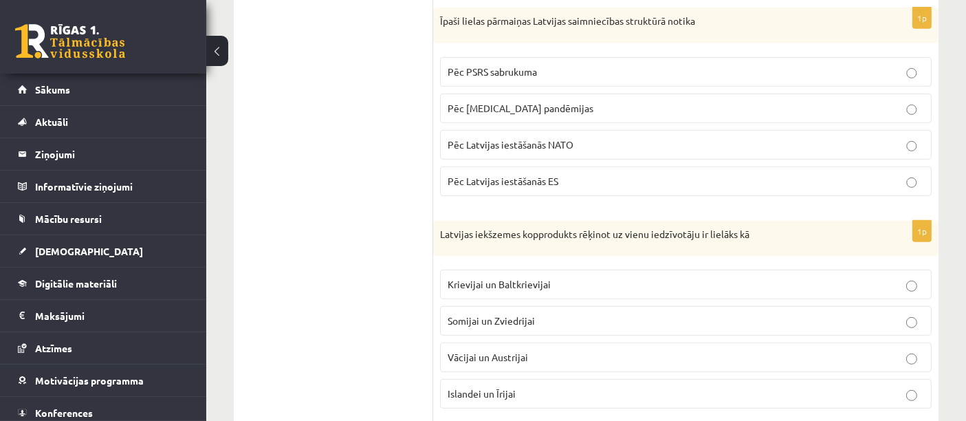
scroll to position [641, 0]
click at [529, 70] on span "Pēc PSRS sabrukuma" at bounding box center [491, 72] width 89 height 12
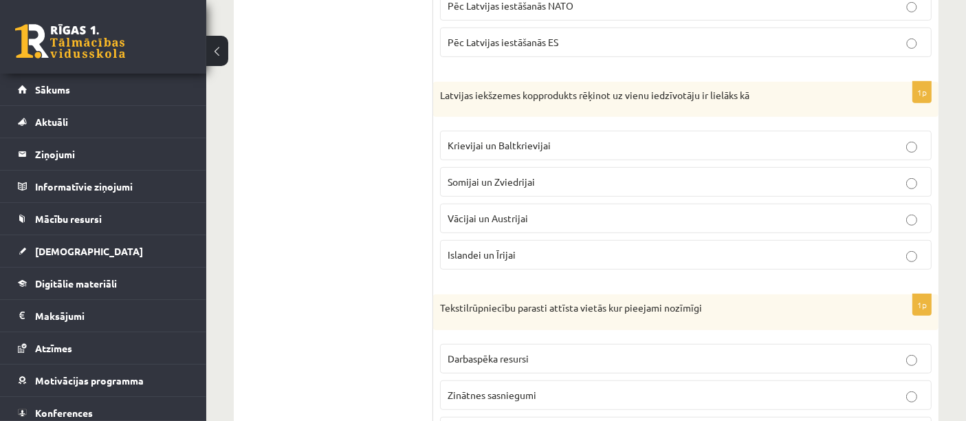
scroll to position [790, 0]
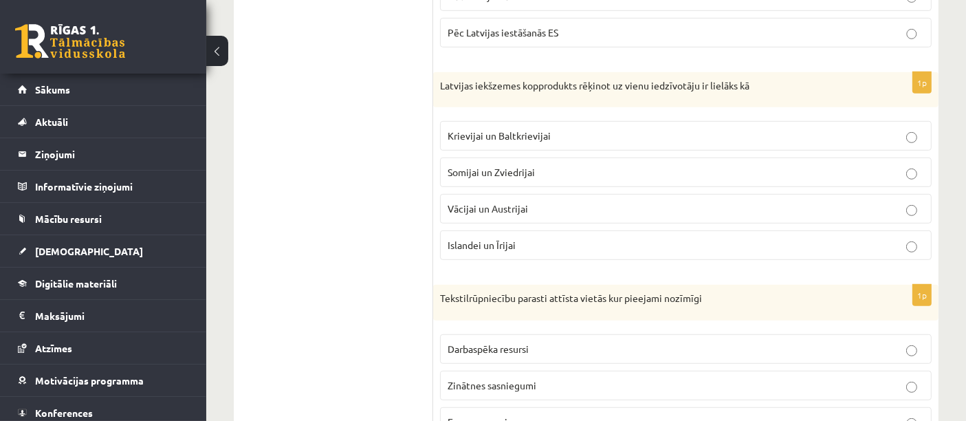
click at [506, 140] on label "Krievijai un Baltkrievijai" at bounding box center [685, 136] width 491 height 30
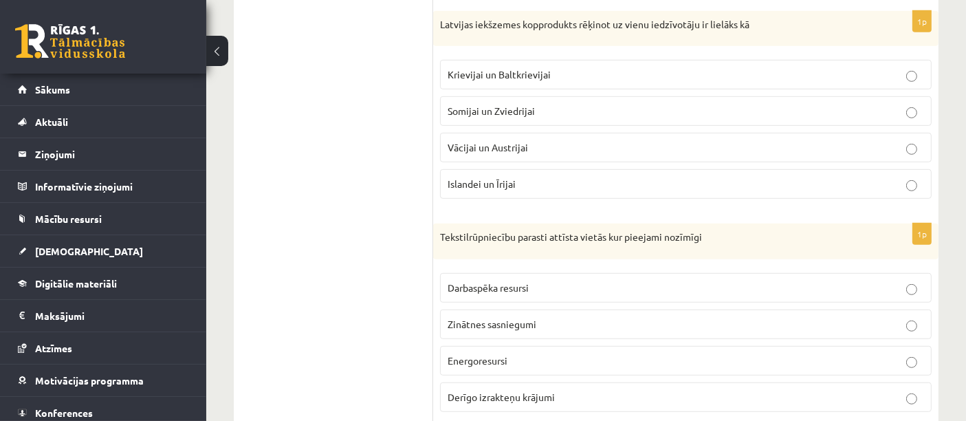
scroll to position [887, 0]
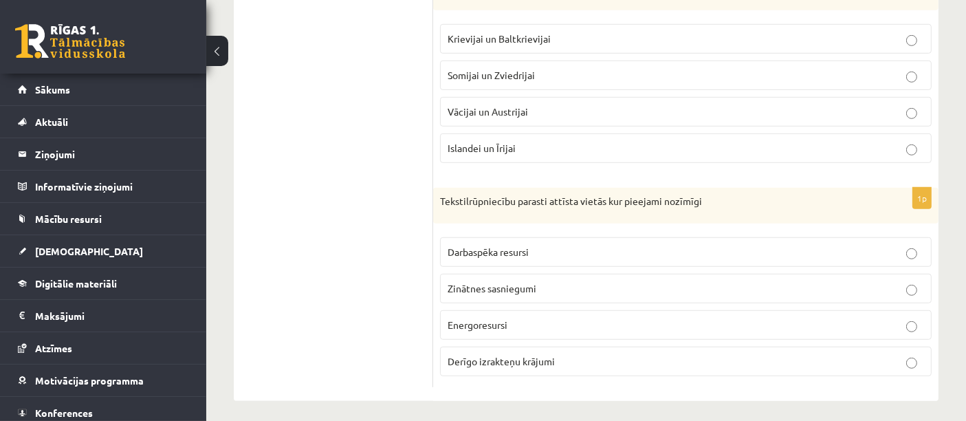
click at [492, 251] on p "Darbaspēka resursi" at bounding box center [685, 252] width 476 height 14
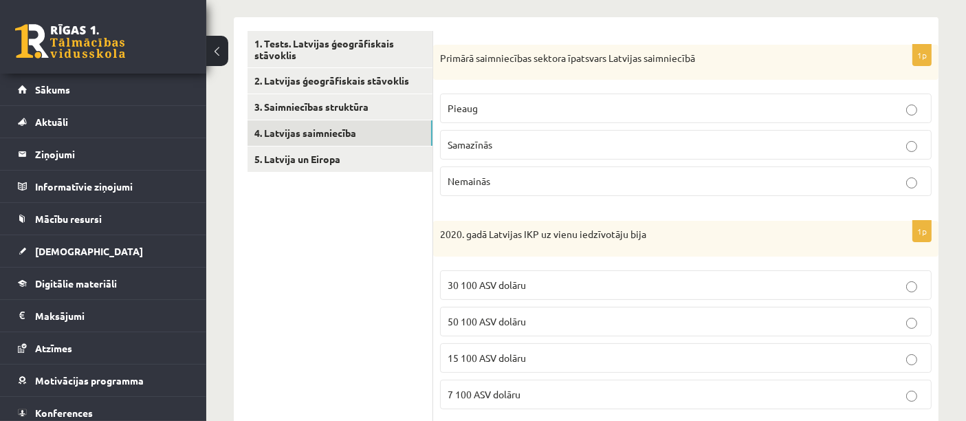
scroll to position [0, 0]
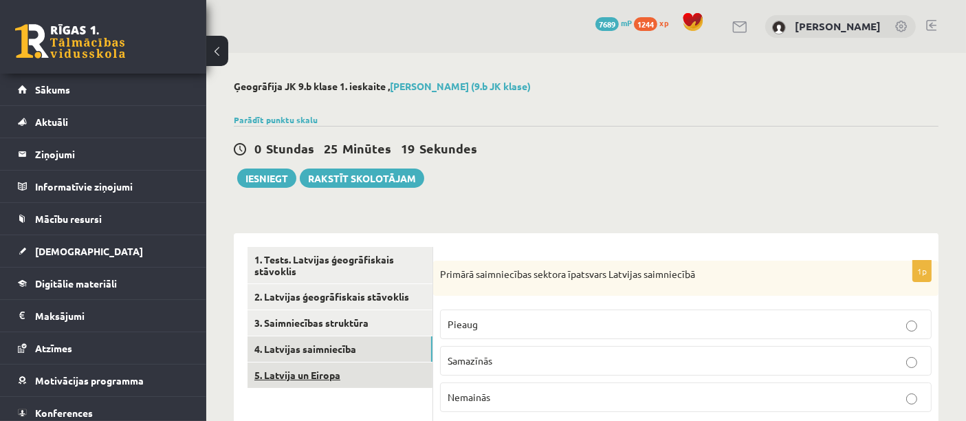
click at [354, 382] on link "5. Latvija un Eiropa" at bounding box center [339, 374] width 185 height 25
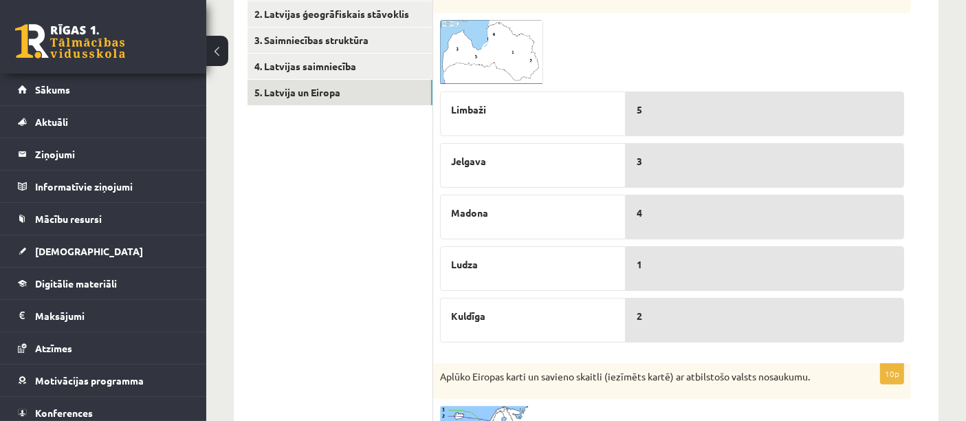
scroll to position [275, 0]
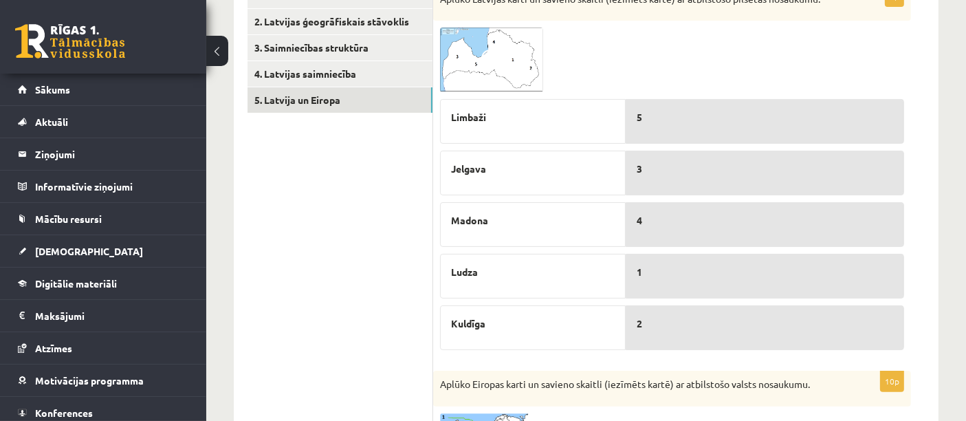
click at [511, 45] on img at bounding box center [491, 59] width 103 height 65
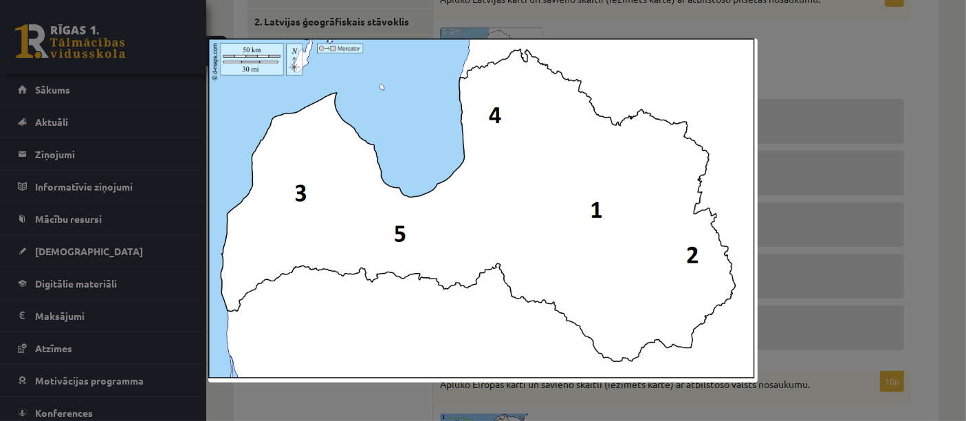
click at [816, 78] on div at bounding box center [483, 210] width 966 height 421
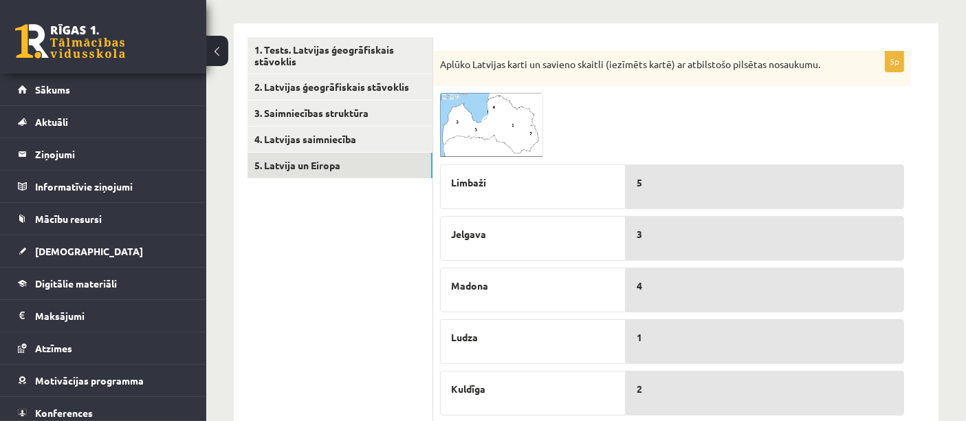
scroll to position [209, 0]
click at [493, 124] on span at bounding box center [492, 126] width 22 height 22
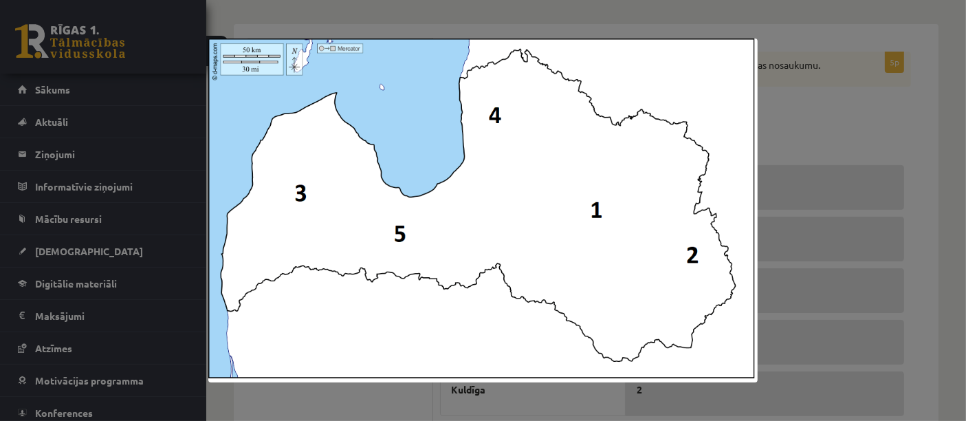
click at [853, 142] on div at bounding box center [483, 210] width 966 height 421
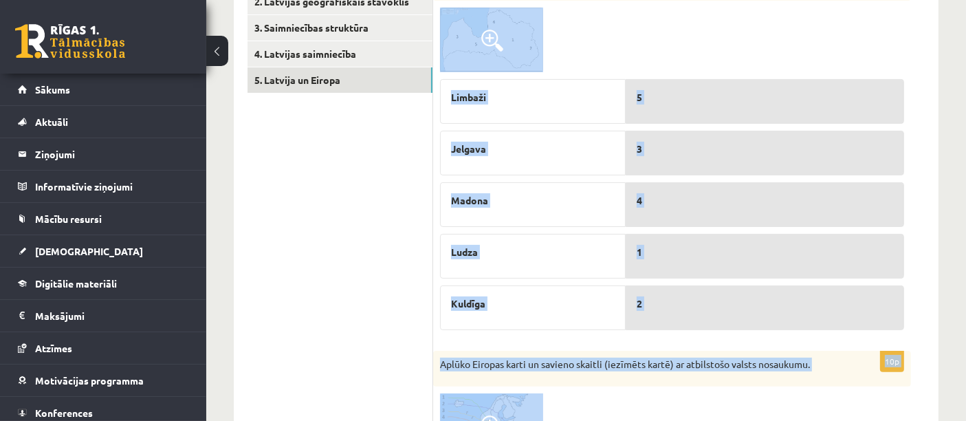
scroll to position [495, 0]
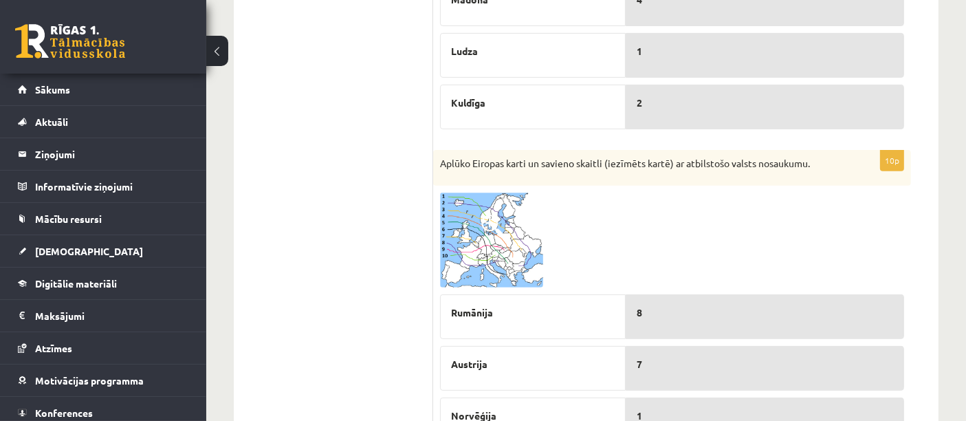
drag, startPoint x: 441, startPoint y: 63, endPoint x: 743, endPoint y: 124, distance: 308.4
click at [384, 164] on ul "1. Tests. Latvijas ģeogrāfiskais stāvoklis 2. Latvijas ģeogrāfiskais stāvoklis …" at bounding box center [340, 280] width 186 height 1058
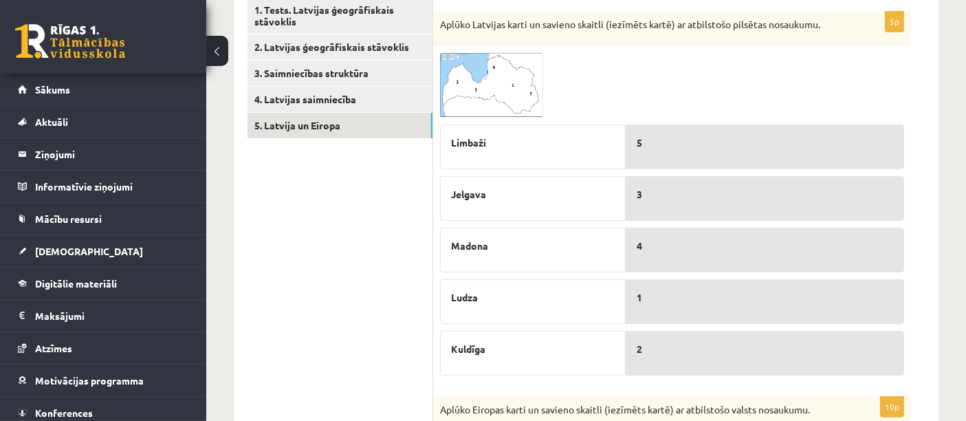
scroll to position [249, 0]
click at [477, 71] on img at bounding box center [491, 85] width 103 height 65
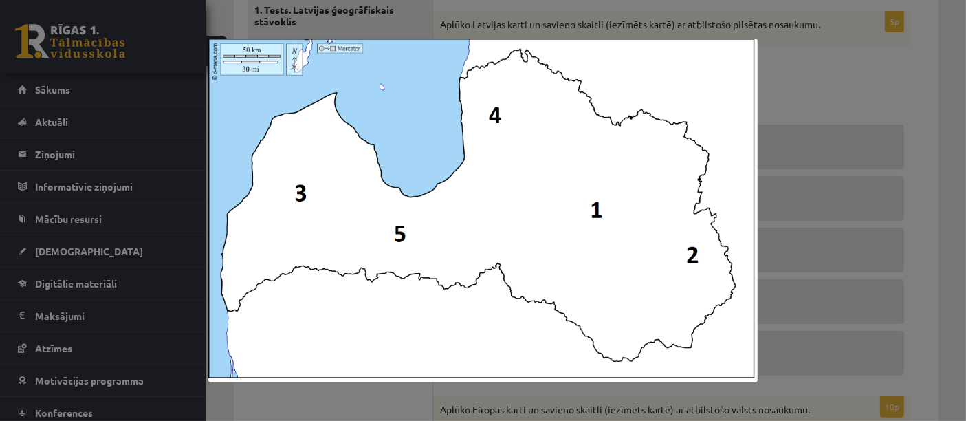
click at [870, 100] on div at bounding box center [483, 210] width 966 height 421
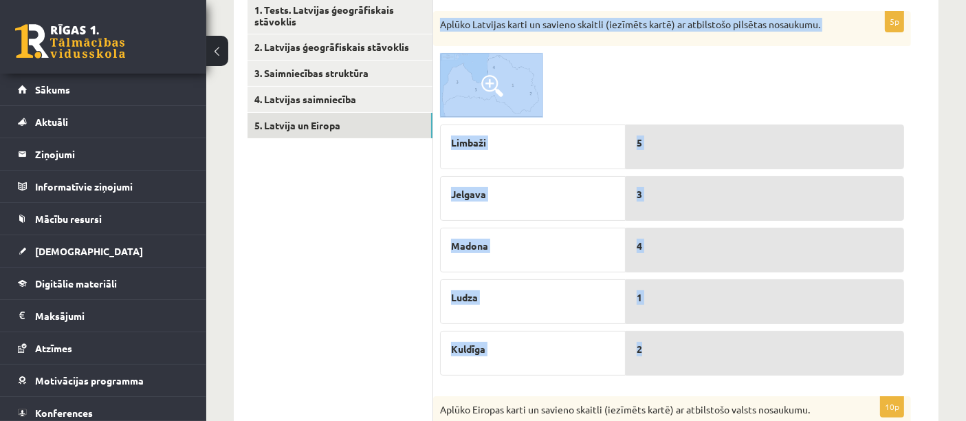
drag, startPoint x: 441, startPoint y: 25, endPoint x: 720, endPoint y: 335, distance: 416.5
click at [720, 335] on div "5p Aplūko Latvijas karti un savieno skaitli (iezīmēts kartē) ar atbilstošo pils…" at bounding box center [672, 196] width 478 height 371
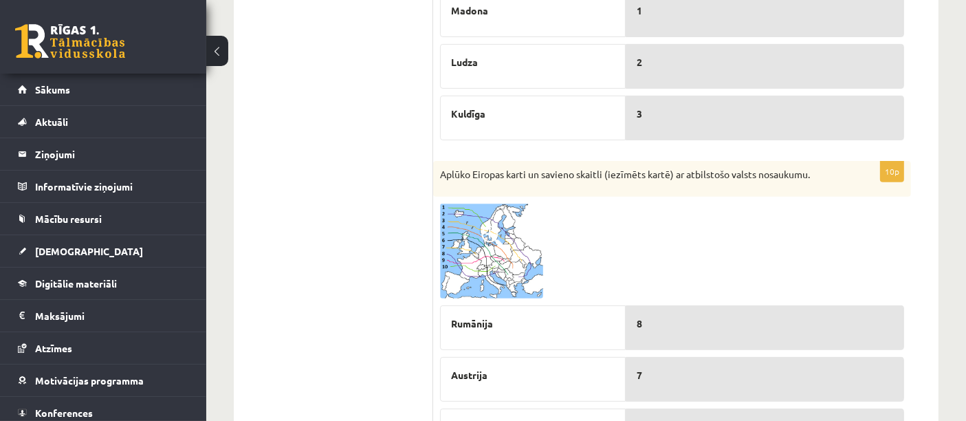
scroll to position [487, 0]
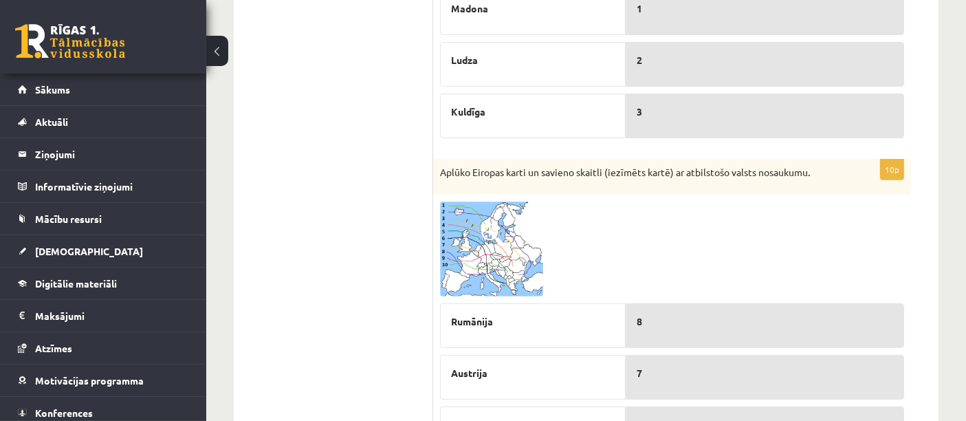
click at [497, 252] on img at bounding box center [491, 248] width 103 height 95
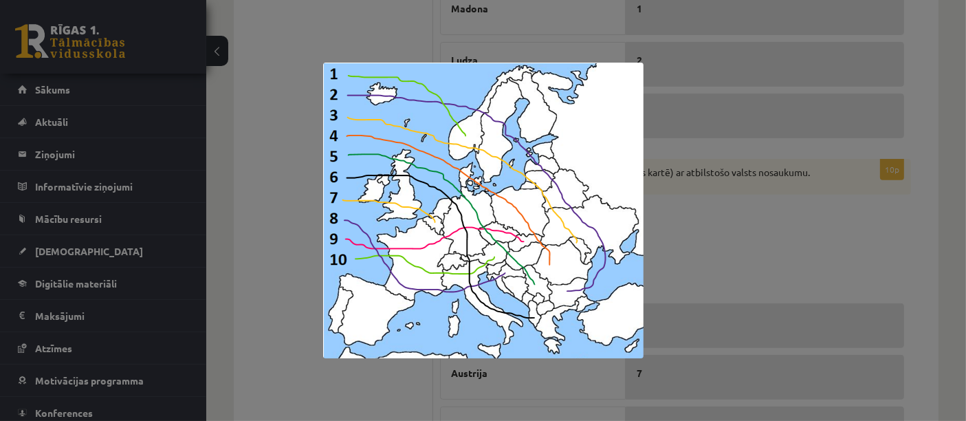
click at [702, 235] on div at bounding box center [483, 210] width 966 height 421
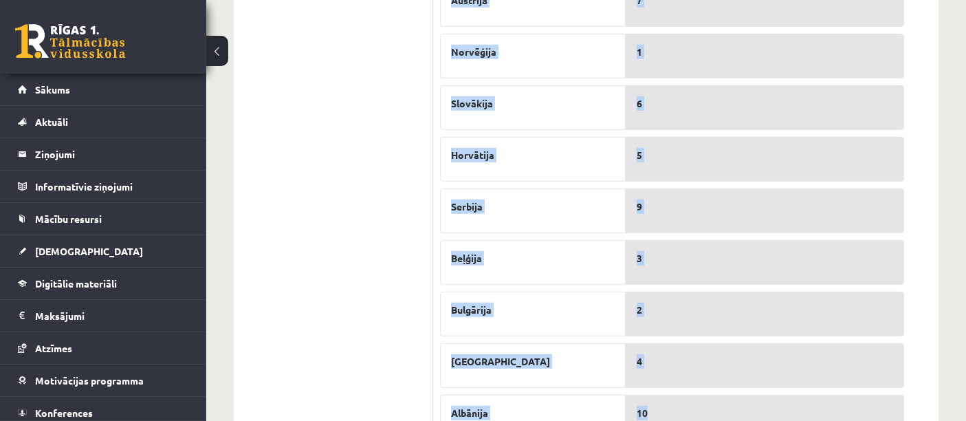
scroll to position [920, 0]
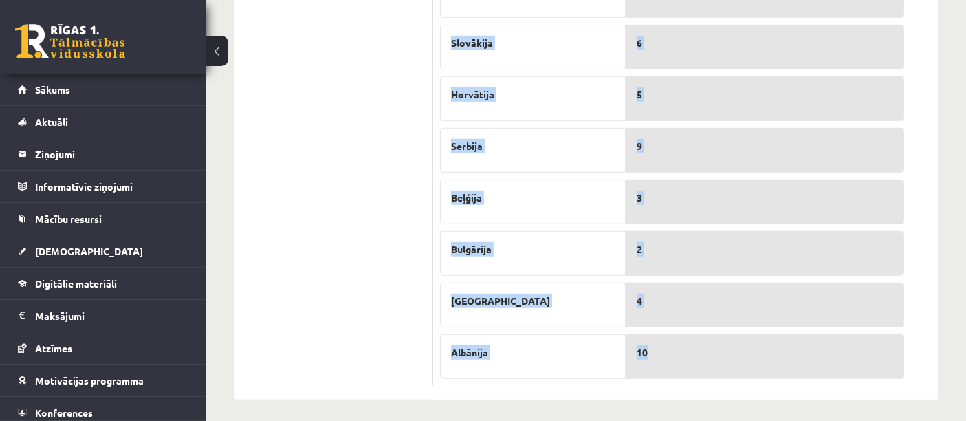
drag, startPoint x: 441, startPoint y: 31, endPoint x: 746, endPoint y: 348, distance: 440.3
click at [746, 348] on div "10p Aplūko Eiropas karti un savieno skaitli (iezīmēts kartē) ar atbilstošo vals…" at bounding box center [672, 56] width 478 height 660
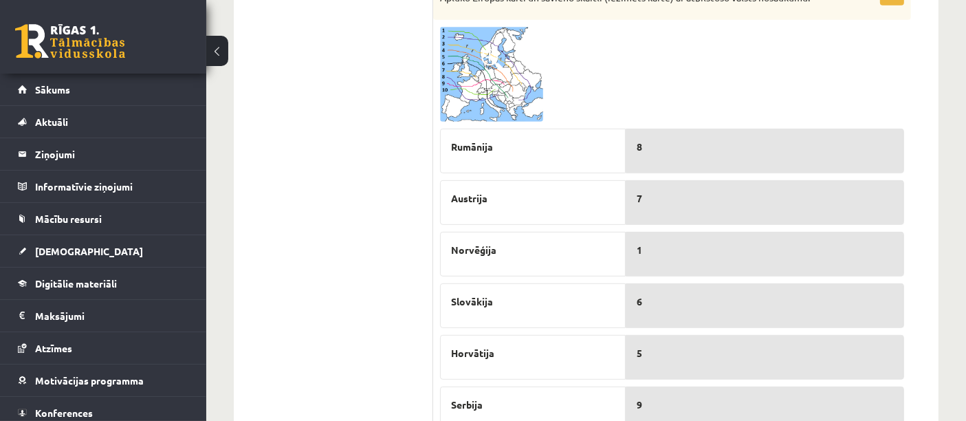
scroll to position [656, 0]
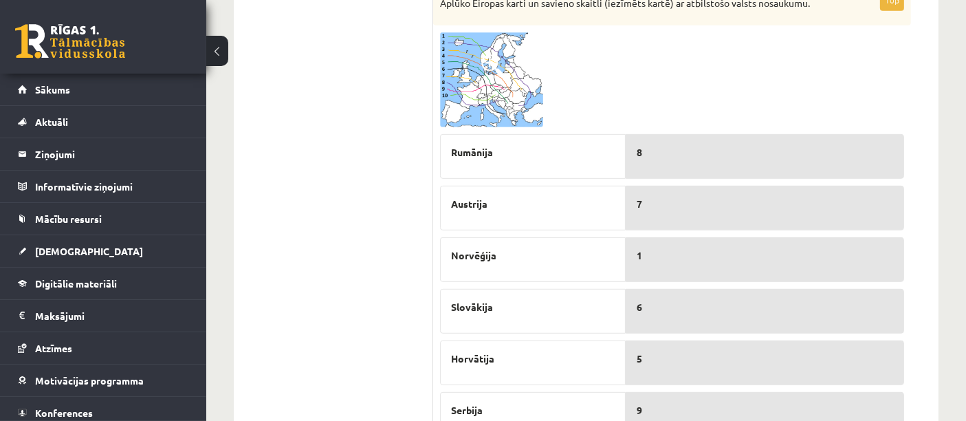
click at [519, 91] on img at bounding box center [491, 79] width 103 height 95
click at [519, 91] on img at bounding box center [483, 211] width 320 height 296
click at [504, 87] on img at bounding box center [491, 79] width 103 height 95
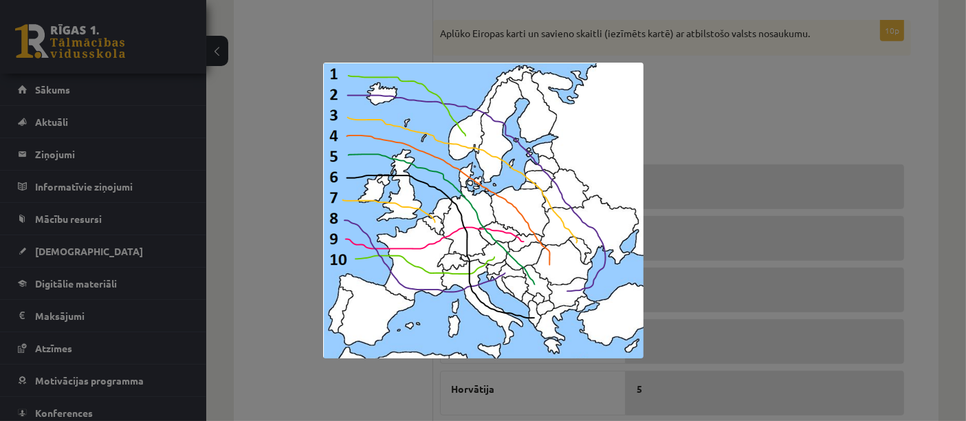
scroll to position [624, 0]
click at [316, 176] on div at bounding box center [483, 210] width 966 height 421
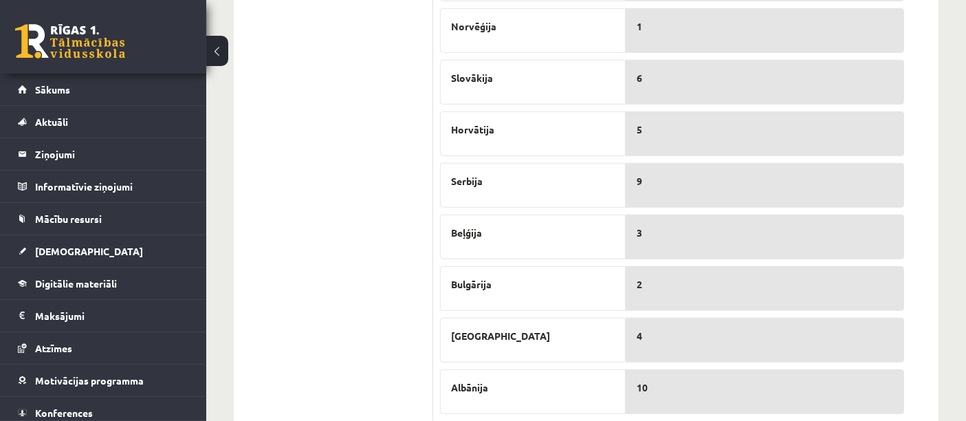
scroll to position [920, 0]
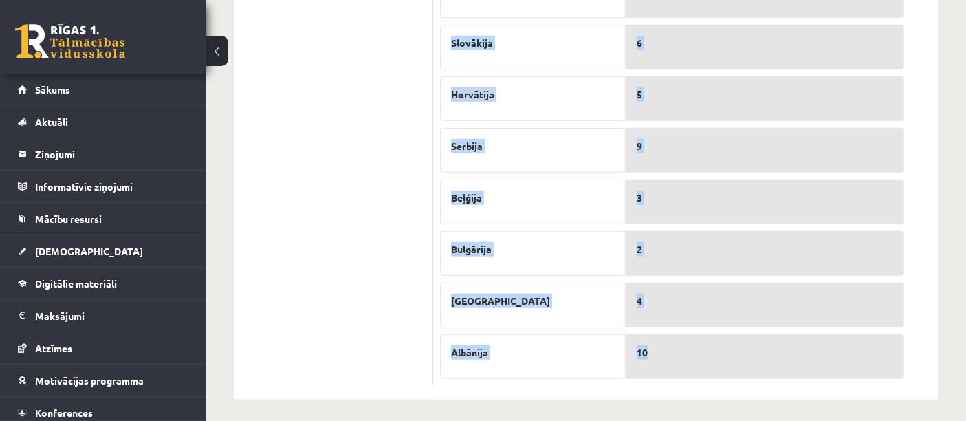
drag, startPoint x: 438, startPoint y: 181, endPoint x: 761, endPoint y: 359, distance: 369.4
click at [761, 359] on div "10p Aplūko Eiropas karti un savieno skaitli (iezīmēts kartē) ar atbilstošo vals…" at bounding box center [672, 56] width 478 height 660
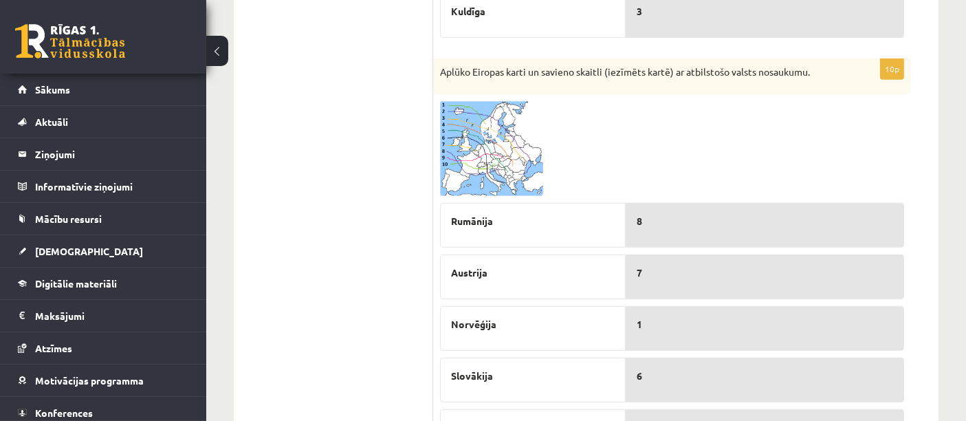
scroll to position [571, 0]
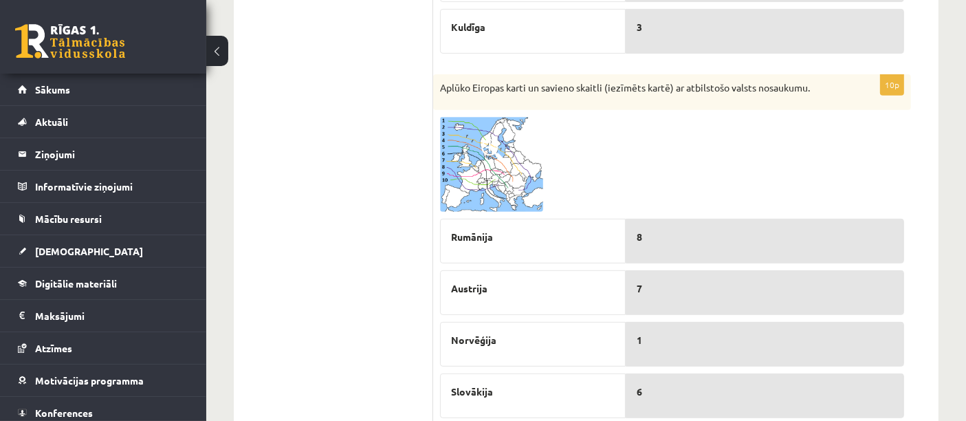
click at [467, 170] on img at bounding box center [491, 164] width 103 height 95
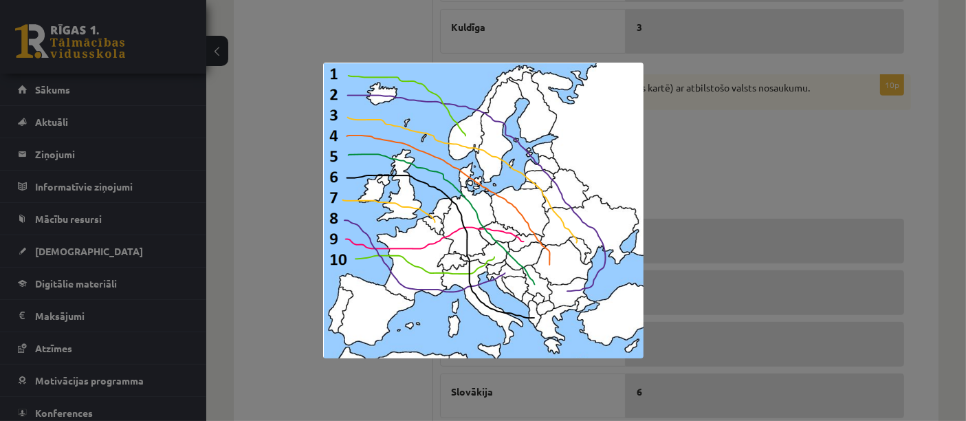
click at [252, 188] on div at bounding box center [483, 210] width 966 height 421
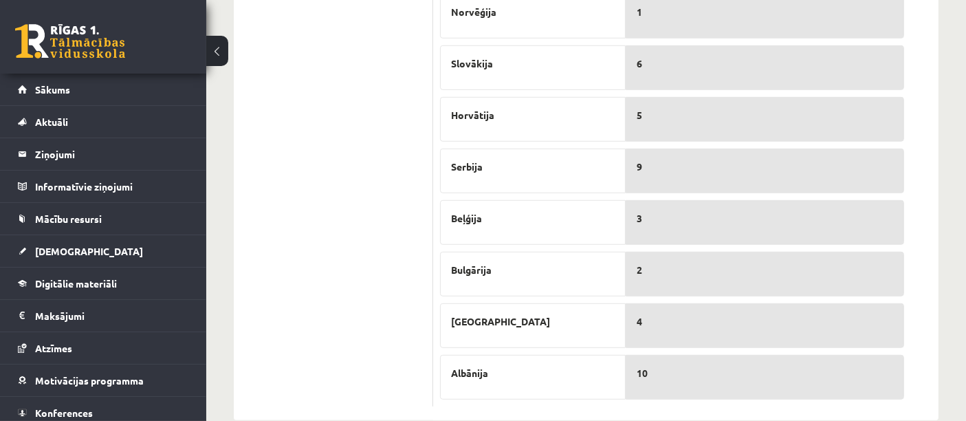
scroll to position [920, 0]
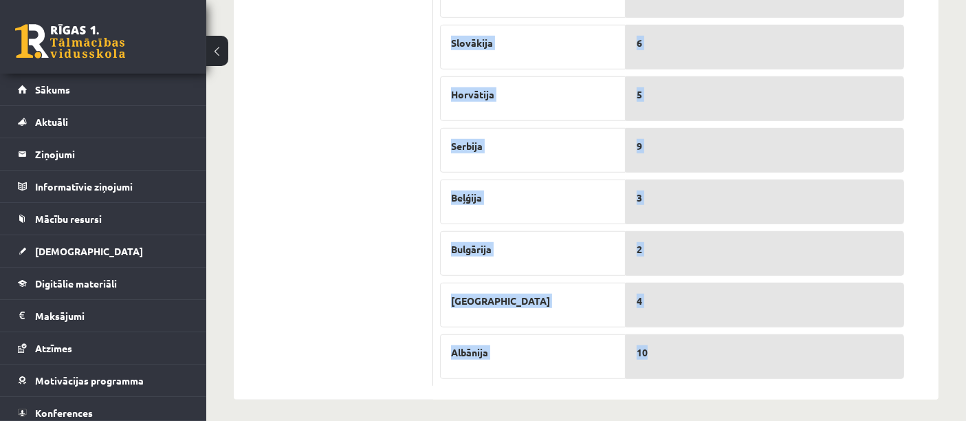
drag, startPoint x: 484, startPoint y: 107, endPoint x: 733, endPoint y: 355, distance: 351.8
click at [733, 355] on div "10p Aplūko Eiropas karti un savieno skaitli (iezīmēts kartē) ar atbilstošo vals…" at bounding box center [672, 56] width 478 height 660
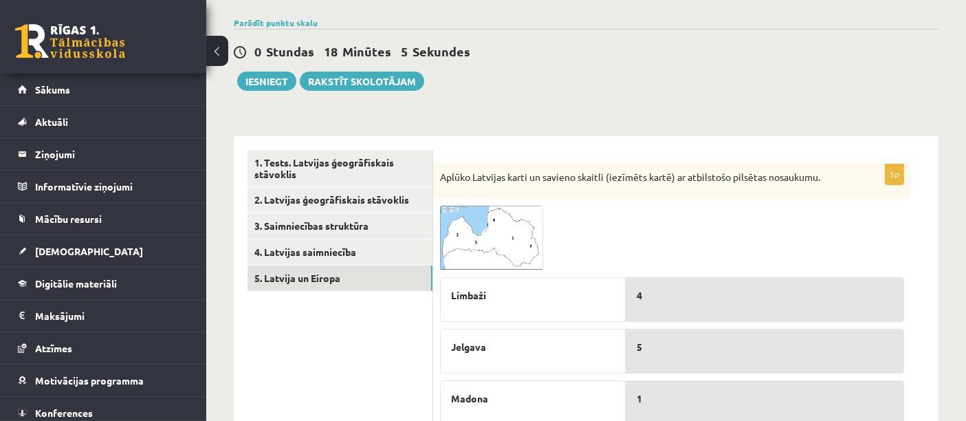
scroll to position [0, 0]
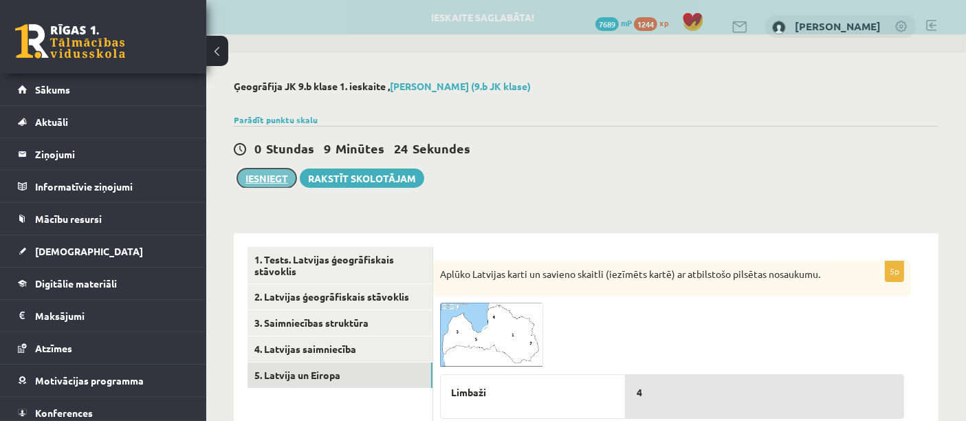
click at [260, 181] on button "Iesniegt" at bounding box center [266, 177] width 59 height 19
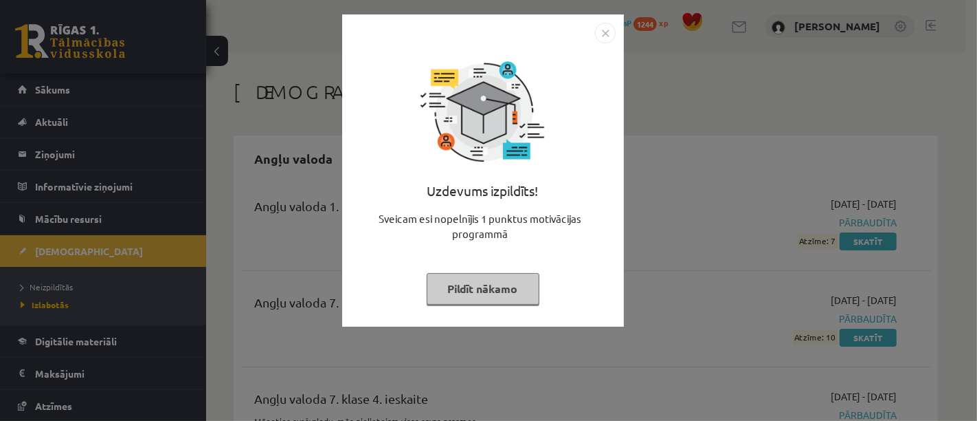
click at [523, 286] on button "Pildīt nākamo" at bounding box center [483, 289] width 113 height 32
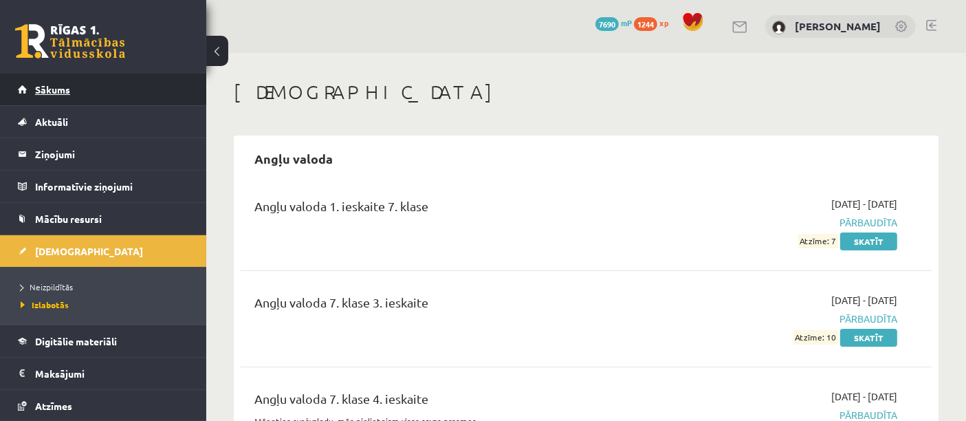
click at [158, 94] on link "Sākums" at bounding box center [103, 90] width 171 height 32
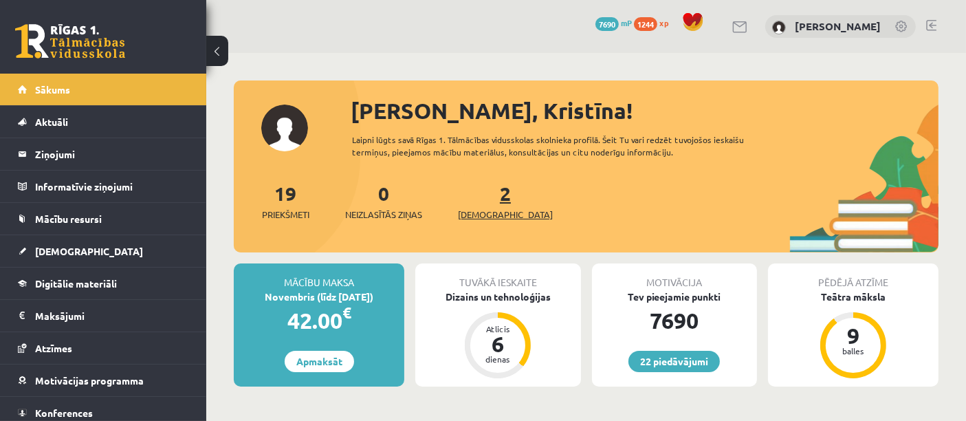
click at [495, 211] on span "[DEMOGRAPHIC_DATA]" at bounding box center [505, 215] width 95 height 14
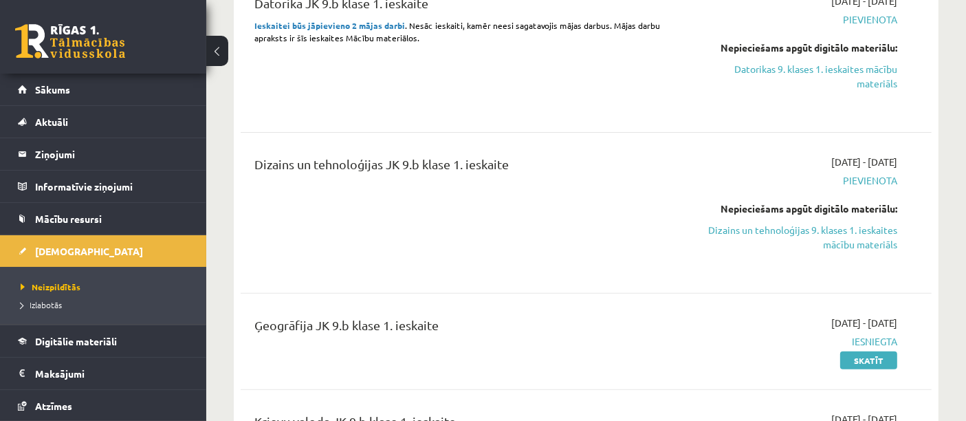
scroll to position [481, 0]
click at [860, 234] on link "Dizains un tehnoloģijas 9. klases 1. ieskaites mācību materiāls" at bounding box center [796, 237] width 201 height 29
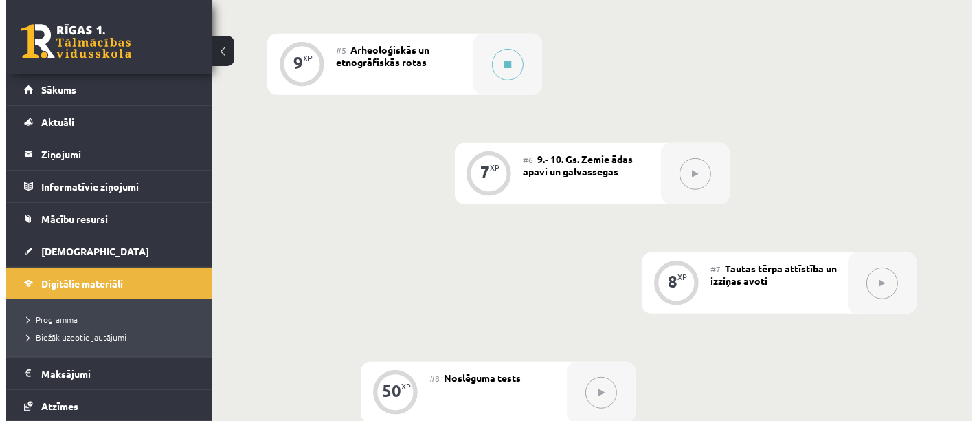
scroll to position [786, 0]
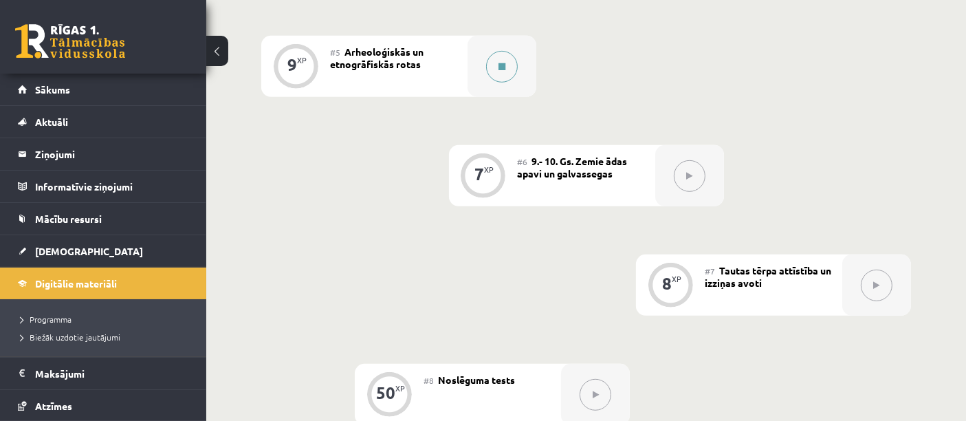
click at [515, 67] on button at bounding box center [502, 67] width 32 height 32
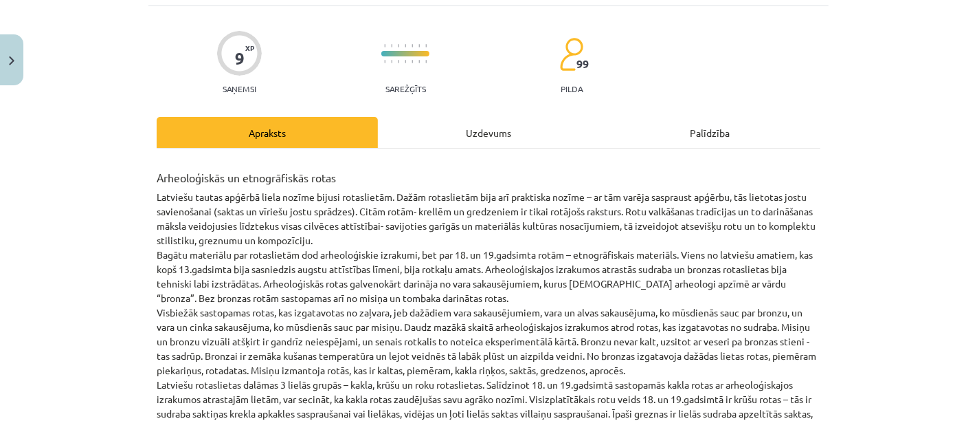
click at [482, 138] on div "Uzdevums" at bounding box center [488, 132] width 221 height 31
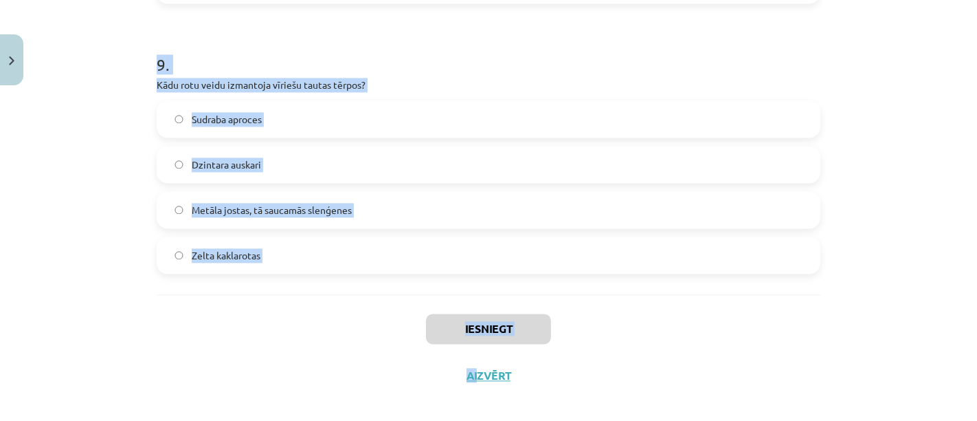
scroll to position [2414, 0]
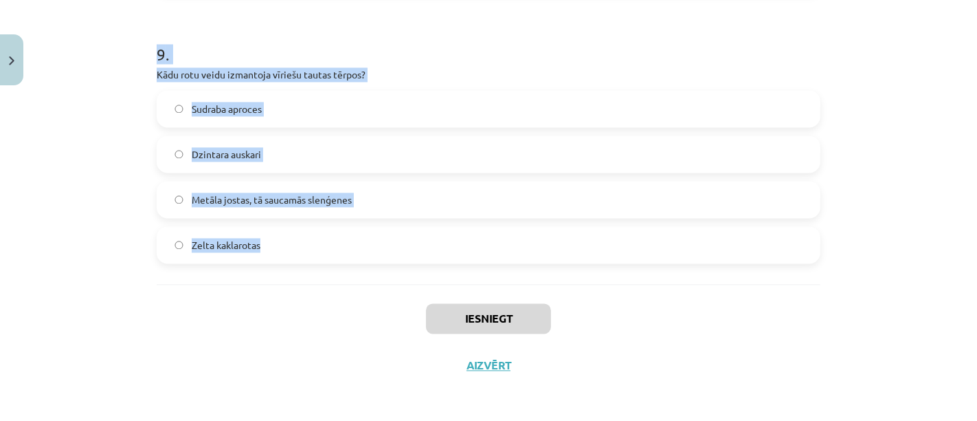
drag, startPoint x: 153, startPoint y: 190, endPoint x: 354, endPoint y: 276, distance: 219.2
copy form "4 . Lore ipsu dolorsi ametcons adipis el seddoei tempo incididu? Utl etdo magna…"
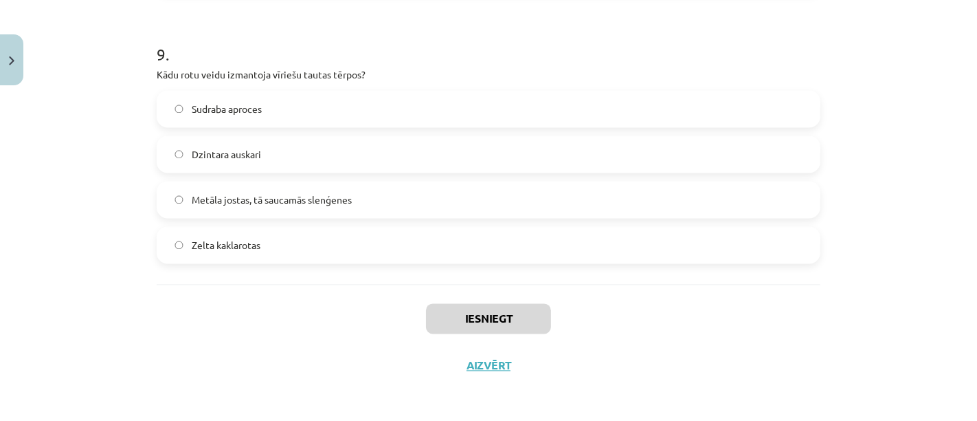
click at [261, 331] on div "Iesniegt Aizvērt" at bounding box center [489, 332] width 664 height 96
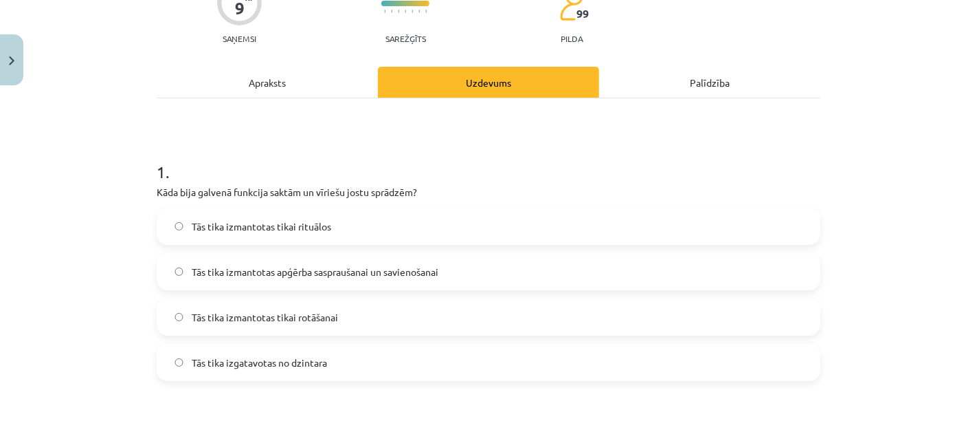
scroll to position [110, 0]
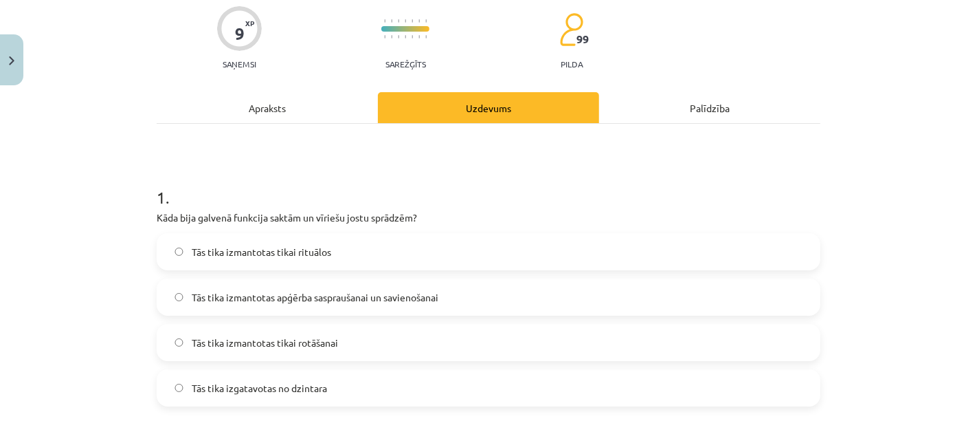
click at [420, 294] on span "Tās tika izmantotas apģērba saspraušanai un savienošanai" at bounding box center [315, 297] width 247 height 14
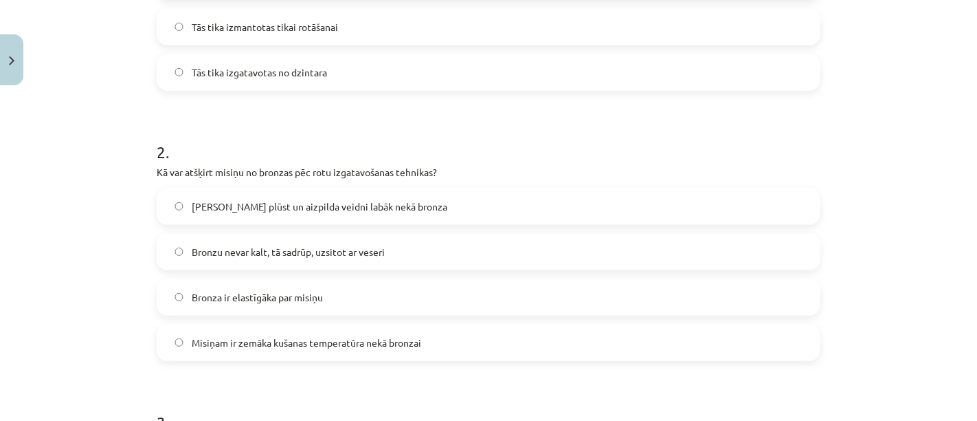
scroll to position [462, 0]
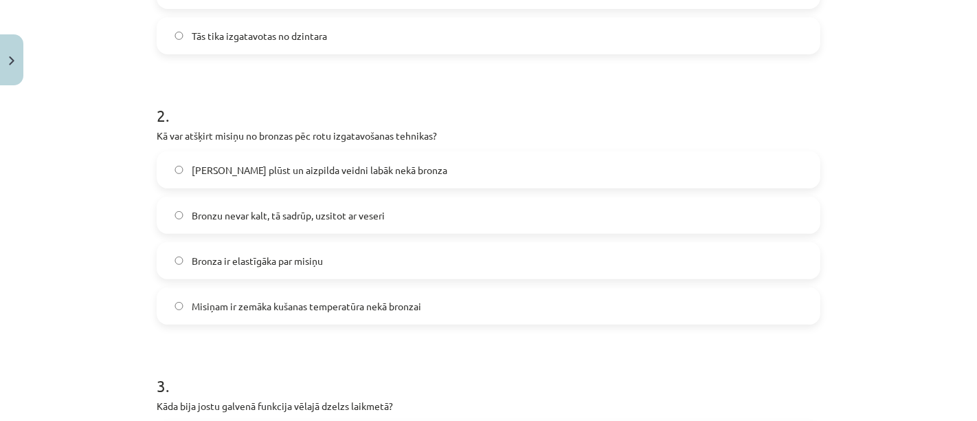
click at [388, 175] on span "Misiņš plūst un aizpilda veidni labāk nekā bronza" at bounding box center [320, 170] width 256 height 14
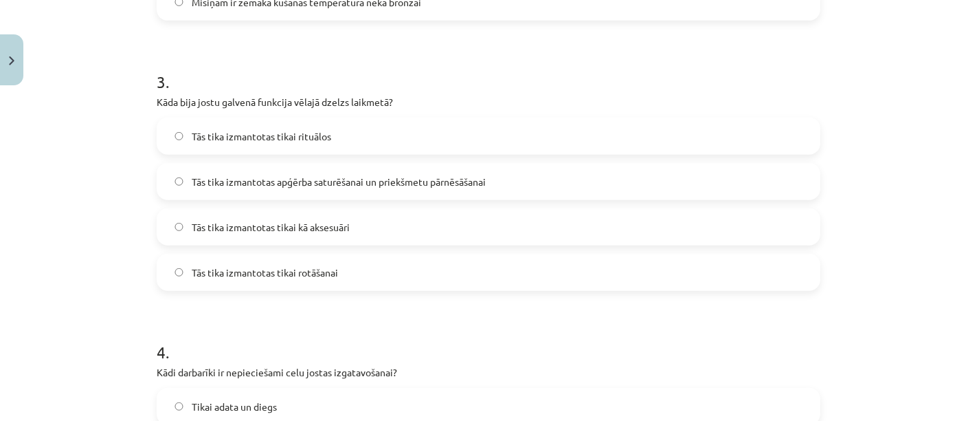
scroll to position [787, 0]
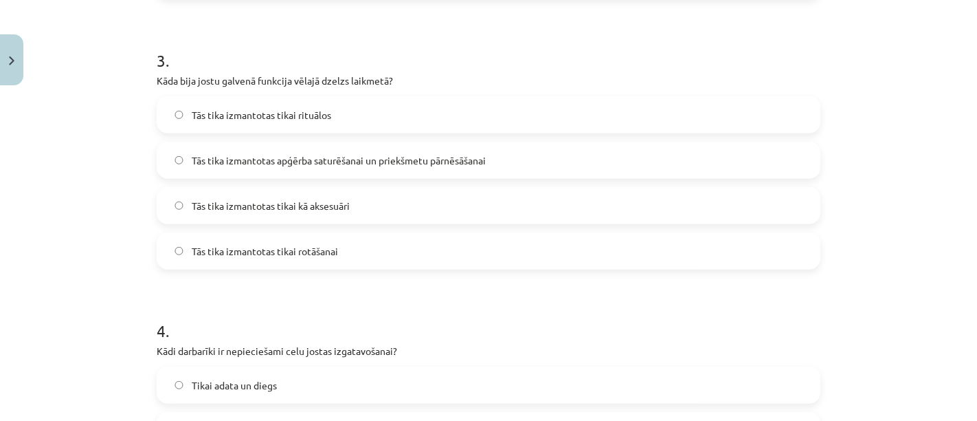
click at [431, 162] on span "Tās tika izmantotas apģērba saturēšanai un priekšmetu pārnēsāšanai" at bounding box center [339, 160] width 294 height 14
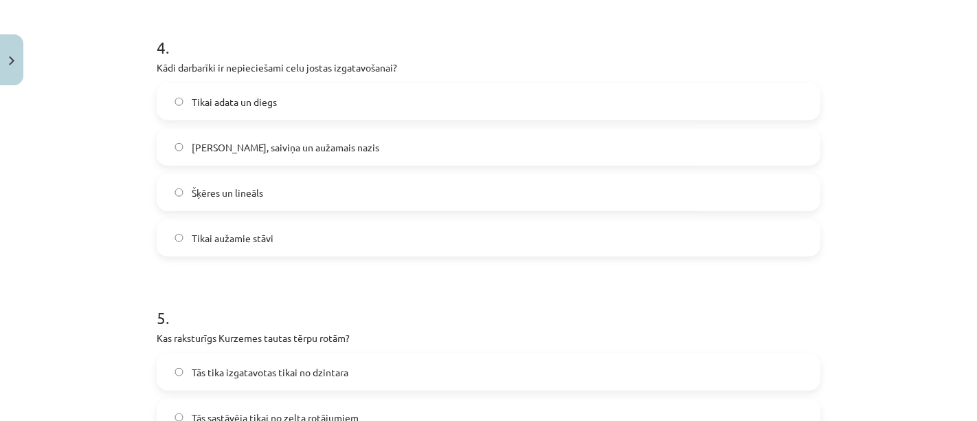
scroll to position [1070, 0]
click at [345, 140] on span "Celu galdiņi, saiviņa un aužamais nazis" at bounding box center [286, 147] width 188 height 14
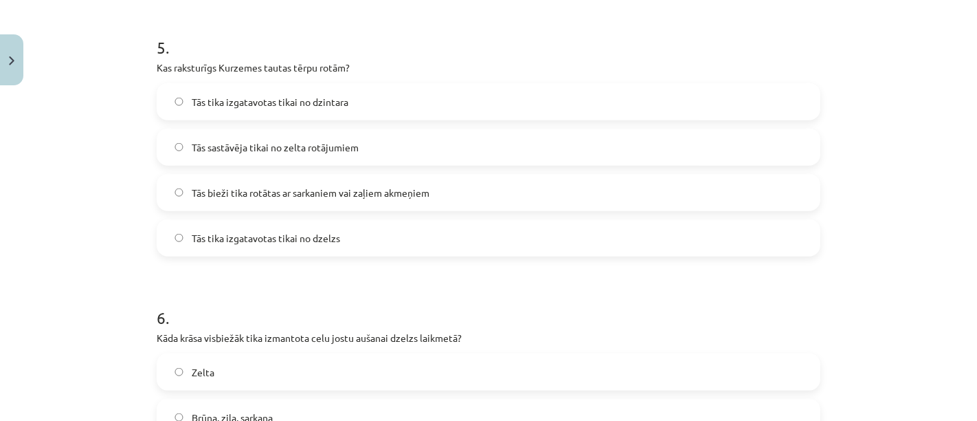
scroll to position [1341, 0]
click at [404, 192] on span "Tās bieži tika rotātas ar sarkaniem vai zaļiem akmeņiem" at bounding box center [311, 192] width 238 height 14
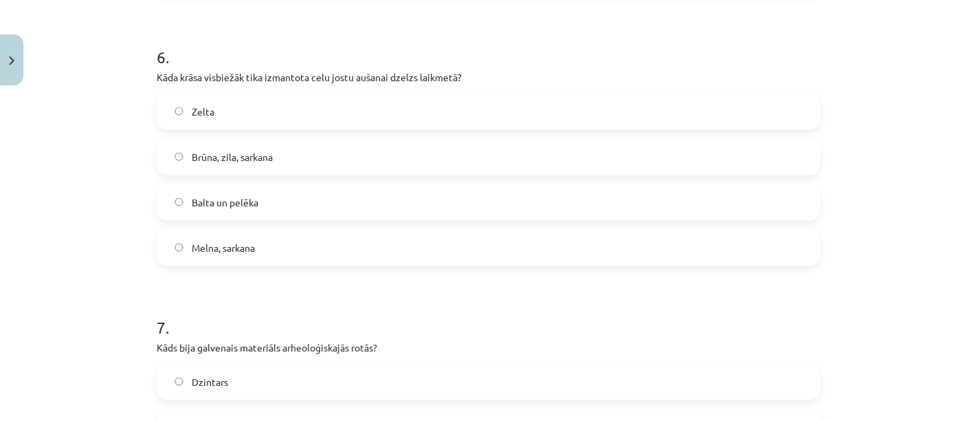
scroll to position [1605, 0]
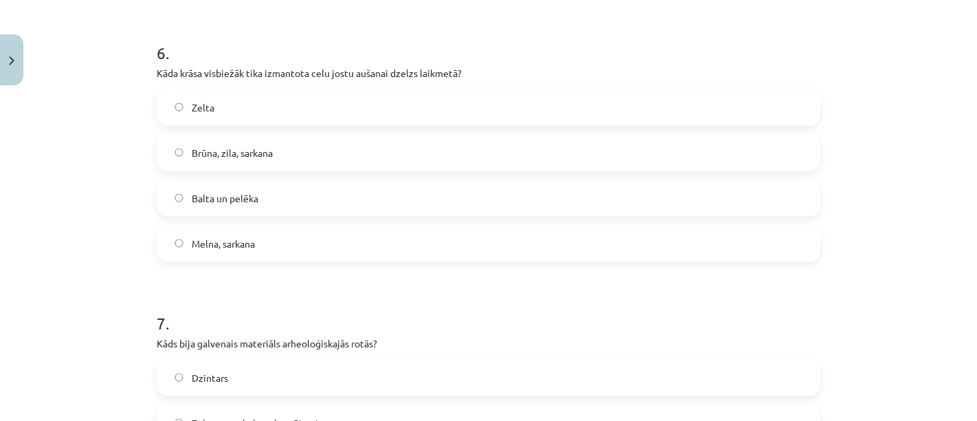
click at [298, 148] on label "Brūna, zila, sarkana" at bounding box center [488, 152] width 661 height 34
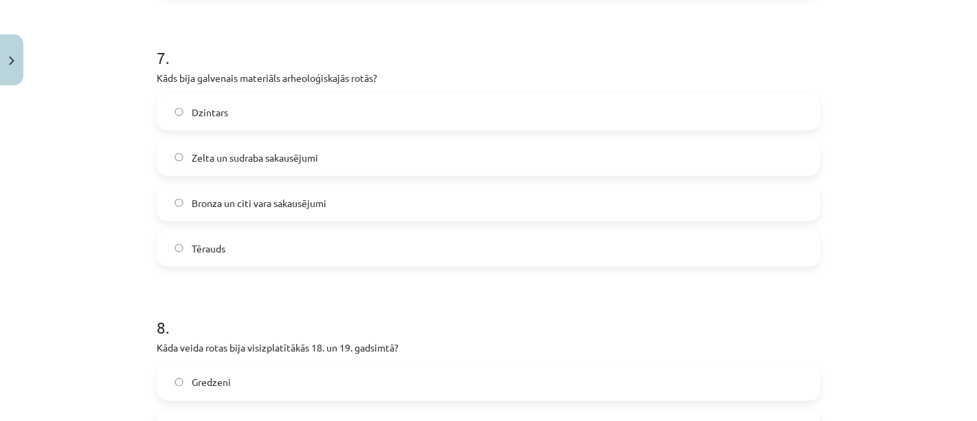
scroll to position [1873, 0]
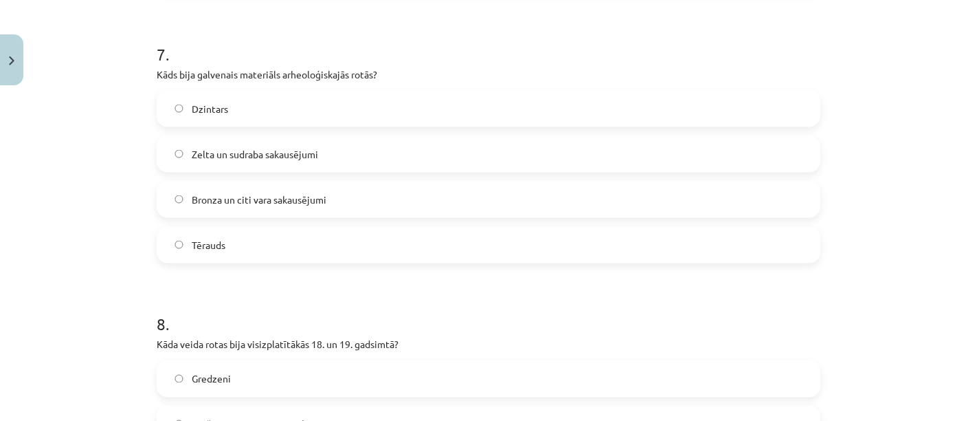
click at [353, 194] on label "Bronza un citi vara sakausējumi" at bounding box center [488, 199] width 661 height 34
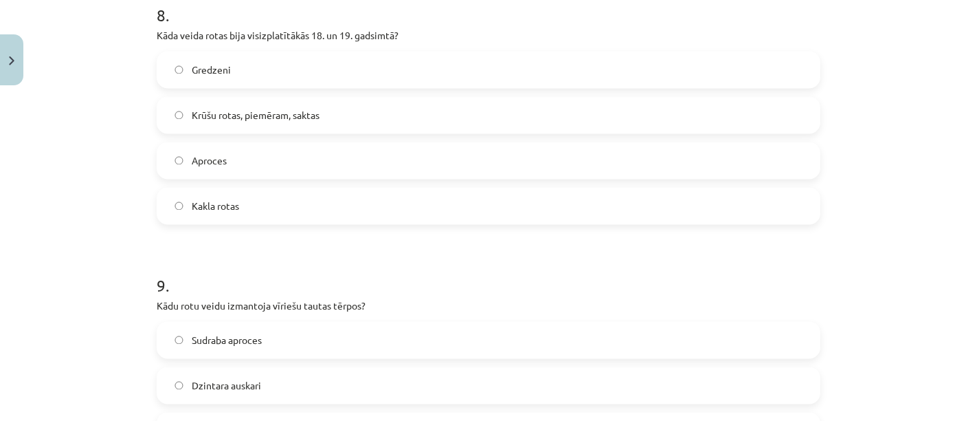
scroll to position [2179, 0]
click at [271, 111] on span "Krūšu rotas, piemēram, saktas" at bounding box center [256, 118] width 128 height 14
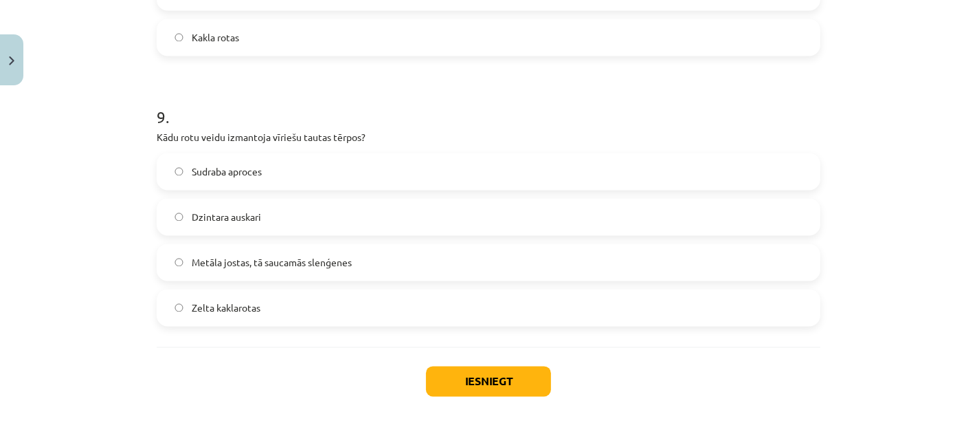
scroll to position [2414, 0]
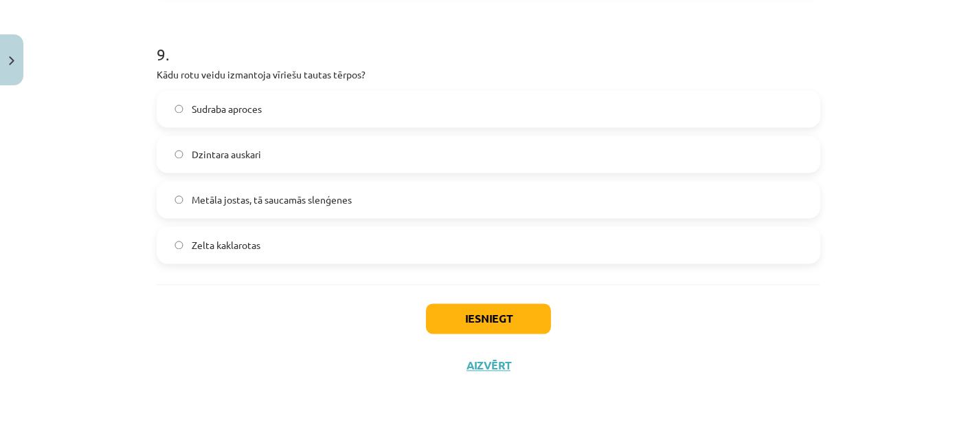
click at [307, 186] on label "Metāla jostas, tā saucamās slenģenes" at bounding box center [488, 199] width 661 height 34
click at [447, 311] on button "Iesniegt" at bounding box center [488, 318] width 125 height 30
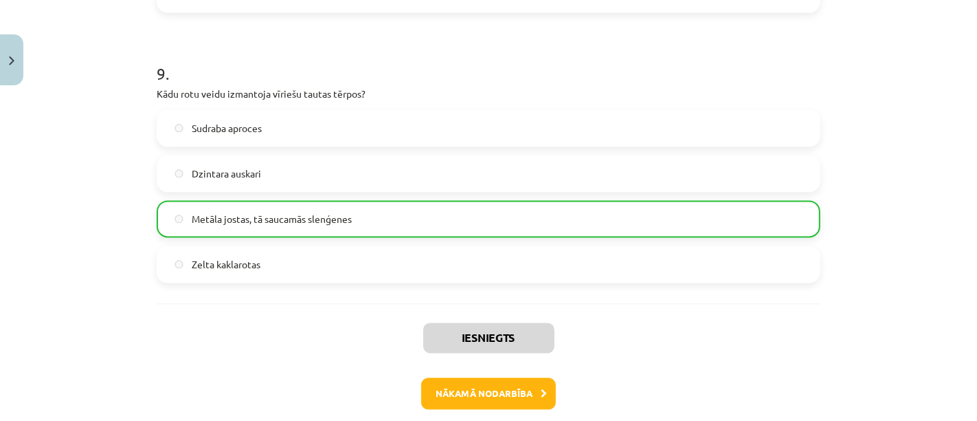
scroll to position [2457, 0]
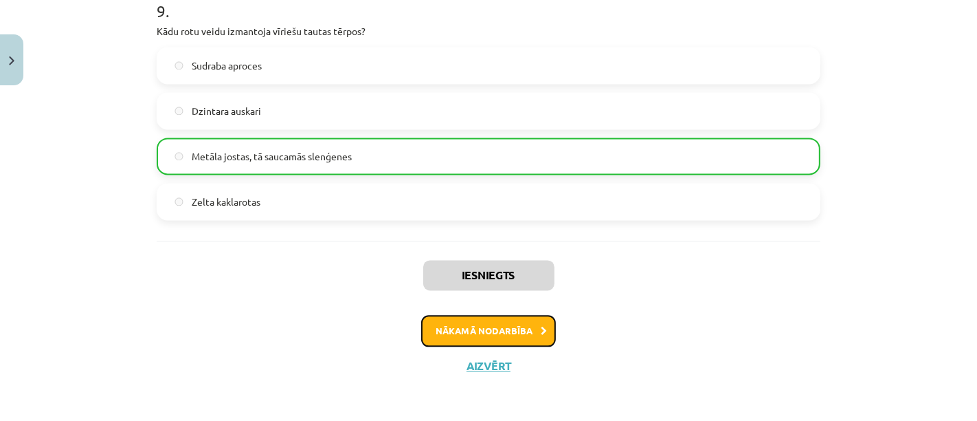
click at [529, 326] on button "Nākamā nodarbība" at bounding box center [488, 331] width 135 height 32
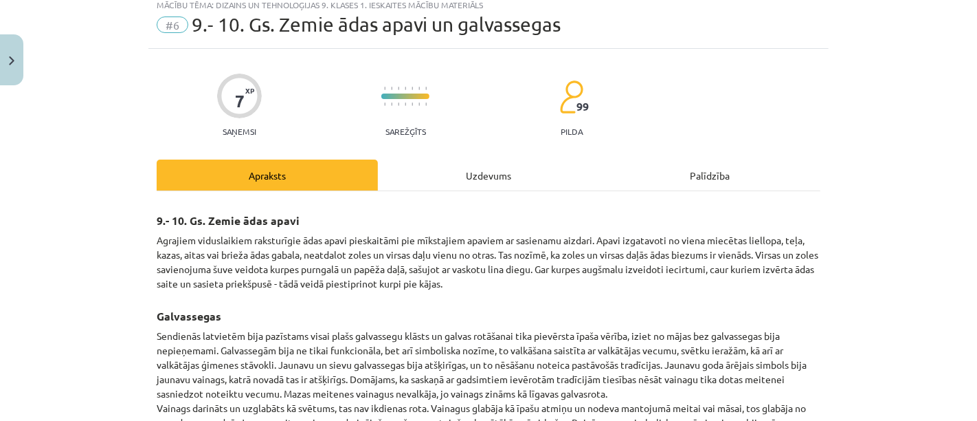
scroll to position [34, 0]
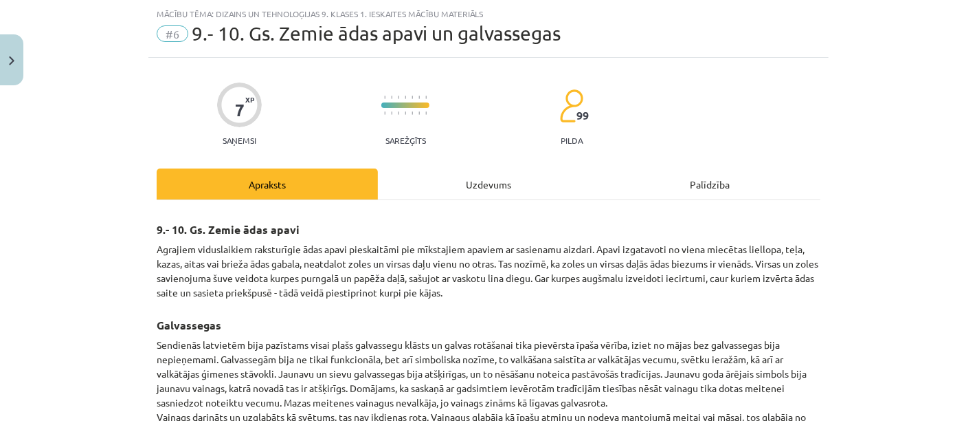
click at [477, 179] on div "Uzdevums" at bounding box center [488, 183] width 221 height 31
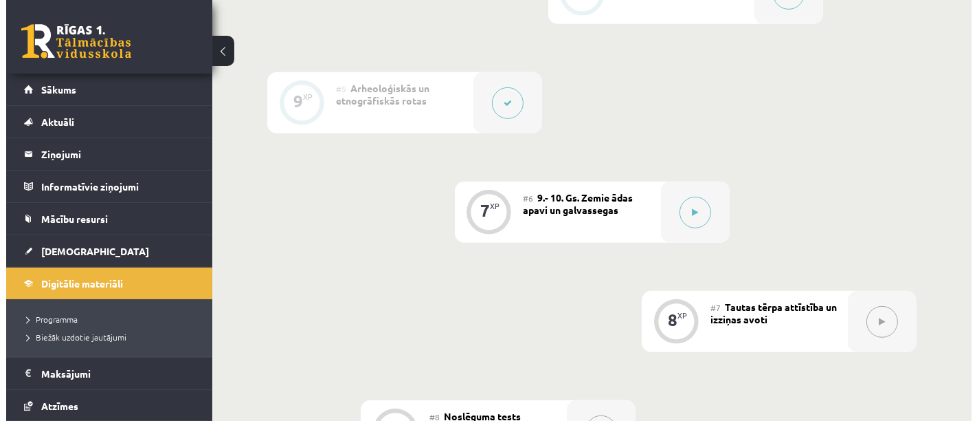
scroll to position [776, 0]
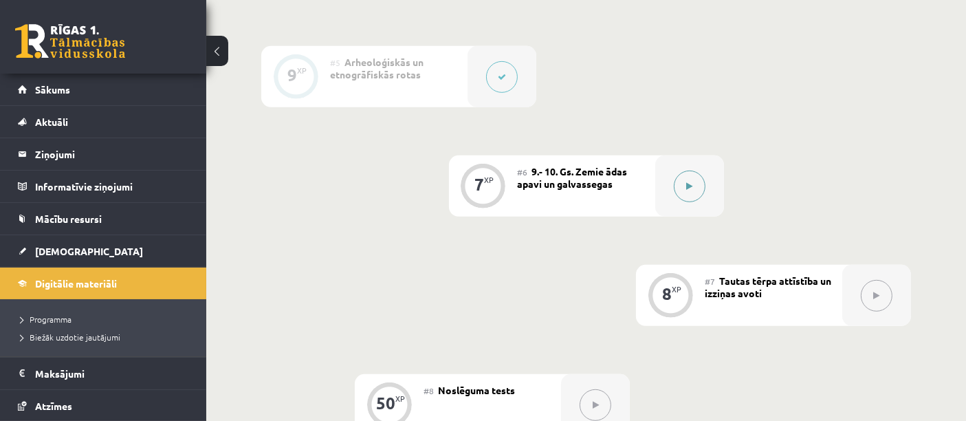
click at [703, 196] on div at bounding box center [689, 185] width 69 height 61
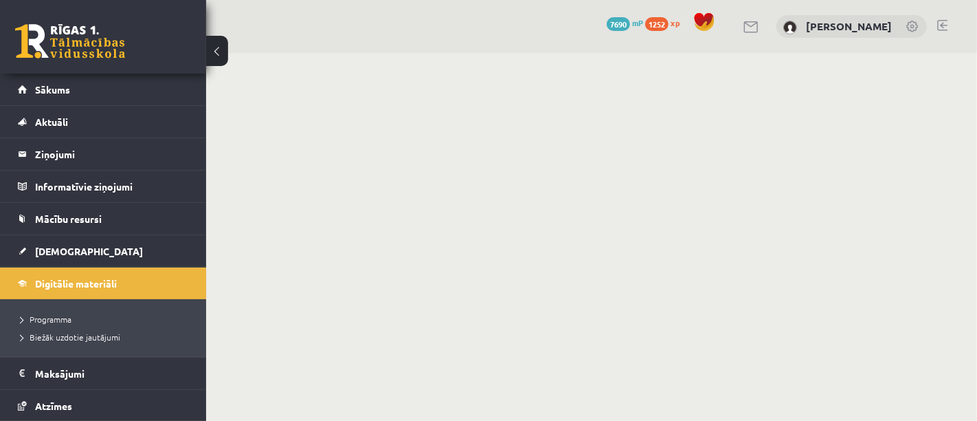
click at [977, 184] on body "0 Dāvanas 7690 mP 1252 xp [PERSON_NAME] Sākums Aktuāli Kā mācīties eSKOLĀ Konta…" at bounding box center [488, 210] width 977 height 421
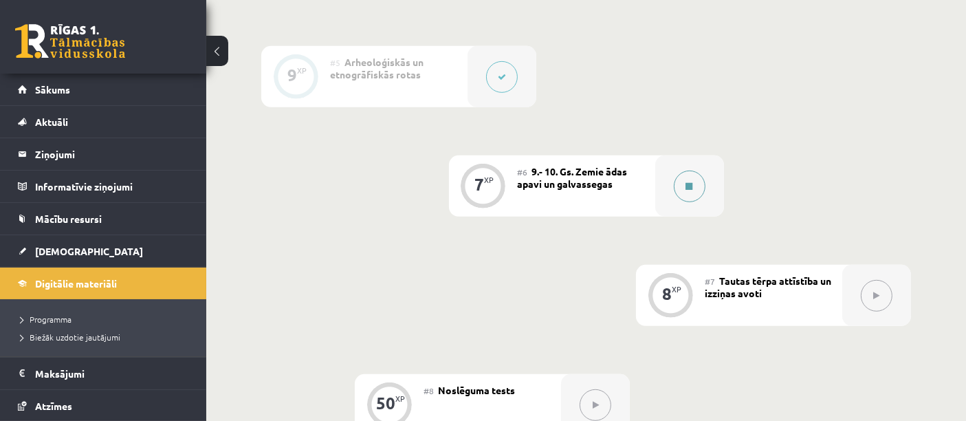
click at [674, 193] on div at bounding box center [689, 185] width 69 height 61
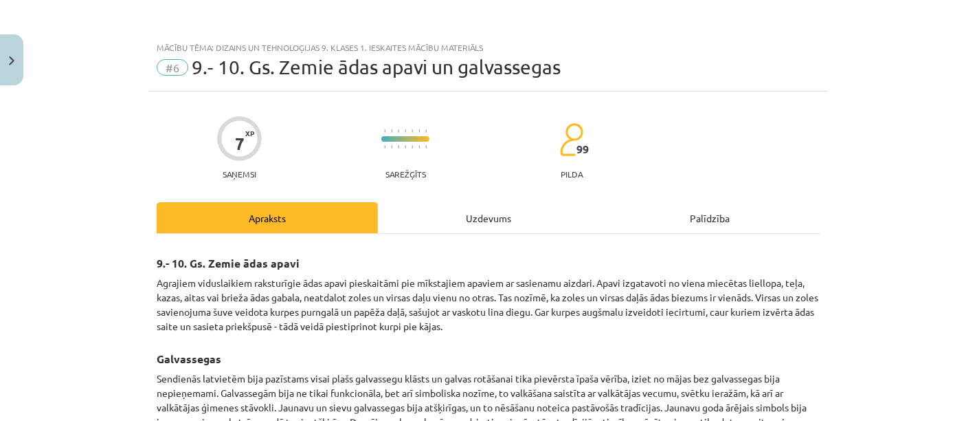
click at [495, 214] on div "Uzdevums" at bounding box center [488, 217] width 221 height 31
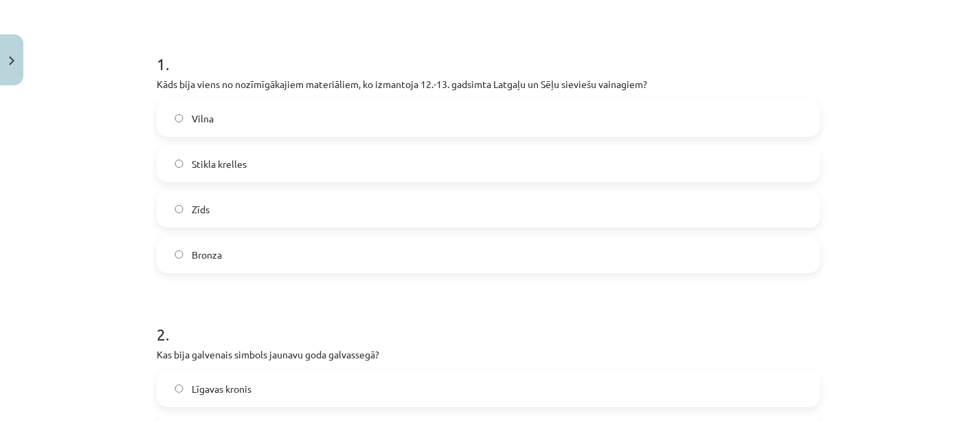
scroll to position [234, 0]
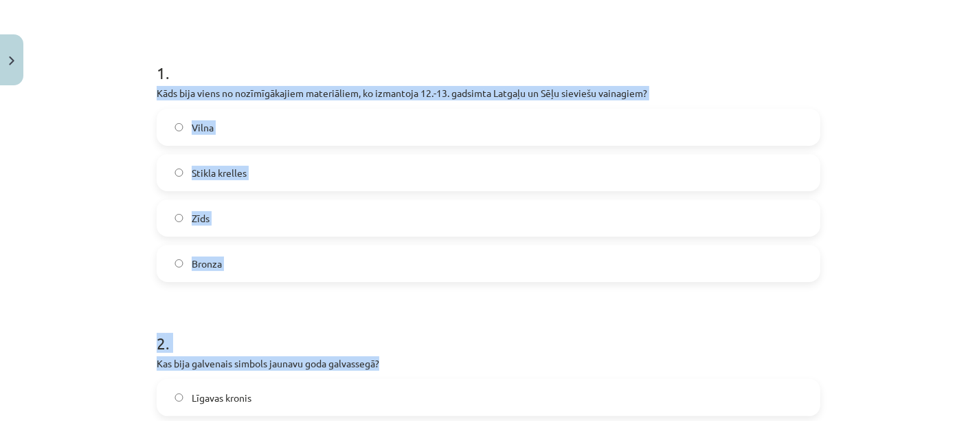
drag, startPoint x: 153, startPoint y: 93, endPoint x: 483, endPoint y: 357, distance: 423.0
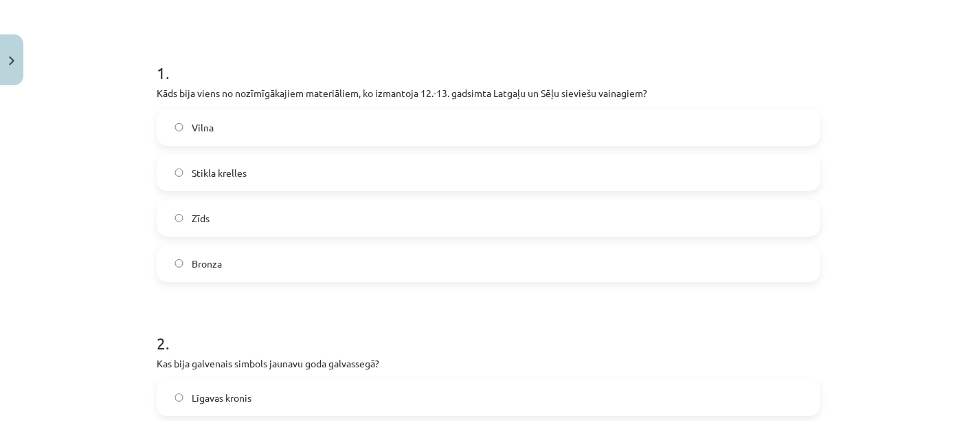
click at [340, 114] on label "Vilna" at bounding box center [488, 127] width 661 height 34
click at [253, 258] on label "Bronza" at bounding box center [488, 263] width 661 height 34
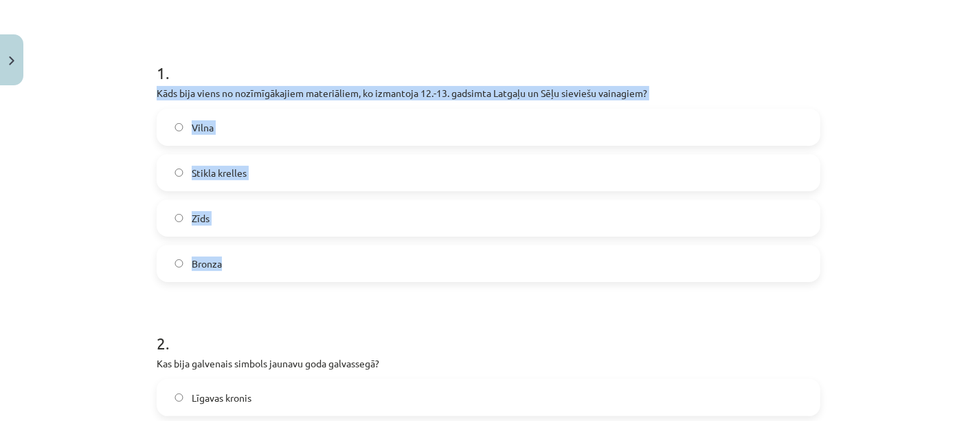
drag, startPoint x: 151, startPoint y: 93, endPoint x: 297, endPoint y: 246, distance: 211.0
click at [297, 246] on div "1 . Kāds bija viens no nozīmīgākajiem materiāliem, ko izmantoja 12.-13. gadsimt…" at bounding box center [489, 160] width 664 height 243
copy div "Kāds bija viens no nozīmīgākajiem materiāliem, ko izmantoja 12.-13. gadsimta La…"
click at [262, 181] on label "Stikla krelles" at bounding box center [488, 172] width 661 height 34
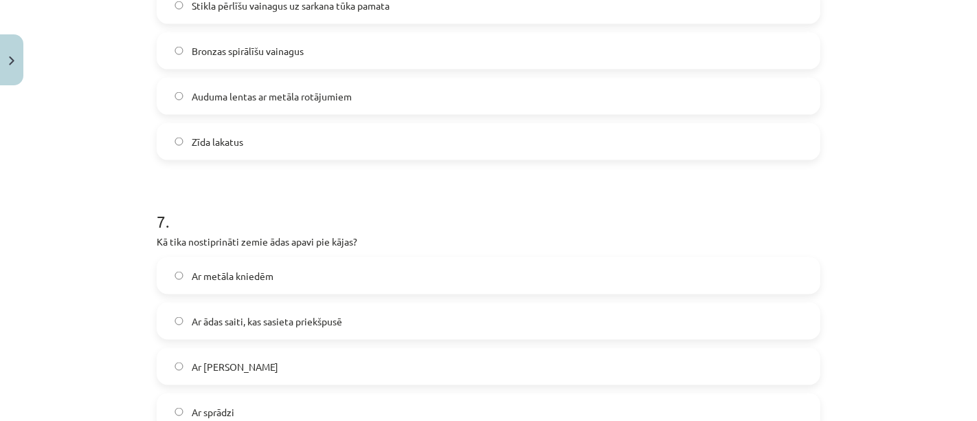
scroll to position [1873, 0]
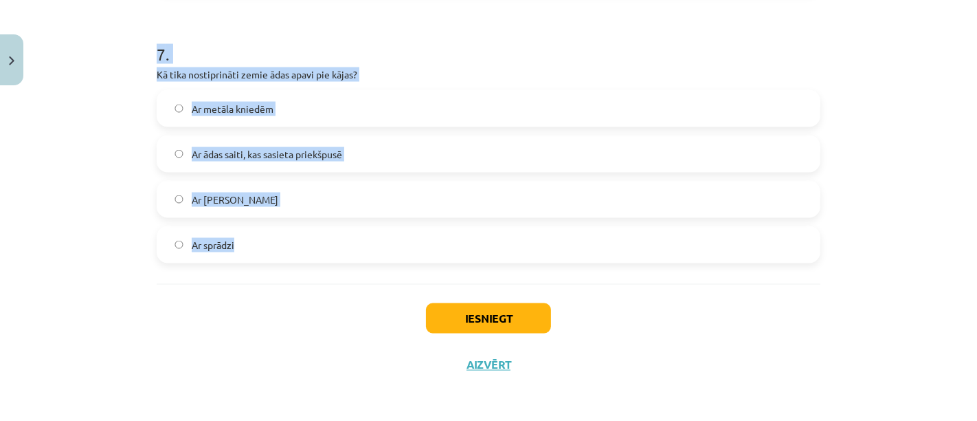
drag, startPoint x: 148, startPoint y: 135, endPoint x: 353, endPoint y: 255, distance: 237.1
copy form "2 . Kas bija galvenais simbols jaunavu goda galvassegā? Līgavas kronis Zīda lak…"
click at [477, 71] on p "Kā tika nostiprināti zemie ādas apavi pie kājas?" at bounding box center [489, 74] width 664 height 14
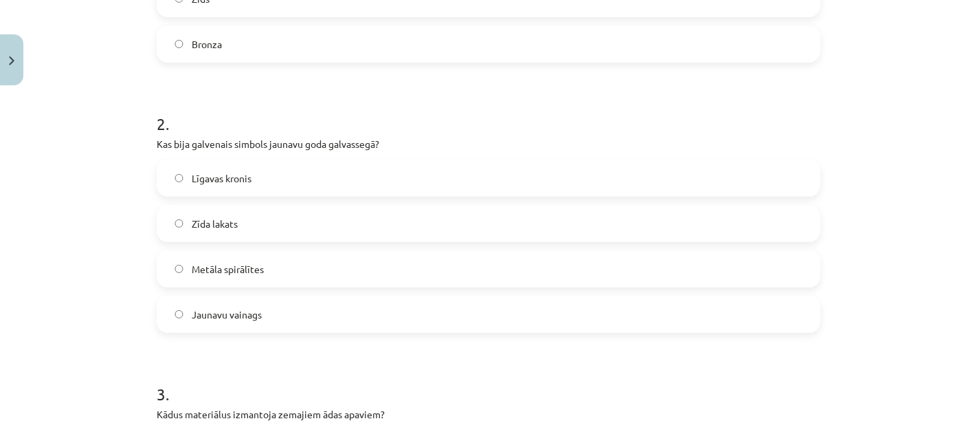
click at [432, 322] on label "Jaunavu vainags" at bounding box center [488, 314] width 661 height 34
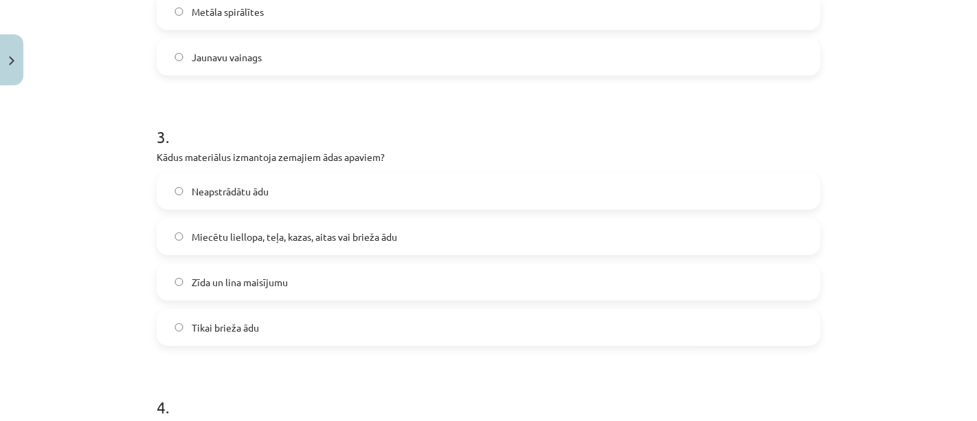
scroll to position [716, 0]
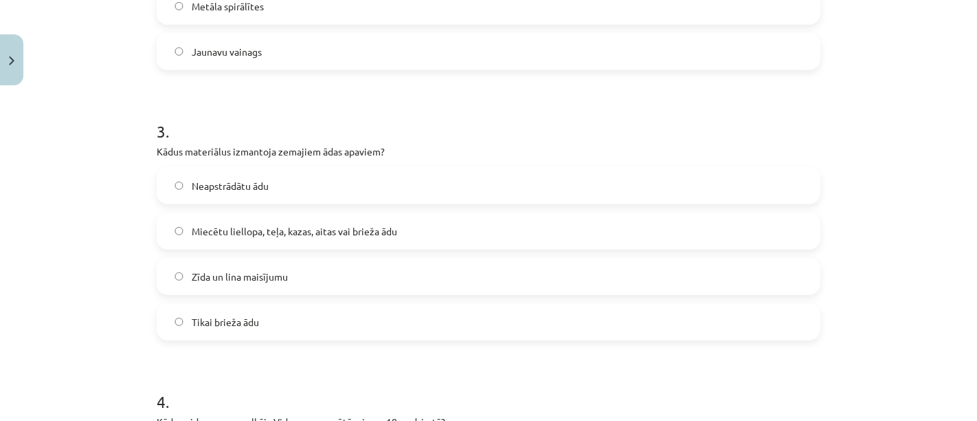
click at [344, 230] on span "Miecētu liellopa, teļa, kazas, aitas vai brieža ādu" at bounding box center [294, 231] width 205 height 14
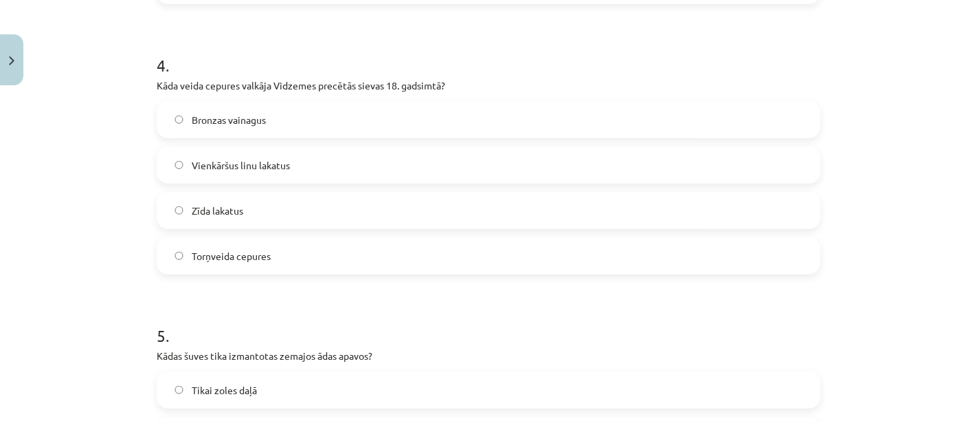
scroll to position [1057, 0]
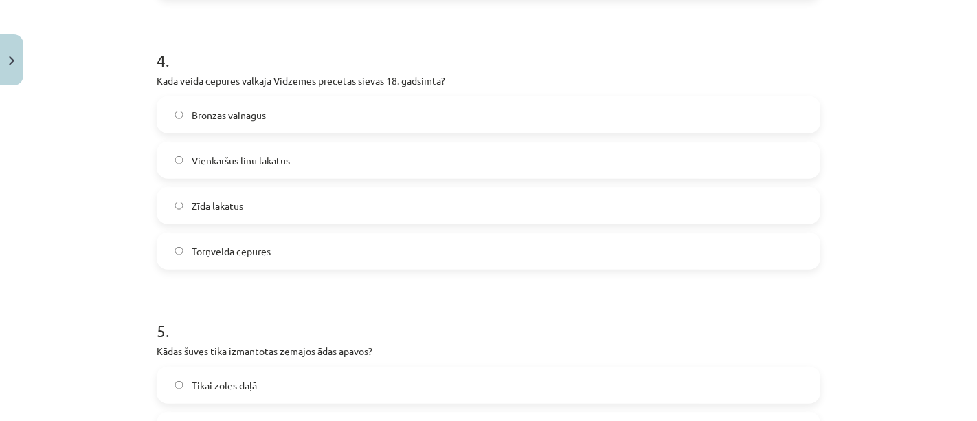
click at [254, 244] on span "Torņveida cepures" at bounding box center [231, 251] width 79 height 14
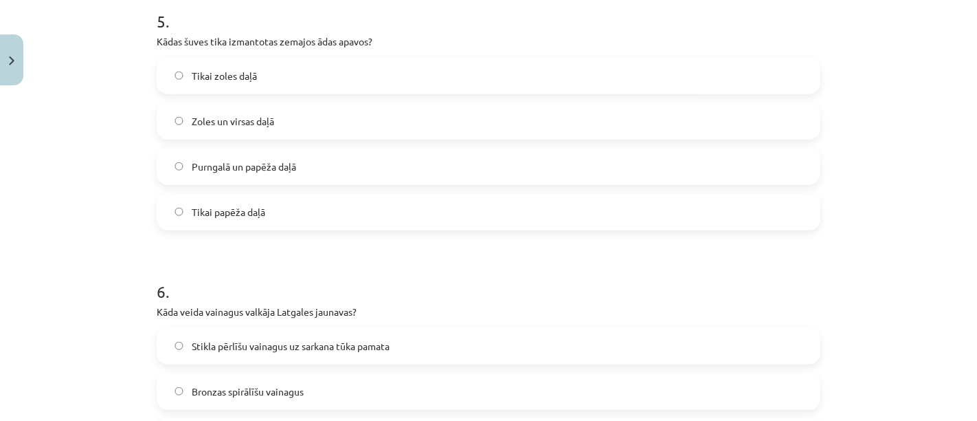
scroll to position [1371, 0]
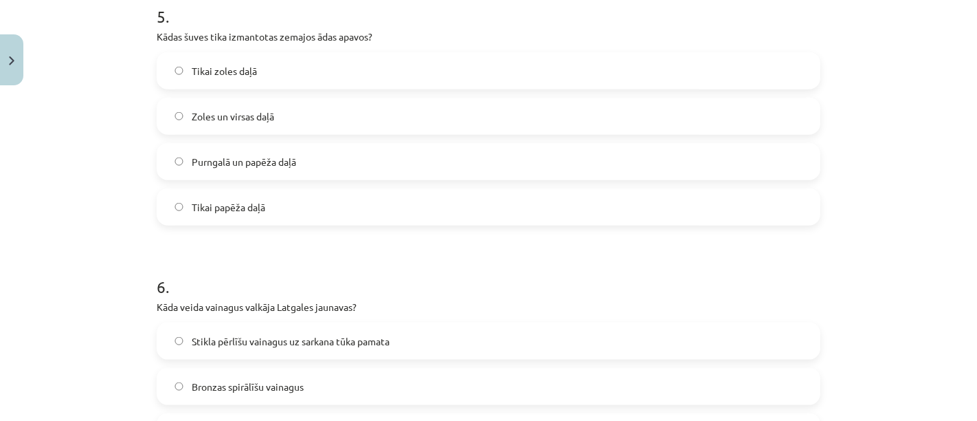
click at [306, 164] on label "Purngalā un papēža daļā" at bounding box center [488, 161] width 661 height 34
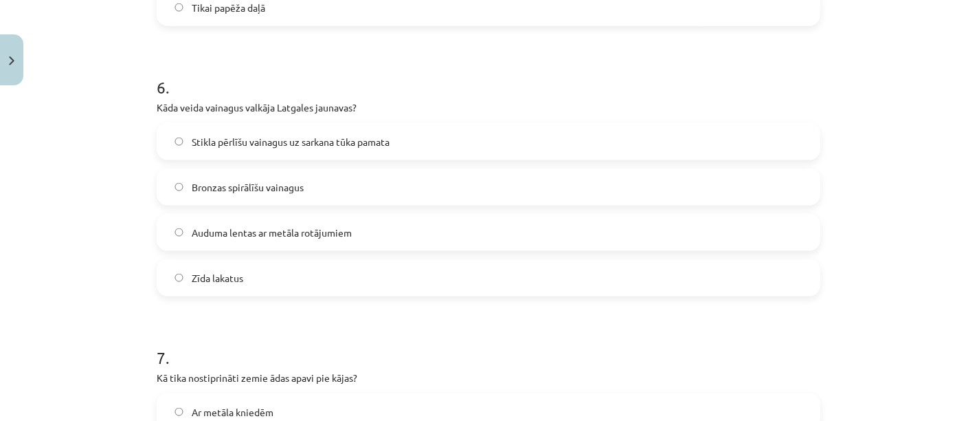
scroll to position [1604, 0]
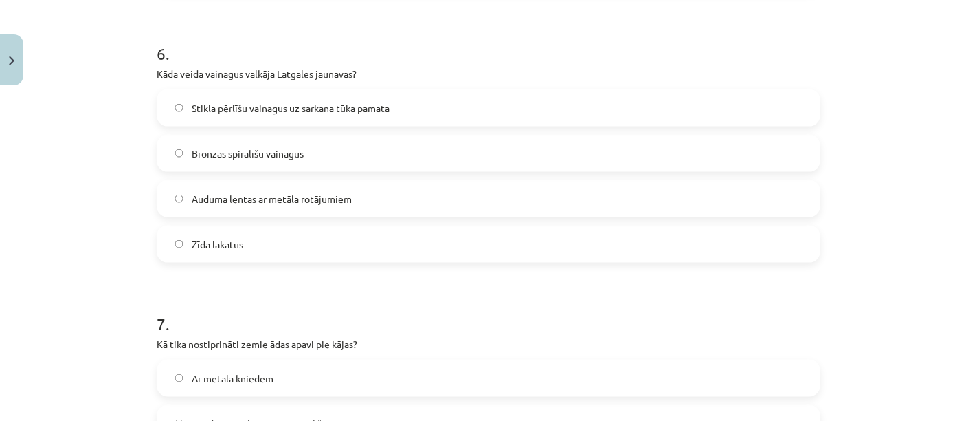
click at [261, 107] on span "Stikla pērlīšu vainagus uz sarkana tūka pamata" at bounding box center [291, 108] width 198 height 14
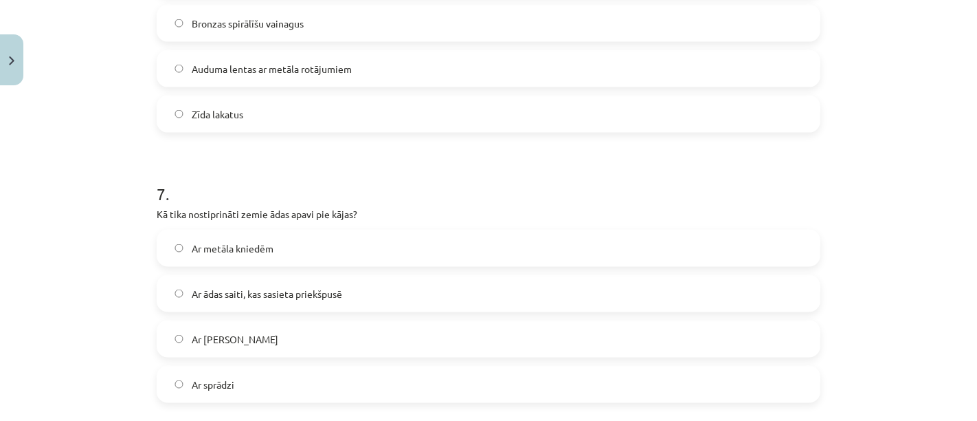
scroll to position [1827, 0]
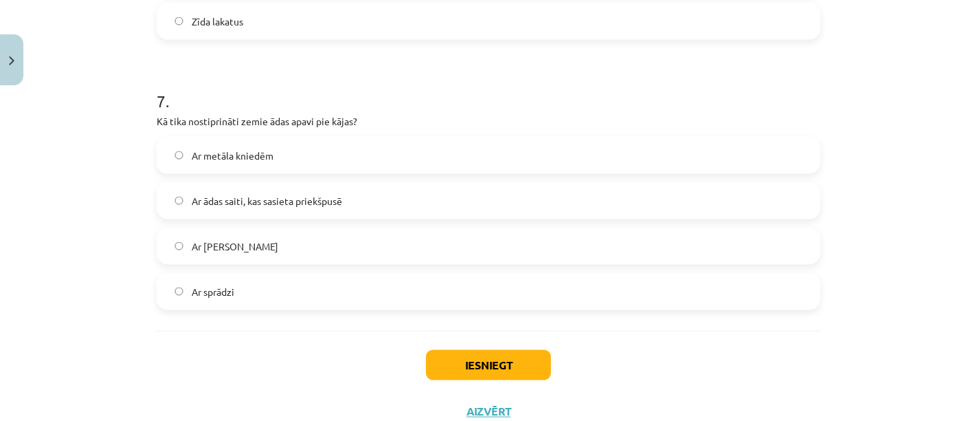
click at [360, 202] on label "Ar ādas saiti, kas sasieta priekšpusē" at bounding box center [488, 200] width 661 height 34
click at [459, 370] on button "Iesniegt" at bounding box center [488, 365] width 125 height 30
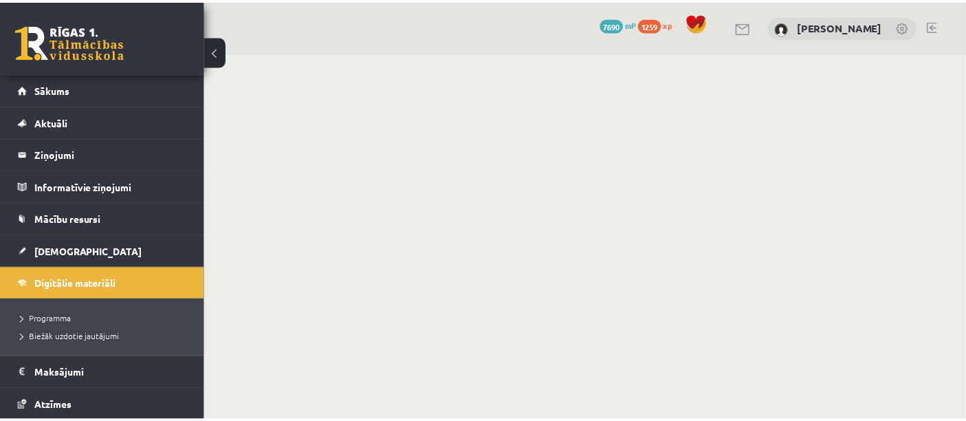
scroll to position [776, 0]
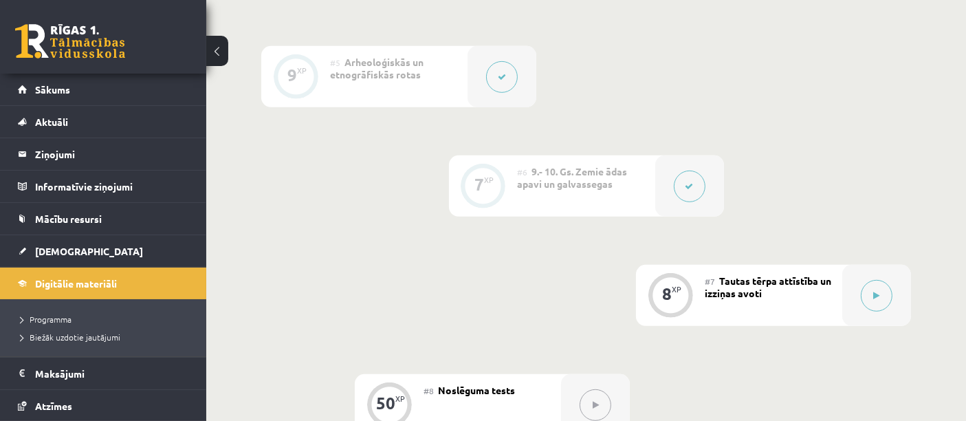
click at [722, 308] on div "#7 Tautas tērpa attīstība un izziņas avoti" at bounding box center [772, 295] width 137 height 61
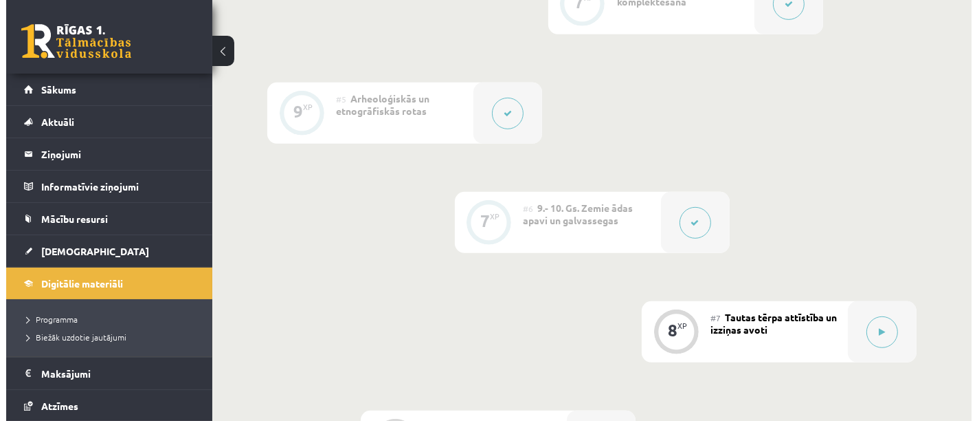
scroll to position [739, 0]
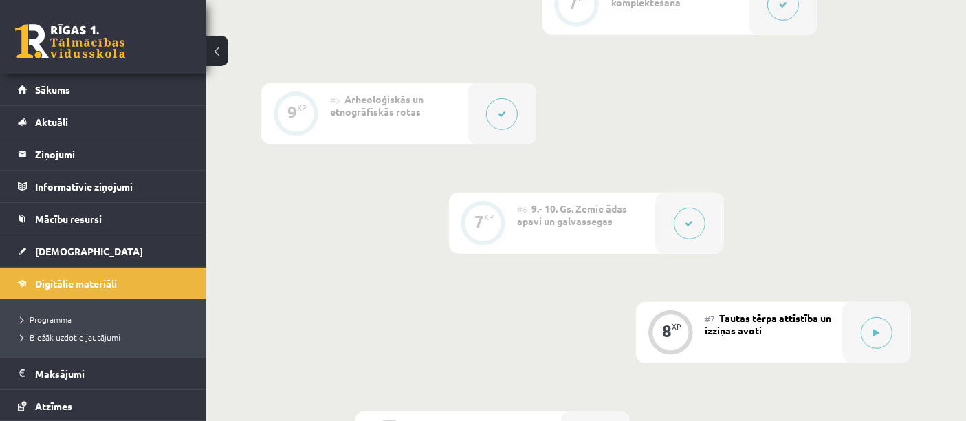
click at [816, 334] on div "#7 Tautas tērpa attīstība un izziņas avoti" at bounding box center [772, 332] width 137 height 61
click at [876, 331] on icon at bounding box center [876, 332] width 6 height 8
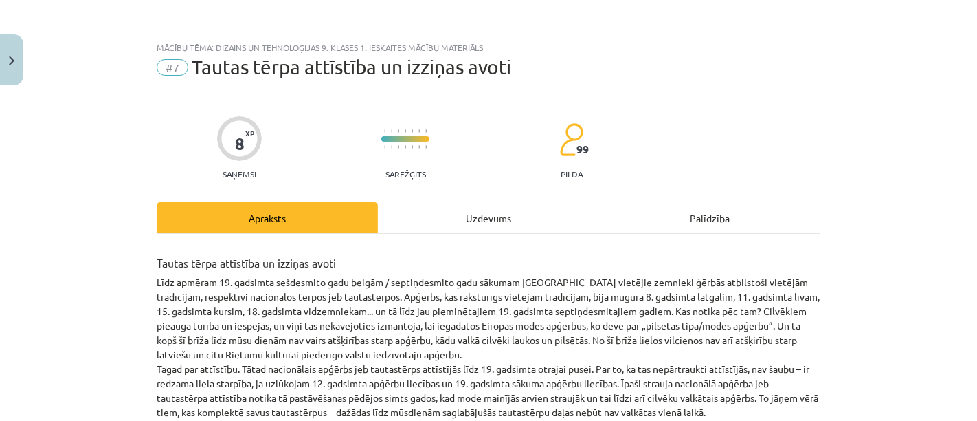
click at [487, 216] on div "Uzdevums" at bounding box center [488, 217] width 221 height 31
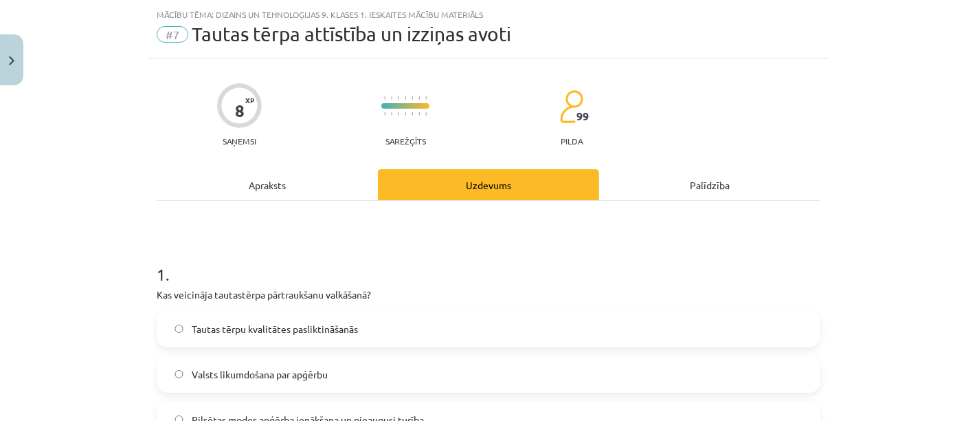
scroll to position [34, 0]
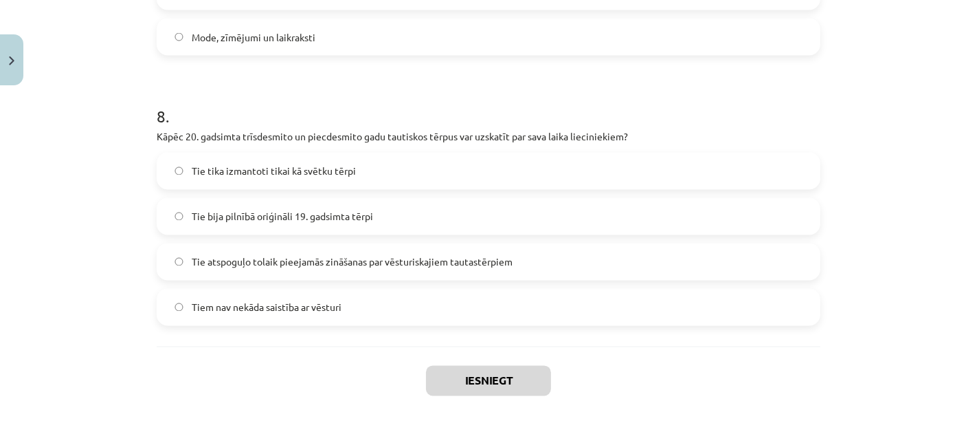
scroll to position [2144, 0]
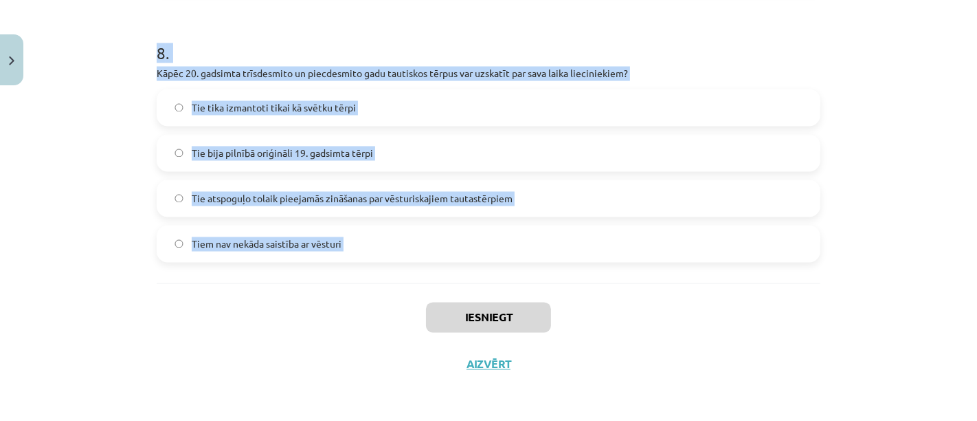
drag, startPoint x: 149, startPoint y: 274, endPoint x: 375, endPoint y: 247, distance: 227.7
copy form "7 . Lor ipsumdolo sitametcons adipiscingel seddoeius? Tempor incid utlaboreet d…"
click at [555, 233] on label "Tiem nav nekāda saistība ar vēsturi" at bounding box center [488, 244] width 661 height 34
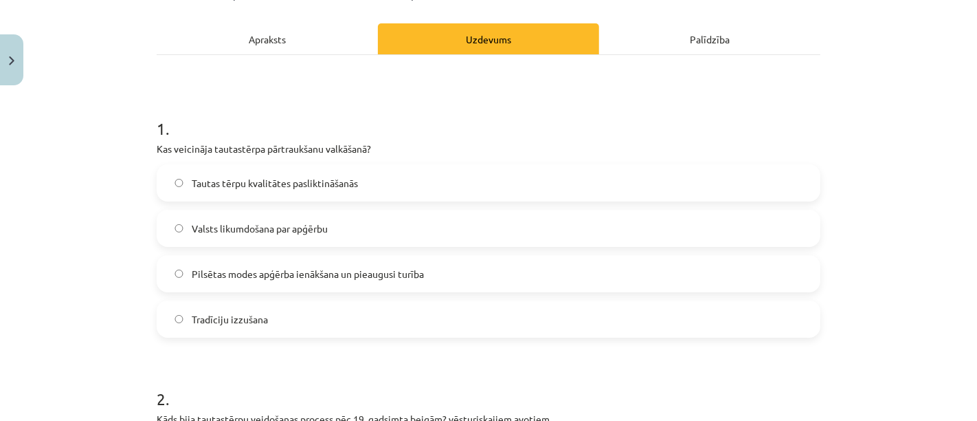
scroll to position [214, 0]
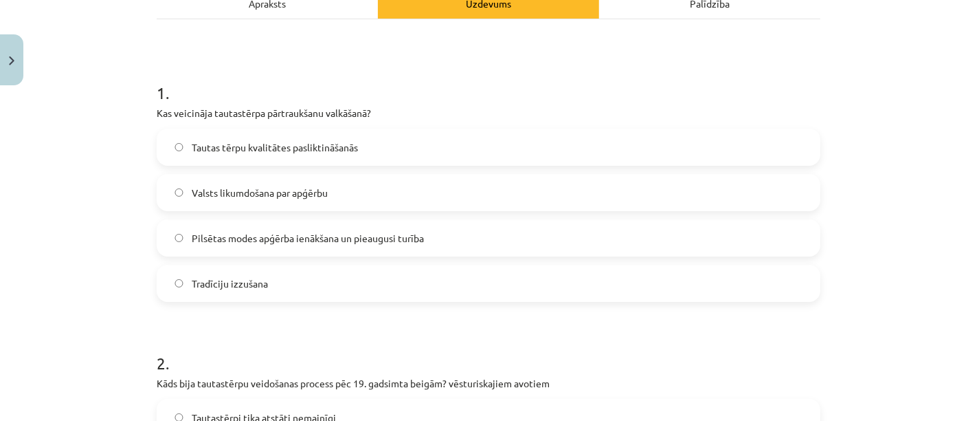
click at [455, 241] on label "Pilsētas modes apģērba ienākšana un pieaugusi turība" at bounding box center [488, 238] width 661 height 34
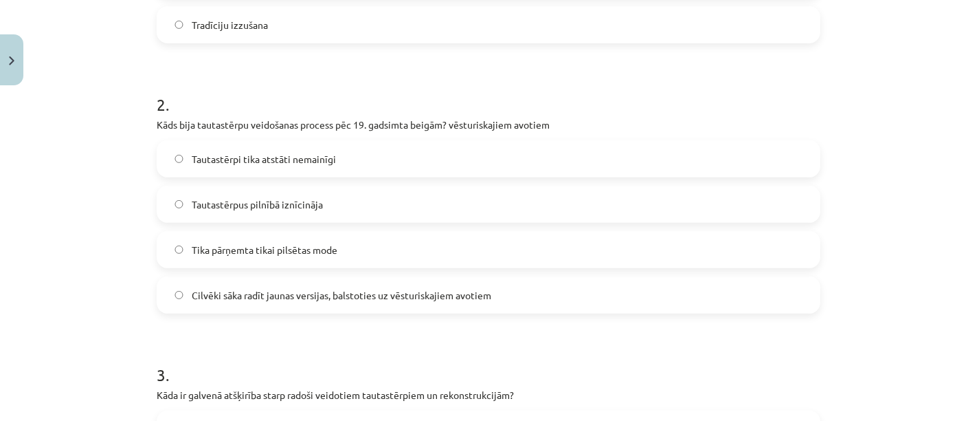
click at [333, 293] on span "Cilvēki sāka radīt jaunas versijas, balstoties uz vēsturiskajiem avotiem" at bounding box center [342, 295] width 300 height 14
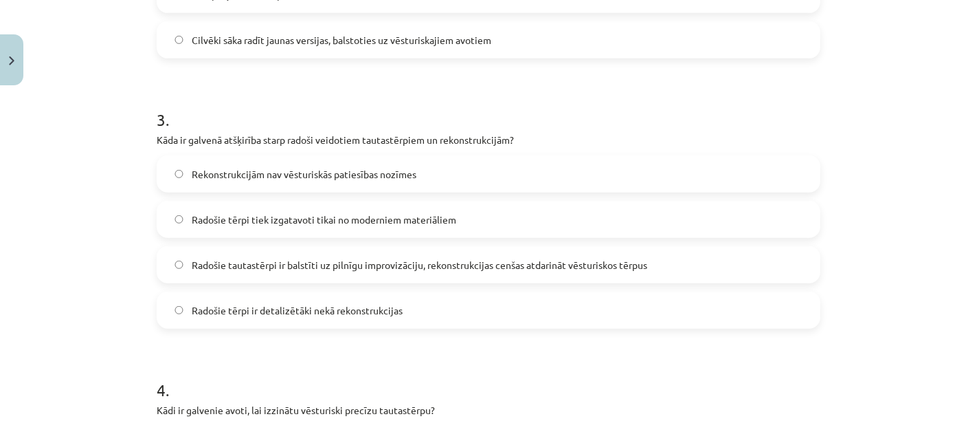
scroll to position [754, 0]
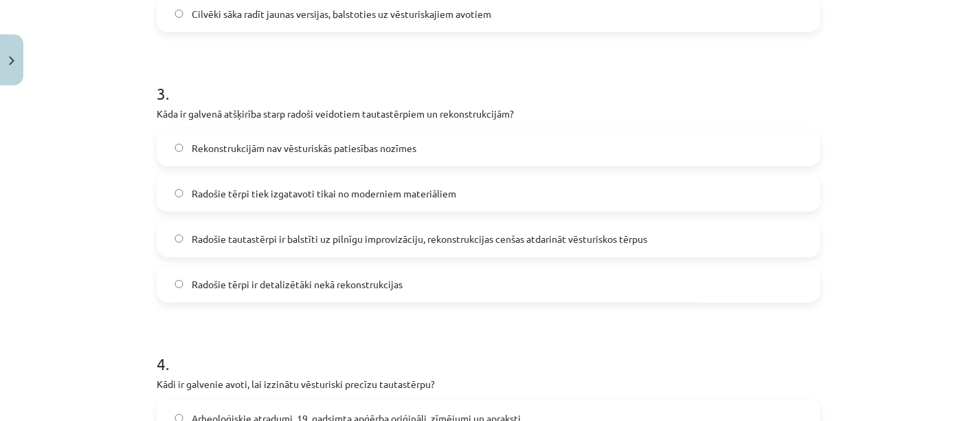
click at [539, 237] on span "Radošie tautastērpi ir balstīti uz pilnīgu improvizāciju, rekonstrukcijas cenša…" at bounding box center [420, 239] width 456 height 14
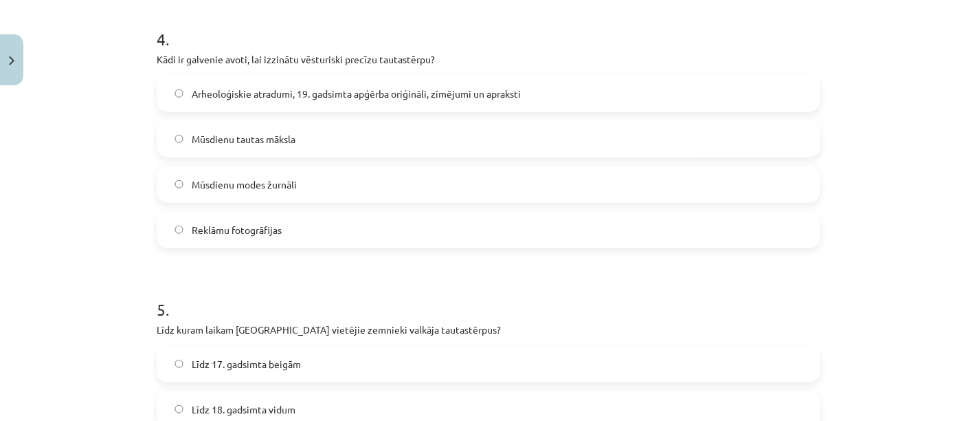
scroll to position [1062, 0]
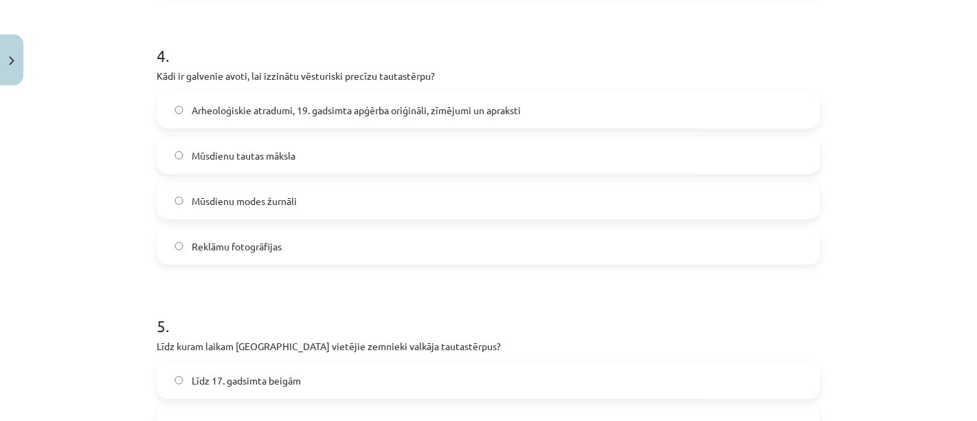
click at [481, 96] on label "Arheoloģiskie atradumi, 19. gadsimta apģērba oriģināli, zīmējumi un apraksti" at bounding box center [488, 110] width 661 height 34
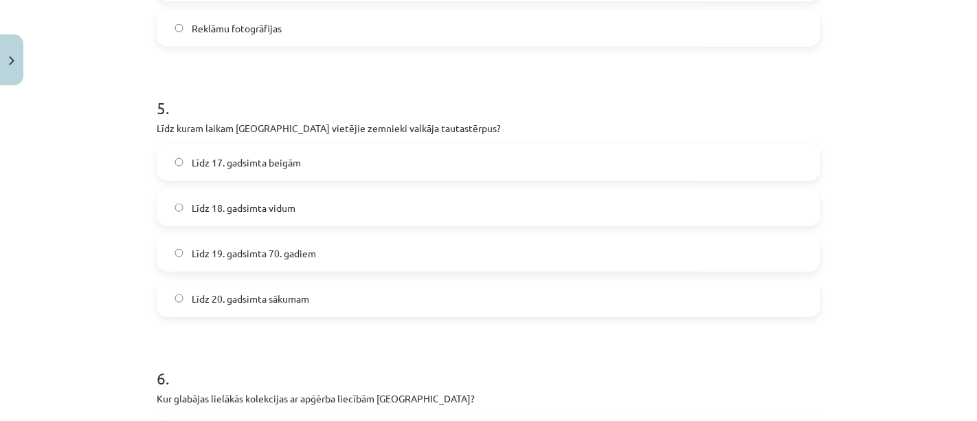
scroll to position [1280, 0]
click at [268, 250] on span "Līdz 19. gadsimta 70. gadiem" at bounding box center [254, 252] width 124 height 14
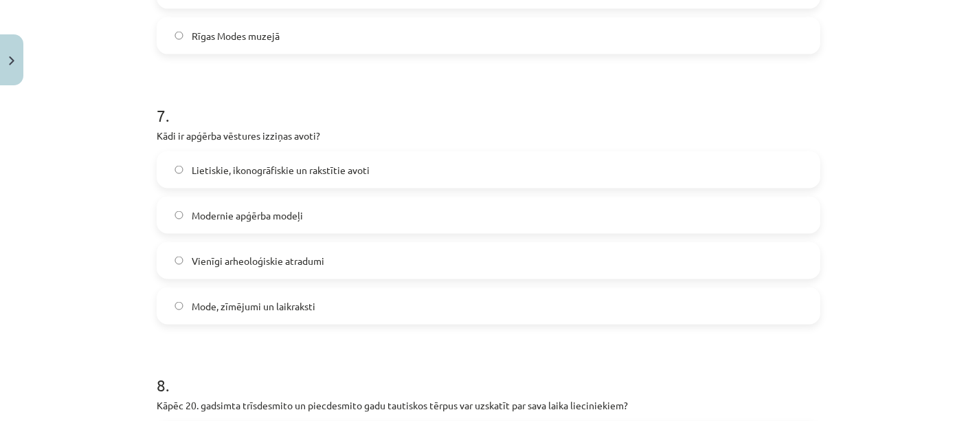
scroll to position [1818, 0]
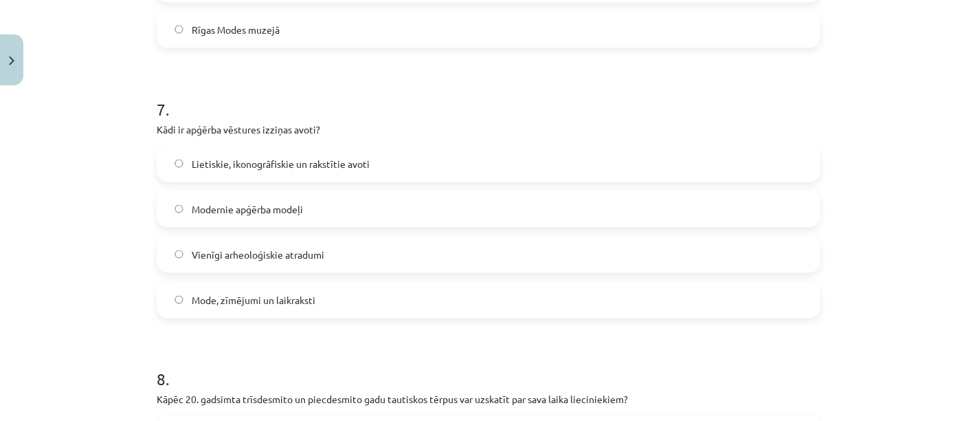
click at [319, 164] on span "Lietiskie, ikonogrāfiskie un rakstītie avoti" at bounding box center [281, 164] width 178 height 14
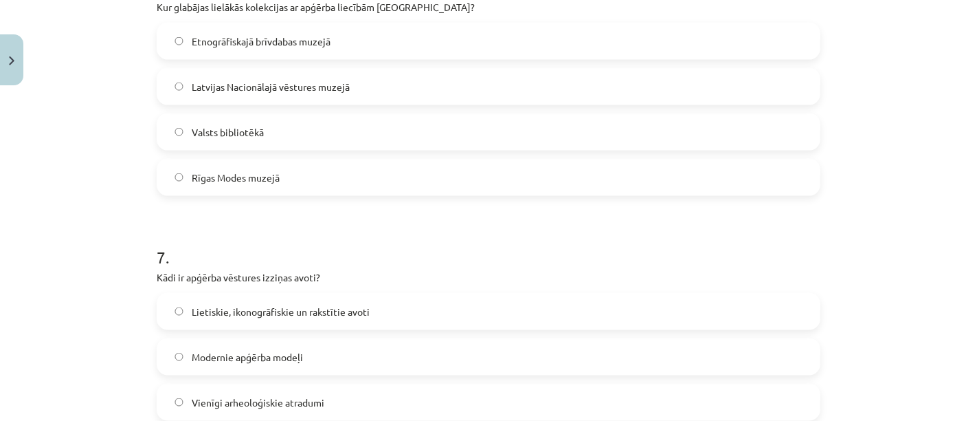
click at [335, 87] on span "Latvijas Nacionālajā vēstures muzejā" at bounding box center [271, 87] width 158 height 14
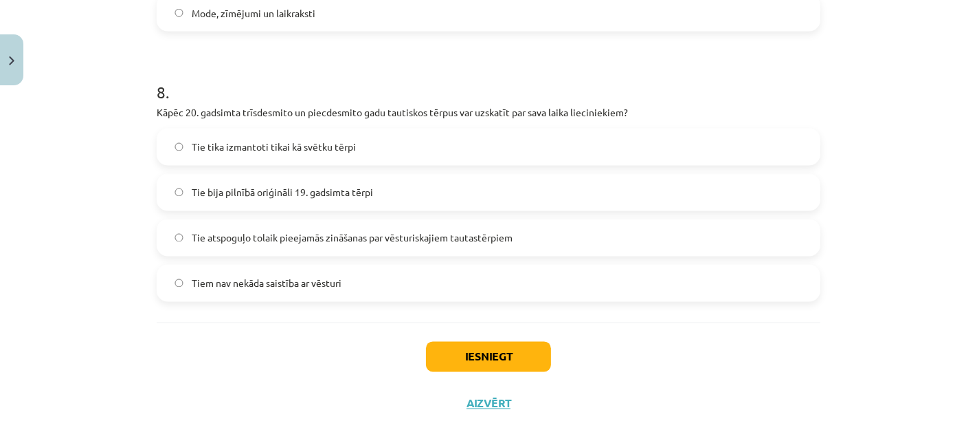
scroll to position [2106, 0]
click at [459, 238] on span "Tie atspoguļo tolaik pieejamās zināšanas par vēsturiskajiem tautastērpiem" at bounding box center [352, 237] width 321 height 14
click at [452, 363] on button "Iesniegt" at bounding box center [488, 356] width 125 height 30
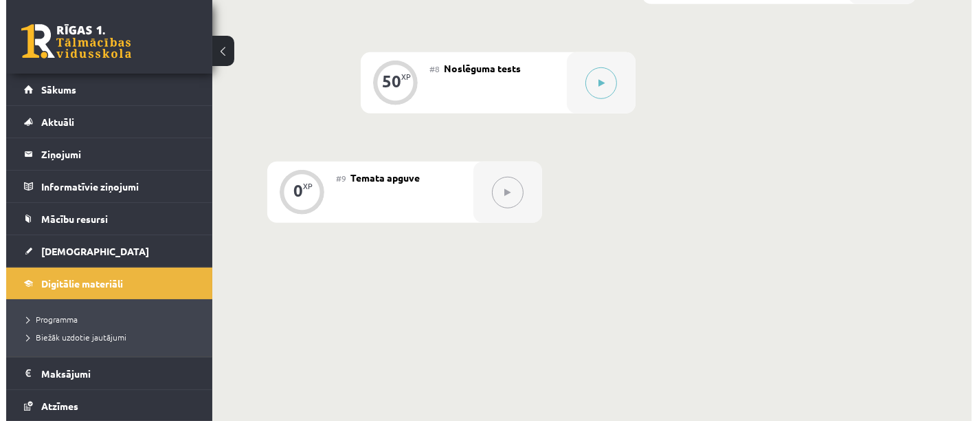
scroll to position [1090, 0]
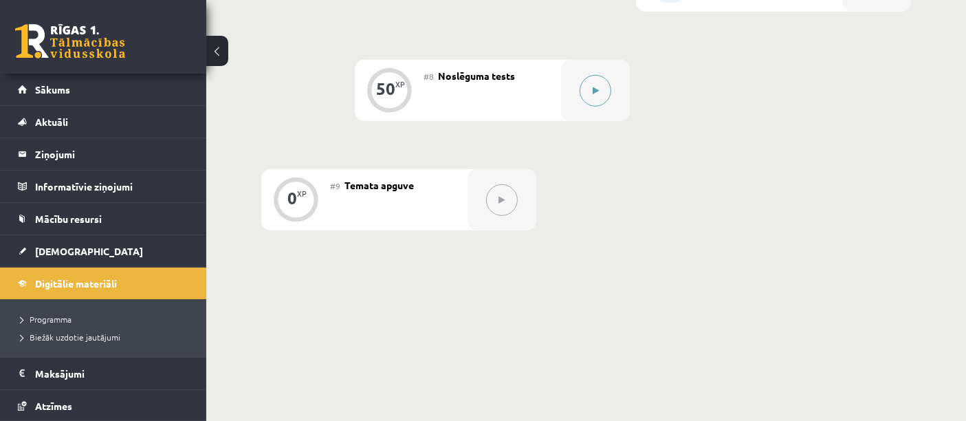
click at [599, 90] on button at bounding box center [595, 91] width 32 height 32
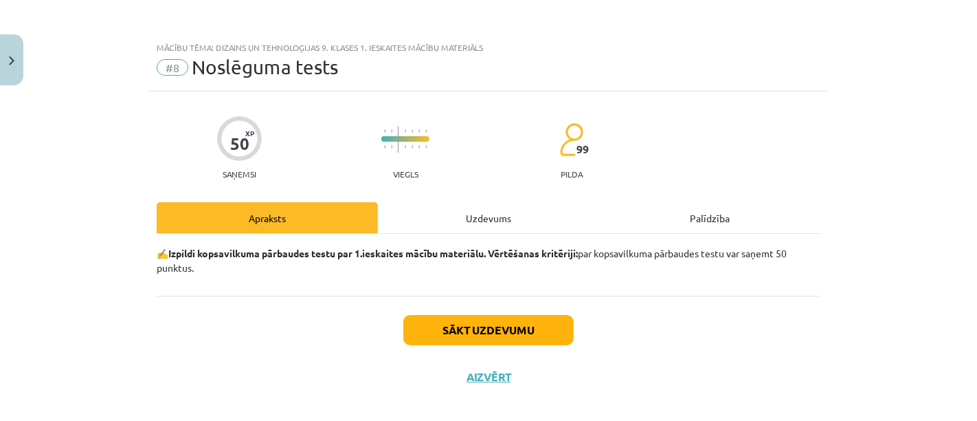
click at [488, 219] on div "Uzdevums" at bounding box center [488, 217] width 221 height 31
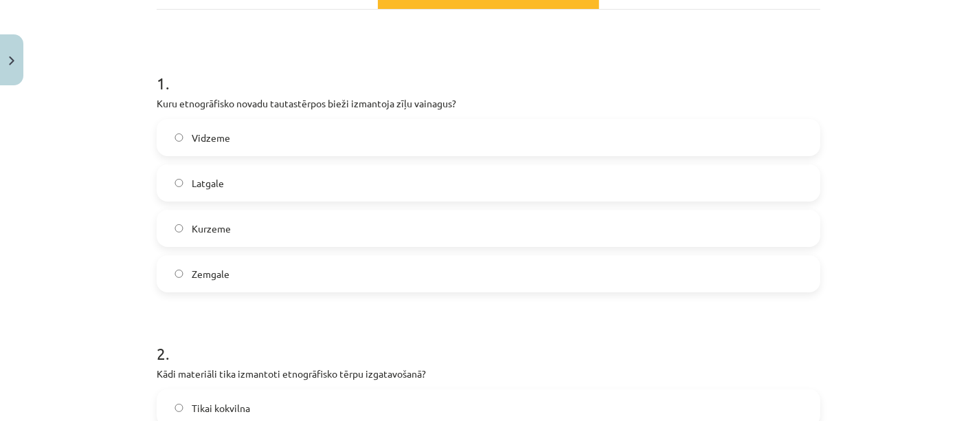
scroll to position [227, 0]
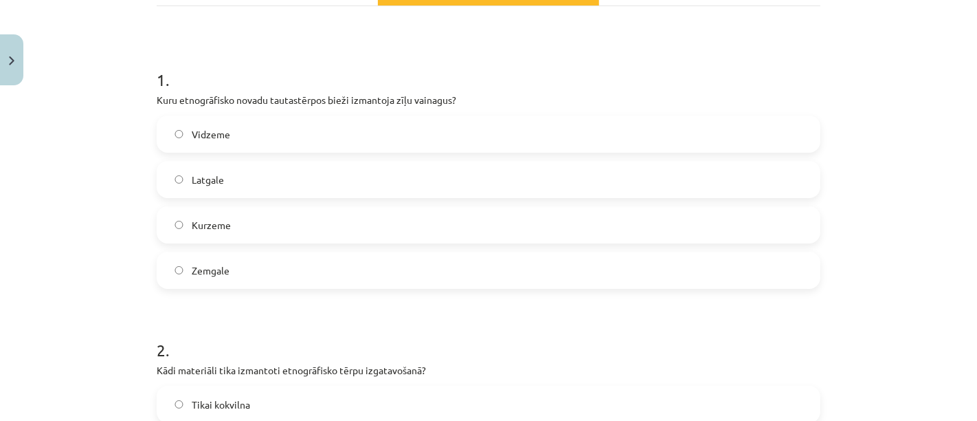
click at [312, 127] on label "Vidzeme" at bounding box center [488, 134] width 661 height 34
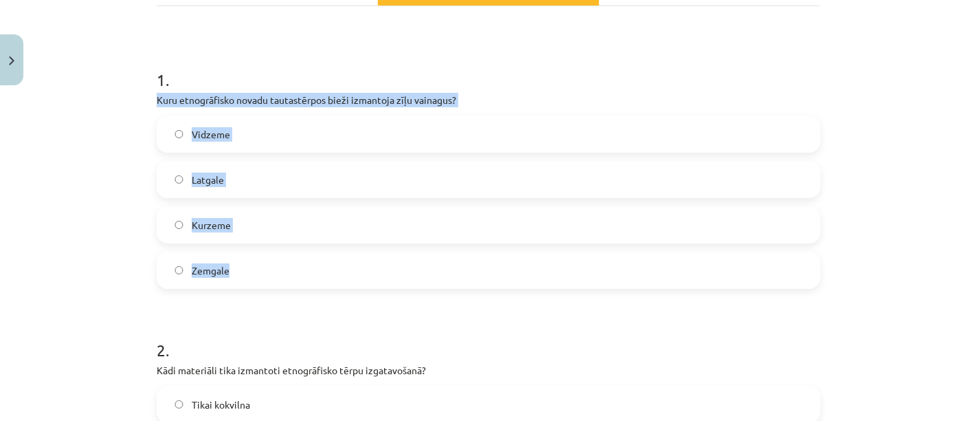
drag, startPoint x: 153, startPoint y: 95, endPoint x: 333, endPoint y: 260, distance: 244.2
click at [333, 260] on div "1 . Kuru etnogrāfisko novadu tautastērpos bieži izmantoja zīļu vainagus? Vidzem…" at bounding box center [489, 167] width 664 height 243
copy div "Kuru etnogrāfisko novadu tautastērpos bieži izmantoja zīļu vainagus? Vidzeme La…"
click at [245, 267] on label "Zemgale" at bounding box center [488, 270] width 661 height 34
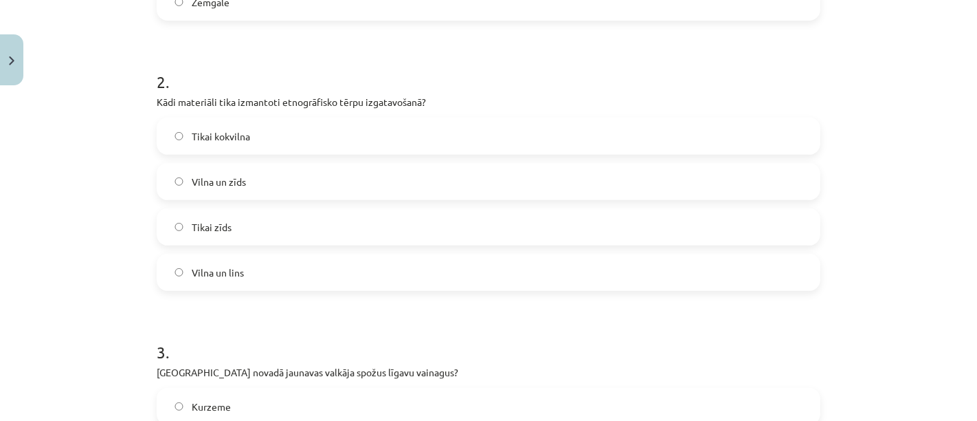
scroll to position [504, 0]
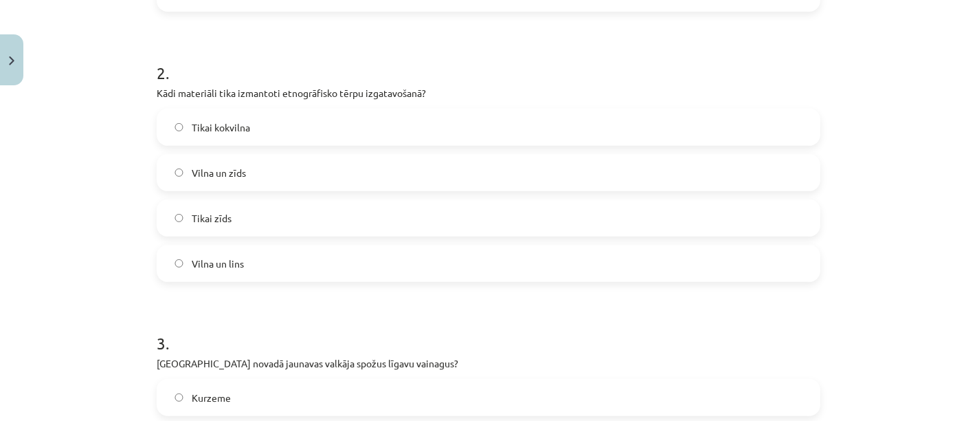
click at [233, 254] on label "Vilna un lins" at bounding box center [488, 263] width 661 height 34
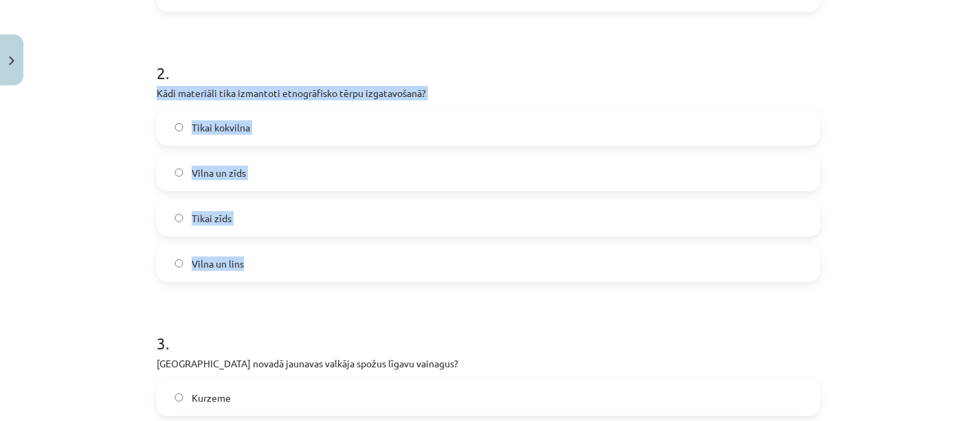
drag, startPoint x: 153, startPoint y: 92, endPoint x: 296, endPoint y: 255, distance: 217.2
click at [296, 255] on div "2 . Kādi materiāli tika izmantoti etnogrāfisko tērpu izgatavošanā? Tikai kokvil…" at bounding box center [489, 160] width 664 height 243
copy div "Kādi materiāli tika izmantoti etnogrāfisko tērpu izgatavošanā? Tikai kokvilna V…"
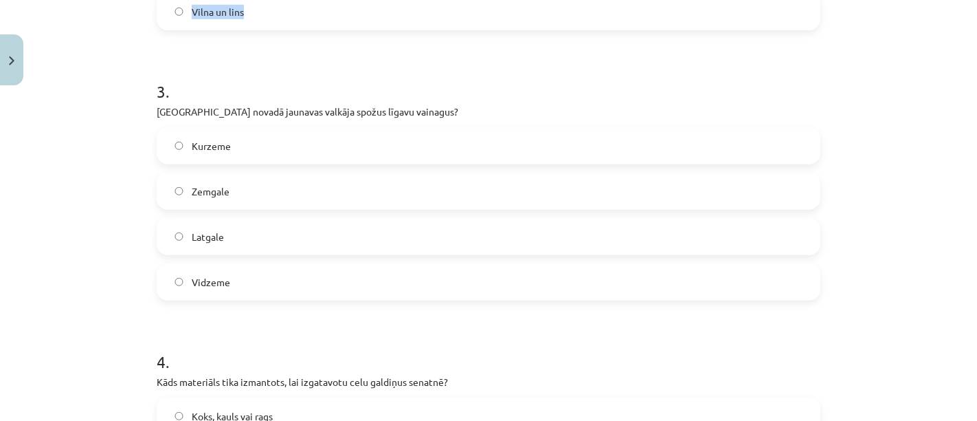
scroll to position [779, 0]
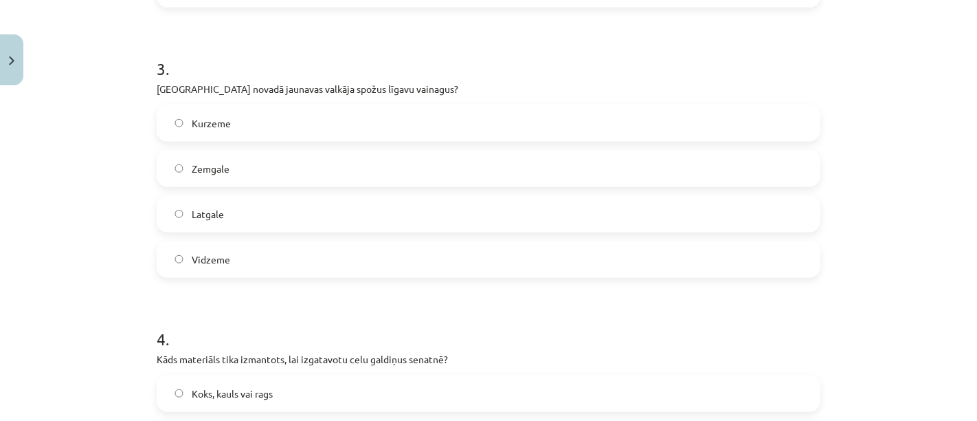
click at [200, 207] on span "Latgale" at bounding box center [208, 214] width 32 height 14
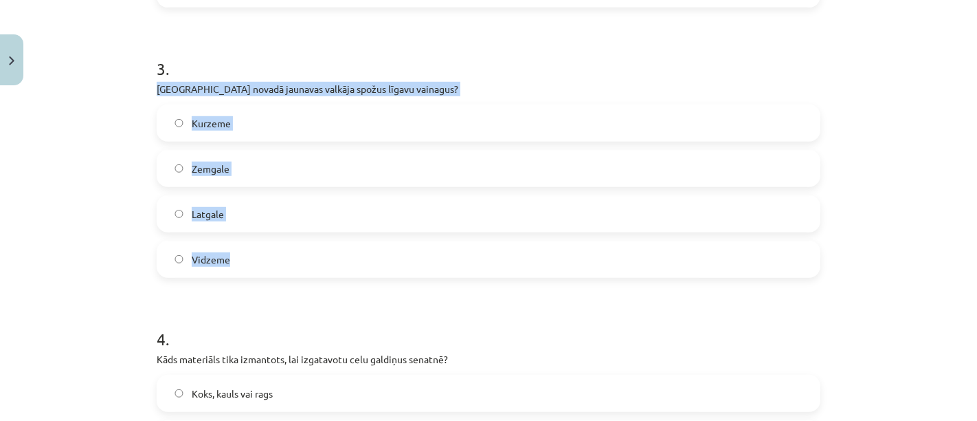
drag, startPoint x: 150, startPoint y: 88, endPoint x: 298, endPoint y: 254, distance: 222.9
copy div "Kurā novadā jaunavas valkāja spožus līgavu vainagus? Kurzeme Zemgale Latgale Vi…"
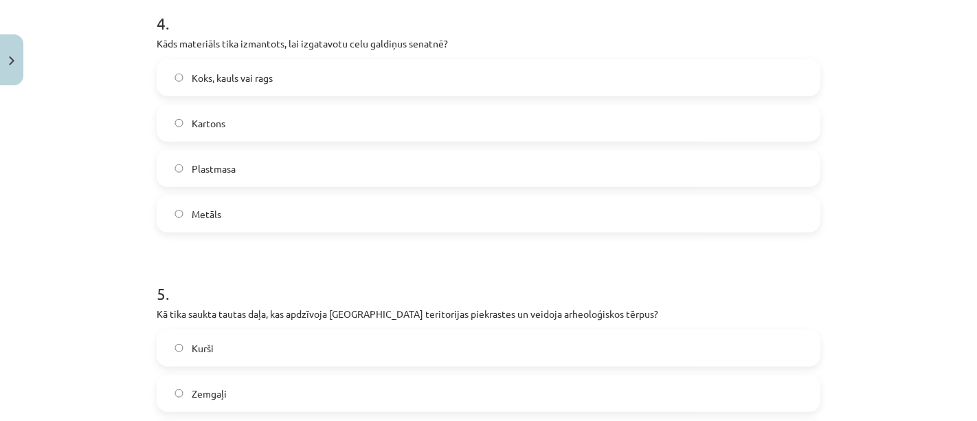
scroll to position [1093, 0]
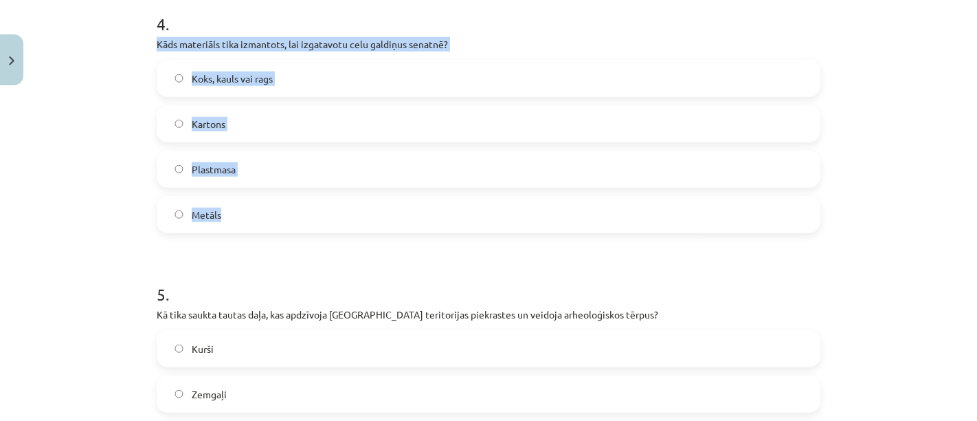
drag, startPoint x: 151, startPoint y: 44, endPoint x: 317, endPoint y: 203, distance: 230.4
click at [317, 203] on div "4 . Kāds materiāls tika izmantots, lai izgatavotu celu galdiņus senatnē? Koks, …" at bounding box center [489, 111] width 664 height 243
copy div "Kāds materiāls tika izmantots, lai izgatavotu celu galdiņus senatnē? Koks, kaul…"
click at [337, 78] on label "Koks, kauls vai rags" at bounding box center [488, 78] width 661 height 34
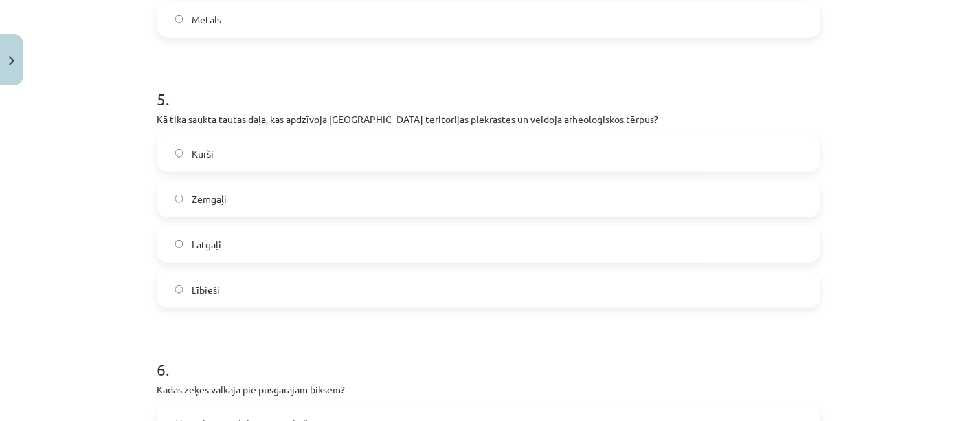
scroll to position [1288, 0]
click at [183, 150] on label "Kurši" at bounding box center [488, 154] width 661 height 34
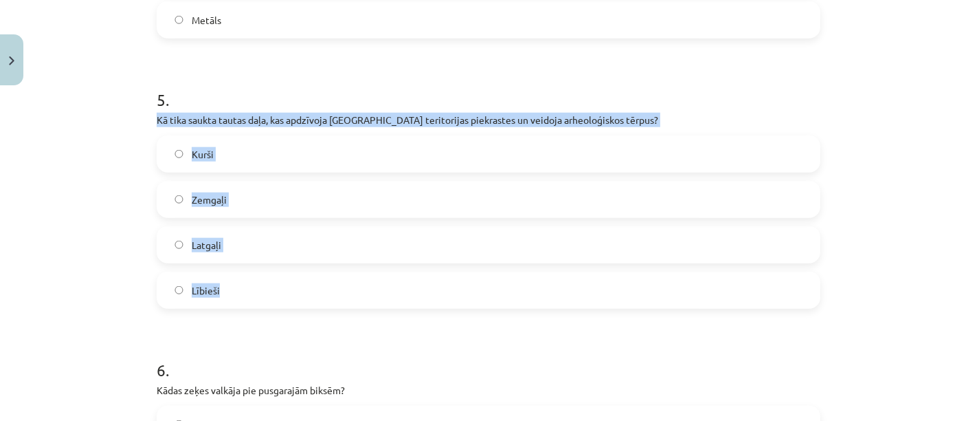
drag, startPoint x: 151, startPoint y: 114, endPoint x: 346, endPoint y: 289, distance: 262.4
click at [346, 289] on div "5 . Kā tika saukta tautas daļa, kas apdzīvoja Latvijas teritorijas piekrastes u…" at bounding box center [489, 187] width 664 height 243
copy div "Kā tika saukta tautas daļa, kas apdzīvoja Latvijas teritorijas piekrastes un ve…"
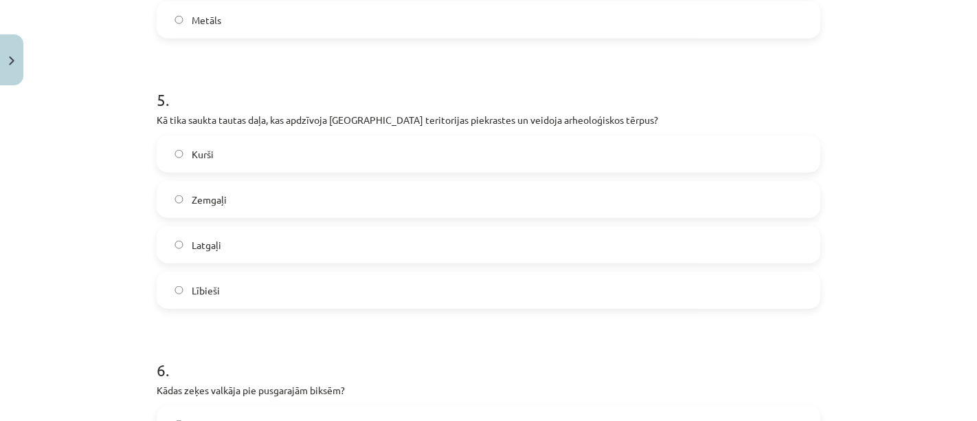
click at [370, 313] on form "1 . Kuru etnogrāfisko novadu tautastērpos bieži izmantoja zīļu vainagus? Vidzem…" at bounding box center [489, 322] width 664 height 2673
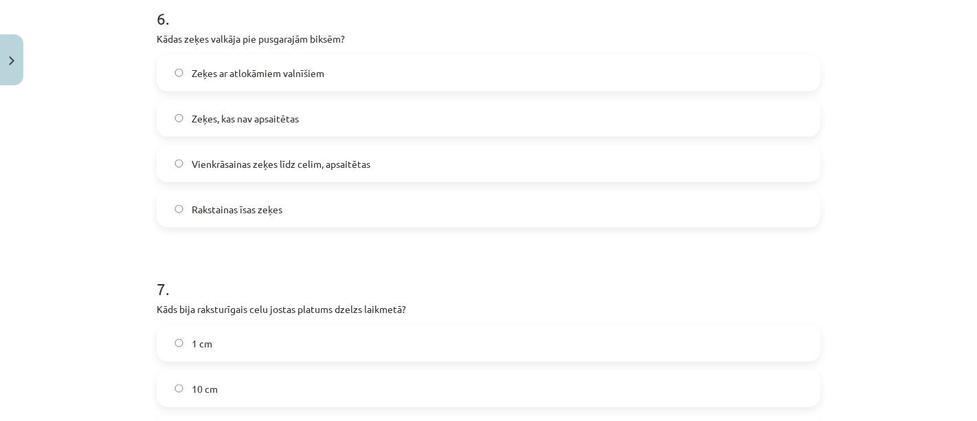
scroll to position [1640, 0]
click at [282, 169] on label "Vienkrāsainas zeķes līdz celim, apsaitētas" at bounding box center [488, 163] width 661 height 34
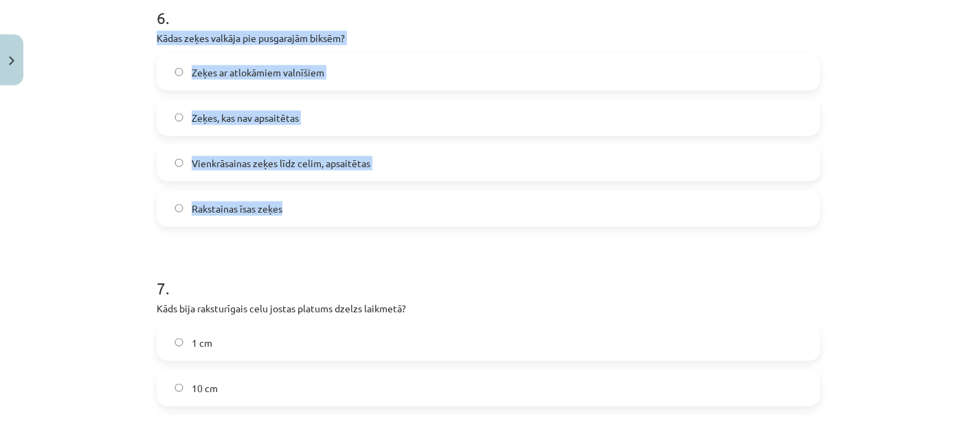
drag, startPoint x: 144, startPoint y: 32, endPoint x: 319, endPoint y: 197, distance: 240.2
copy div "Kādas zeķes valkāja pie pusgarajām biksēm? Zeķes ar atlokāmiem valnīšiem Zeķes,…"
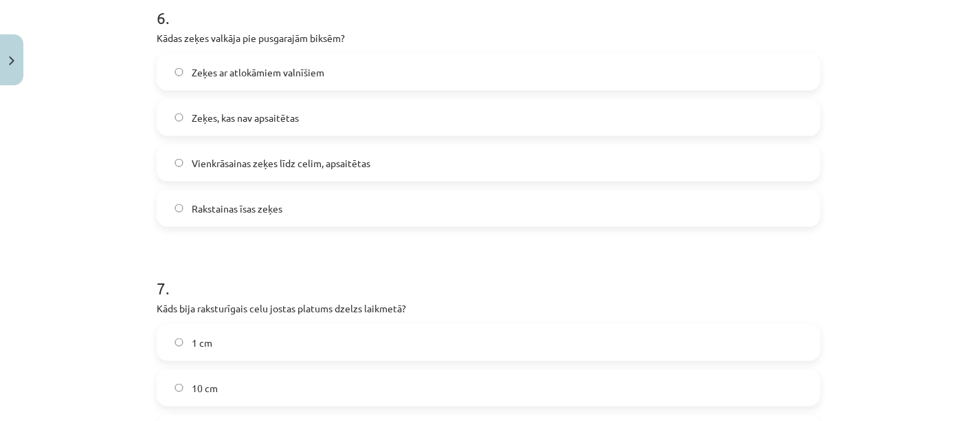
click at [436, 271] on h1 "7 ." at bounding box center [489, 275] width 664 height 43
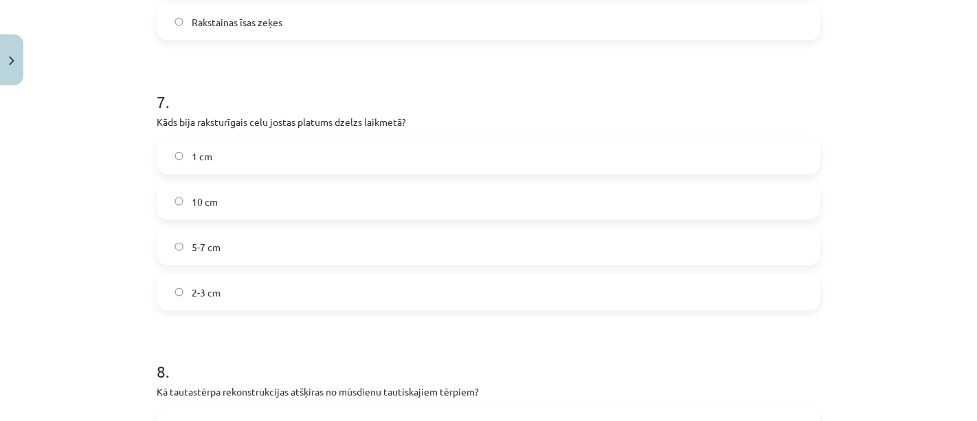
scroll to position [1829, 0]
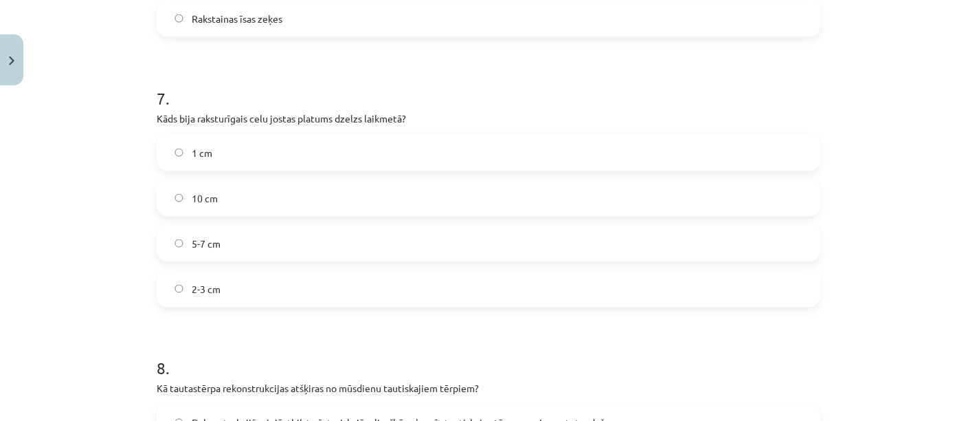
click at [257, 249] on label "5-7 cm" at bounding box center [488, 243] width 661 height 34
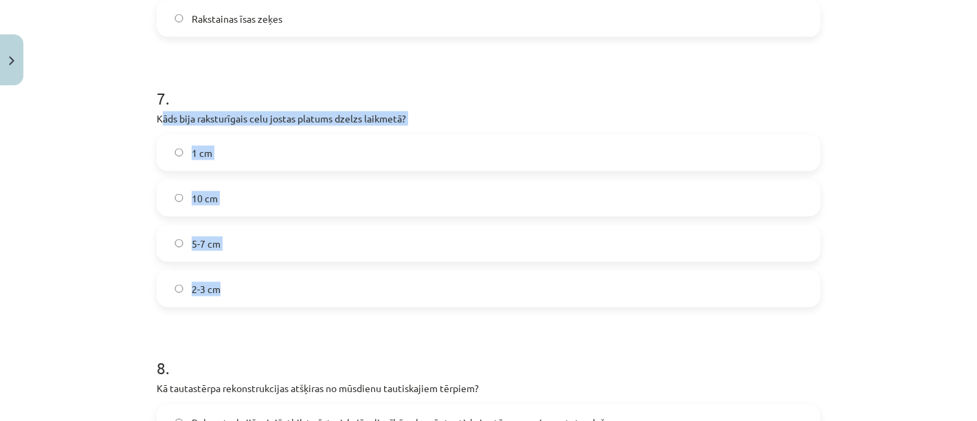
drag, startPoint x: 155, startPoint y: 112, endPoint x: 290, endPoint y: 280, distance: 215.5
click at [290, 280] on div "7 . Kāds bija raksturīgais celu jostas platums dzelzs laikmetā? 1 cm 10 cm 5-7 …" at bounding box center [489, 186] width 664 height 243
copy div "Kāds bija raksturīgais celu jostas platums dzelzs laikmetā? 1 cm 10 cm 5-7 cm 2…"
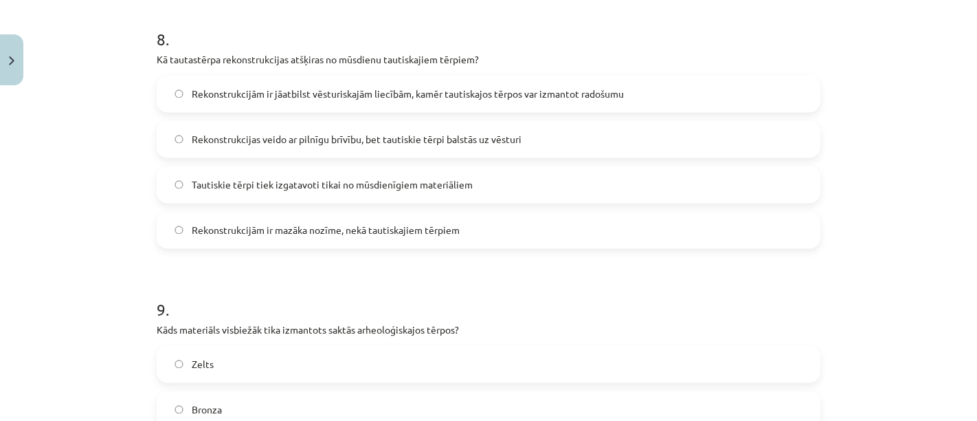
scroll to position [2157, 0]
click at [487, 147] on label "Rekonstrukcijas veido ar pilnīgu brīvību, bet tautiskie tērpi balstās uz vēsturi" at bounding box center [488, 140] width 661 height 34
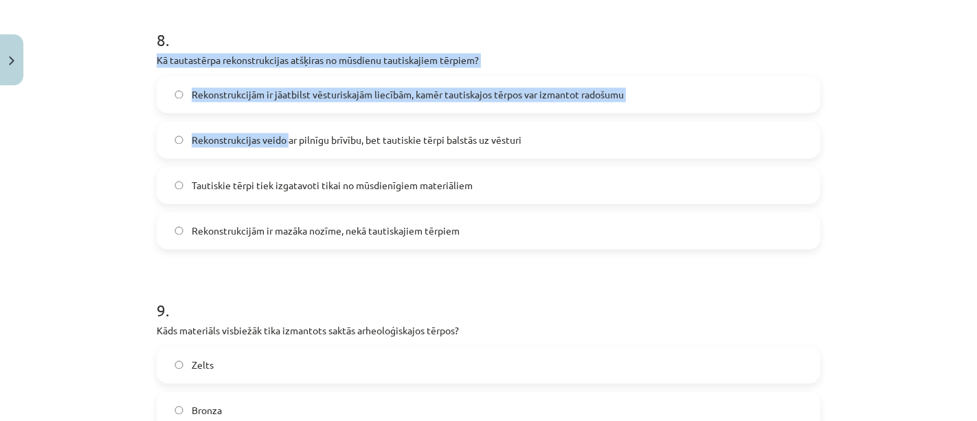
drag, startPoint x: 162, startPoint y: 63, endPoint x: 282, endPoint y: 147, distance: 146.6
click at [282, 147] on div "8 . Kā tautastērpa rekonstrukcijas atšķiras no mūsdienu tautiskajiem tērpiem? R…" at bounding box center [489, 128] width 664 height 243
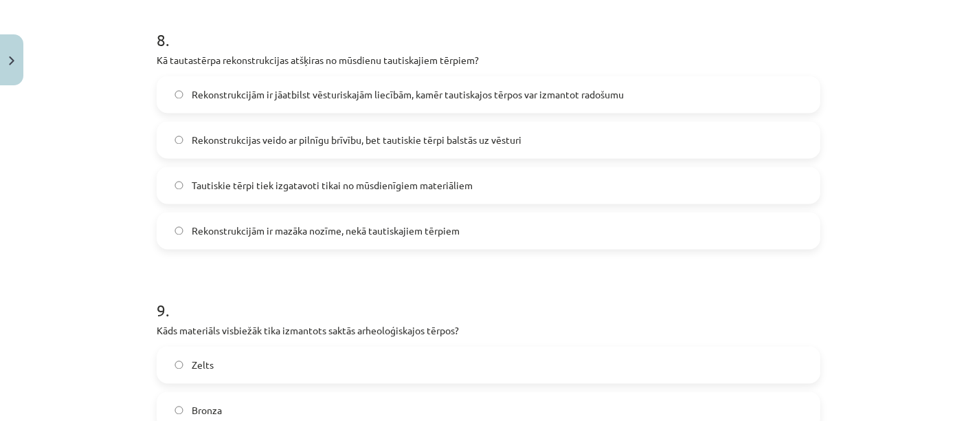
click at [276, 95] on span "Rekonstrukcijām ir jāatbilst vēsturiskajām liecībām, kamēr tautiskajos tērpos v…" at bounding box center [408, 95] width 432 height 14
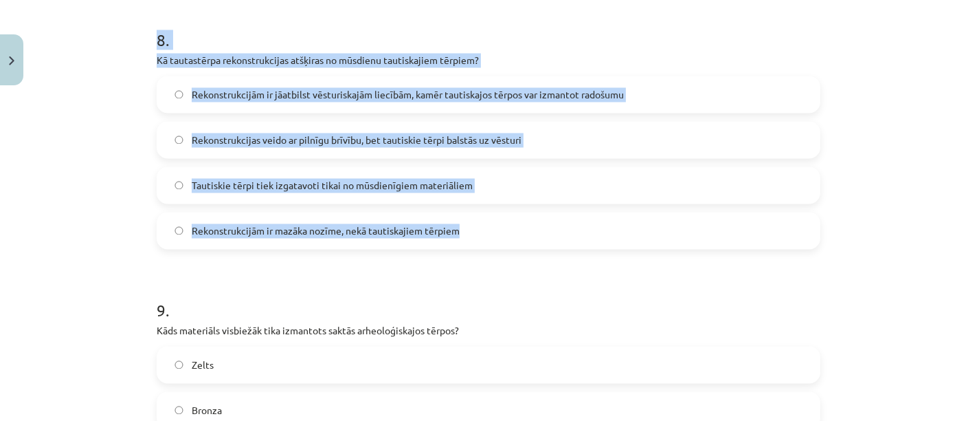
drag, startPoint x: 148, startPoint y: 46, endPoint x: 479, endPoint y: 227, distance: 377.1
copy div "8 . Kā tautastērpa rekonstrukcijas atšķiras no mūsdienu tautiskajiem tērpiem? R…"
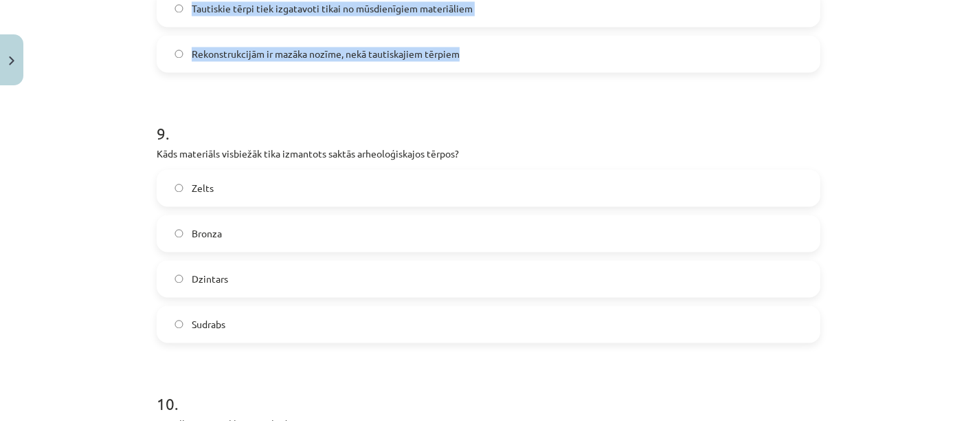
scroll to position [2337, 0]
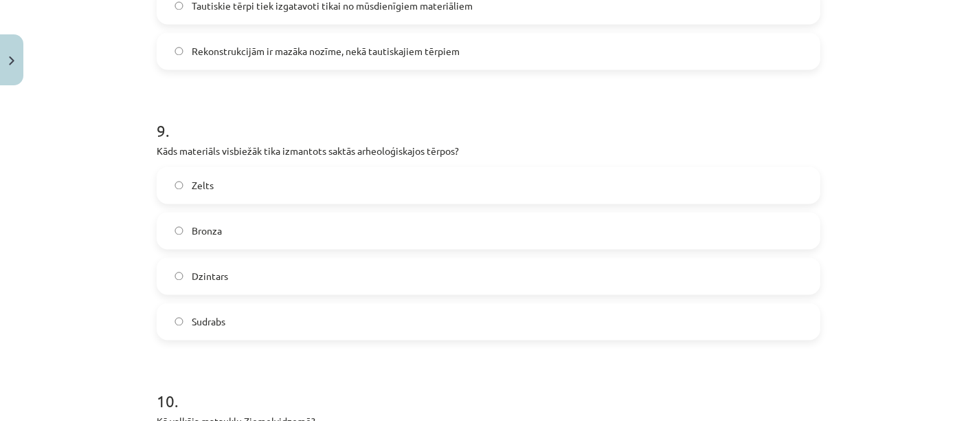
click at [213, 225] on span "Bronza" at bounding box center [207, 230] width 30 height 14
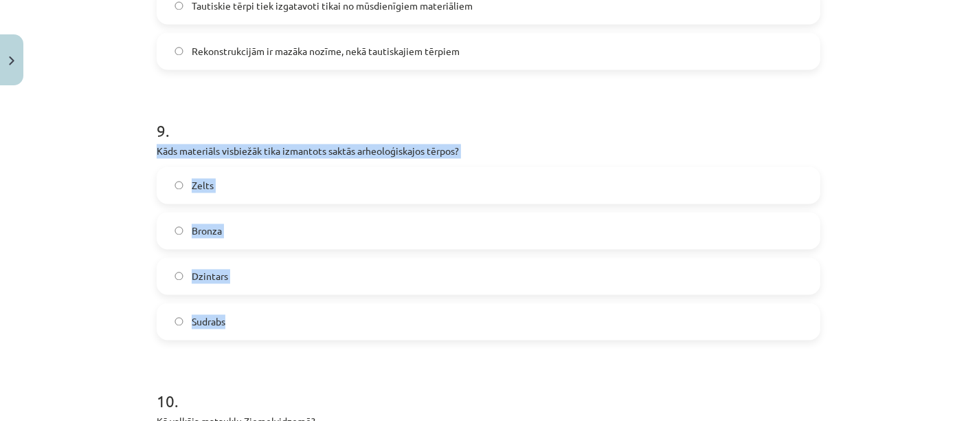
drag, startPoint x: 153, startPoint y: 151, endPoint x: 317, endPoint y: 319, distance: 235.2
click at [317, 319] on div "9 . Kāds materiāls visbiežāk tika izmantots saktās arheoloģiskajos tērpos? Zelt…" at bounding box center [489, 218] width 664 height 243
copy div "Kāds materiāls visbiežāk tika izmantots saktās arheoloģiskajos tērpos? Zelts Br…"
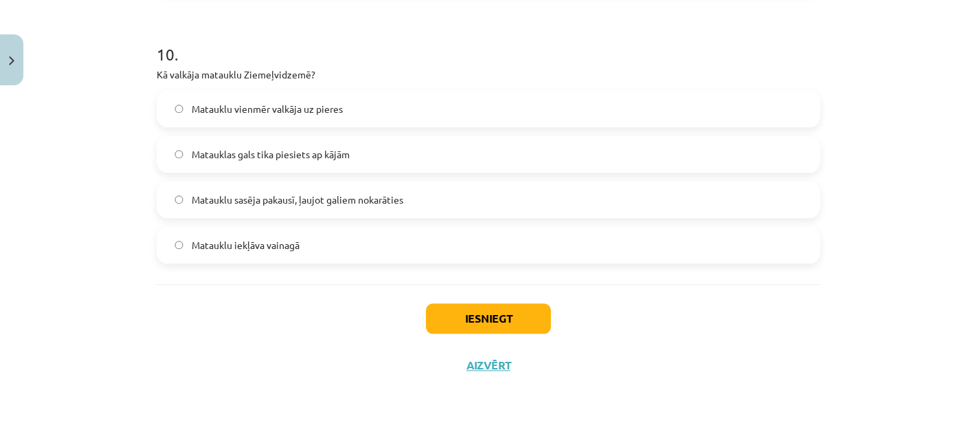
scroll to position [2675, 0]
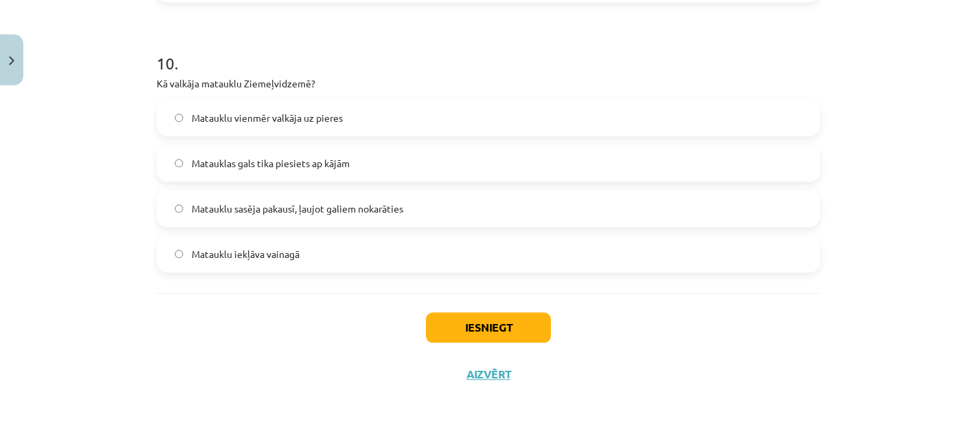
click at [181, 254] on label "Matauklu iekļāva vainagā" at bounding box center [488, 253] width 661 height 34
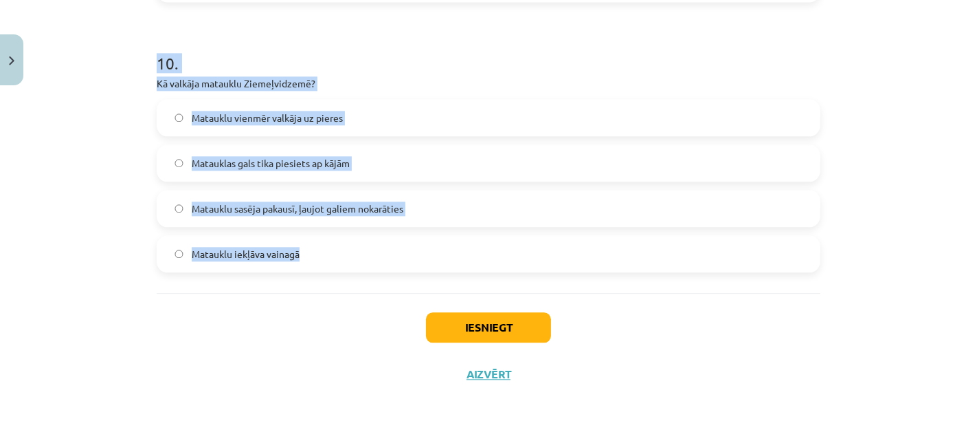
drag, startPoint x: 144, startPoint y: 62, endPoint x: 302, endPoint y: 250, distance: 245.8
copy div "10 . Kā valkāja matauklu Ziemeļvidzemē? Matauklu vienmēr valkāja uz pieres Mata…"
click at [334, 201] on span "Matauklu sasēja pakausī, ļaujot galiem nokarāties" at bounding box center [298, 208] width 212 height 14
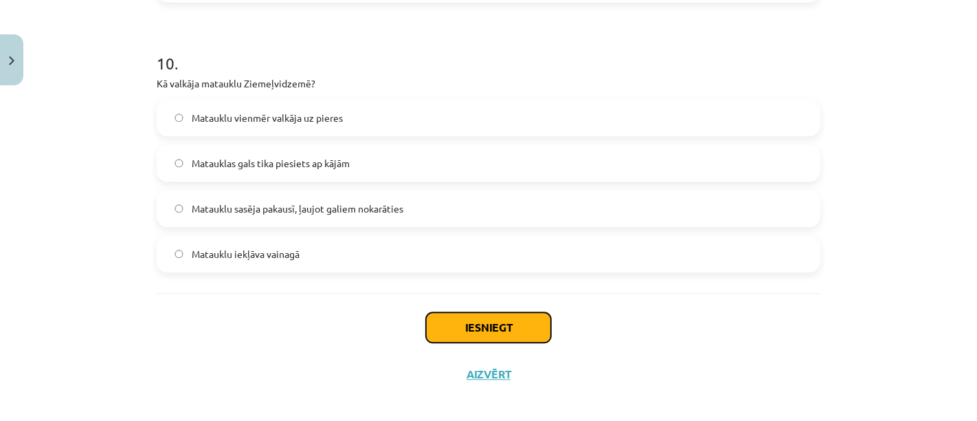
click at [486, 331] on button "Iesniegt" at bounding box center [488, 327] width 125 height 30
click at [665, 38] on h1 "10 ." at bounding box center [489, 51] width 664 height 43
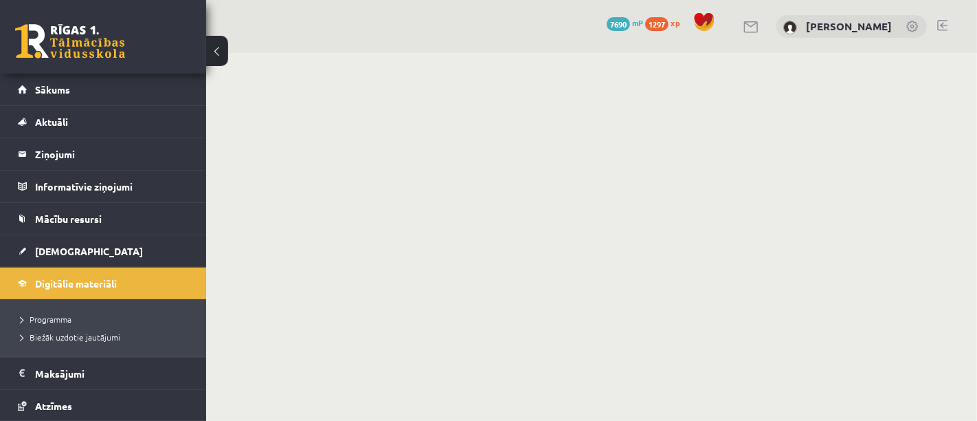
scroll to position [1090, 0]
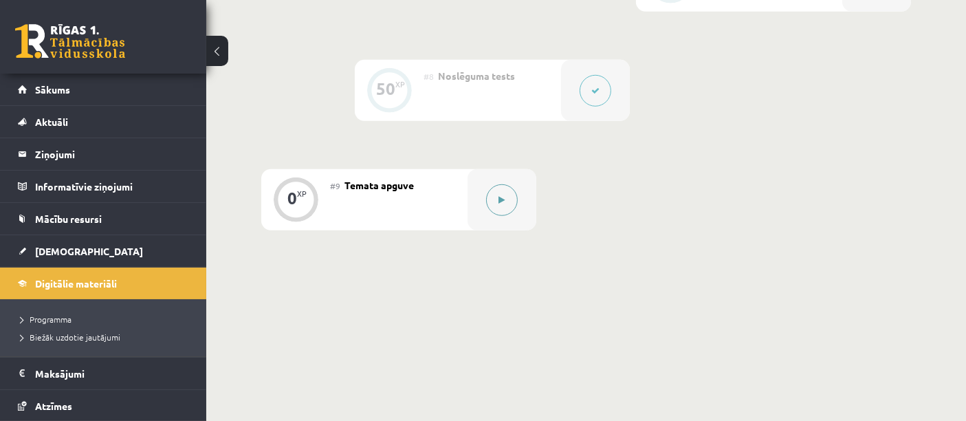
click at [506, 195] on button at bounding box center [502, 200] width 32 height 32
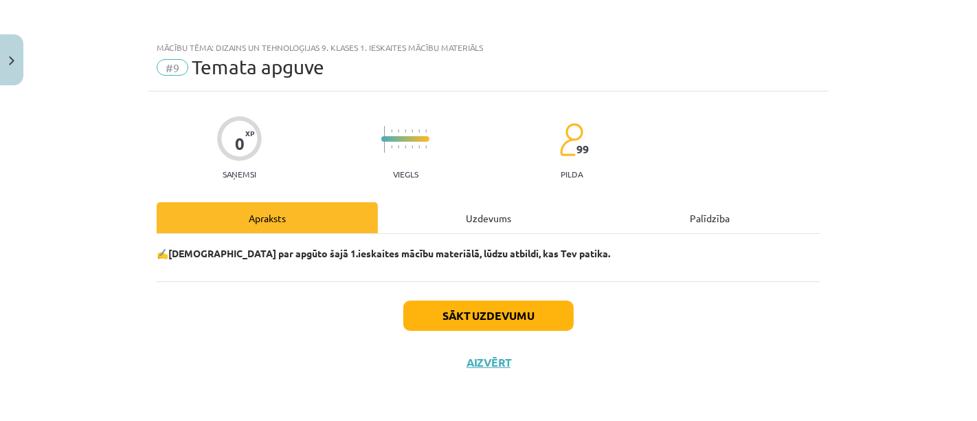
click at [499, 218] on div "Uzdevums" at bounding box center [488, 217] width 221 height 31
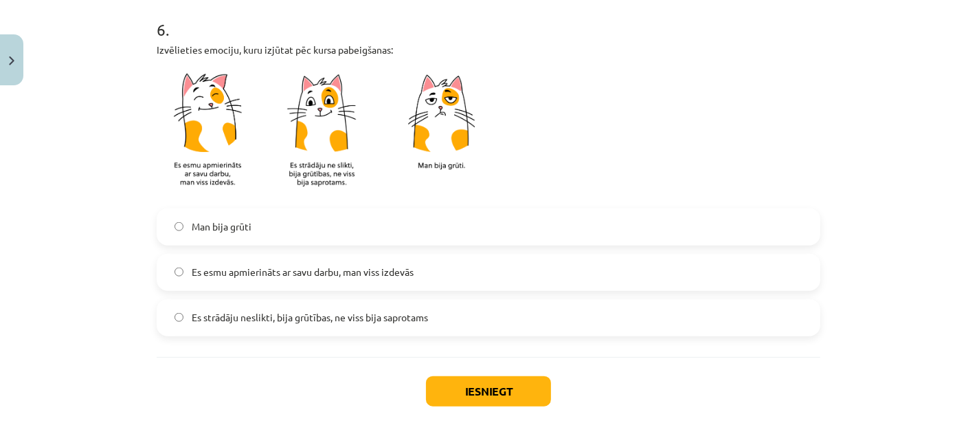
scroll to position [1193, 0]
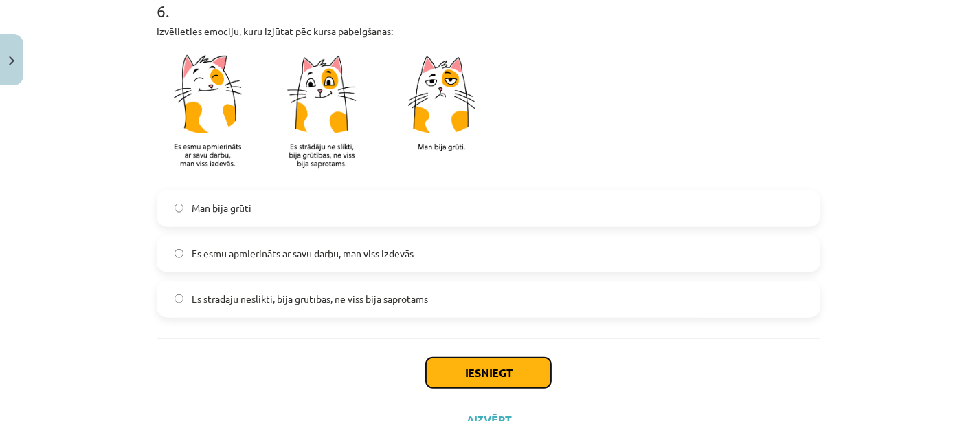
click at [471, 370] on button "Iesniegt" at bounding box center [488, 372] width 125 height 30
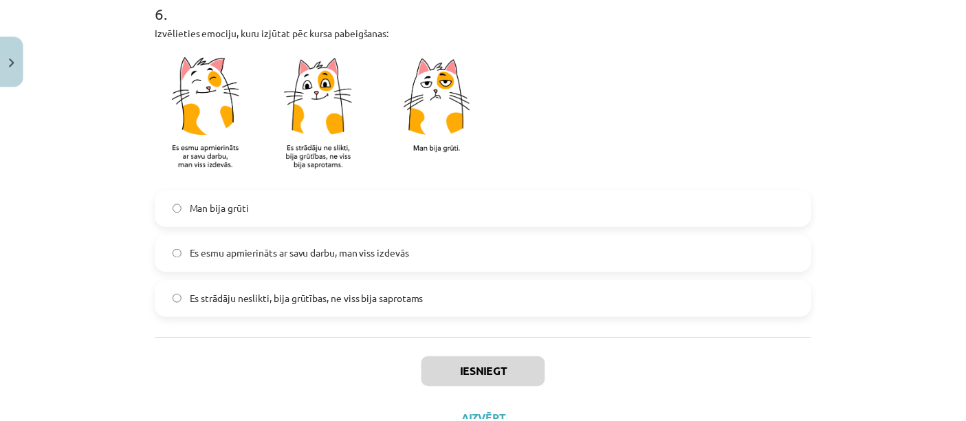
scroll to position [1076, 0]
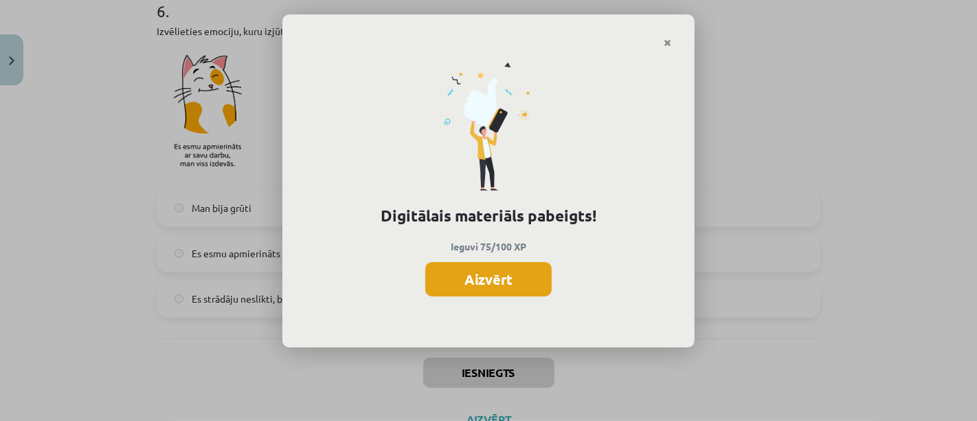
click at [488, 279] on button "Aizvērt" at bounding box center [488, 279] width 126 height 34
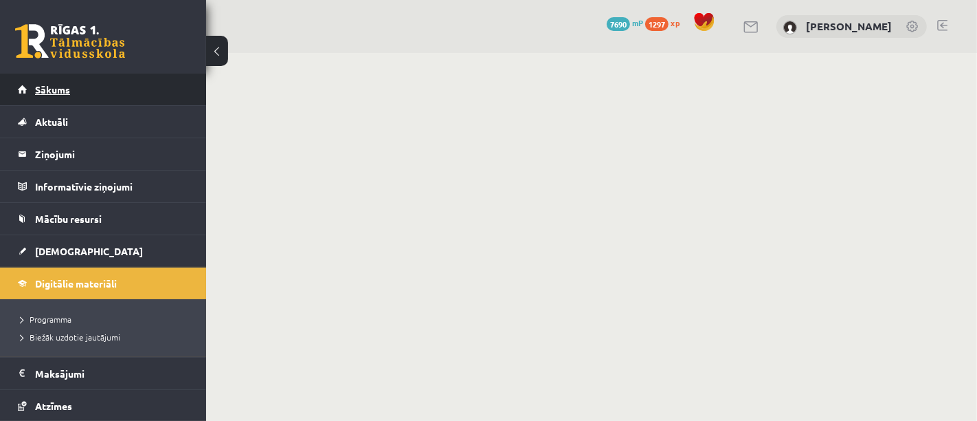
click at [122, 95] on link "Sākums" at bounding box center [103, 90] width 171 height 32
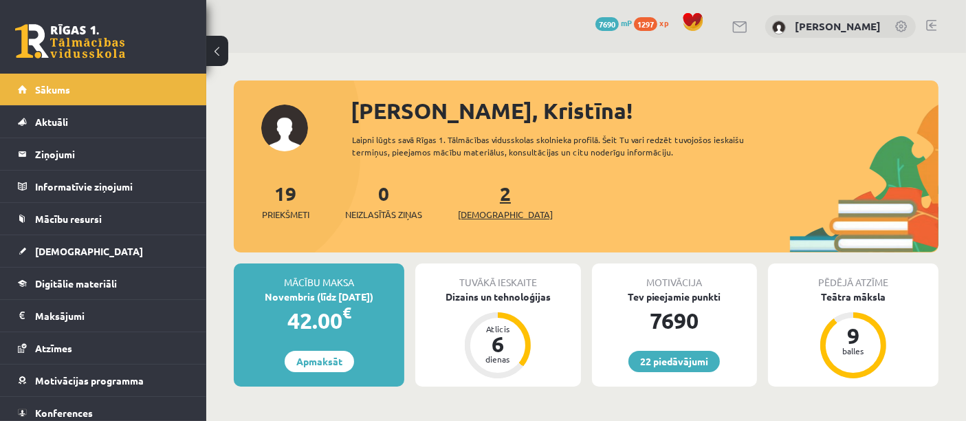
click at [493, 209] on span "[DEMOGRAPHIC_DATA]" at bounding box center [505, 215] width 95 height 14
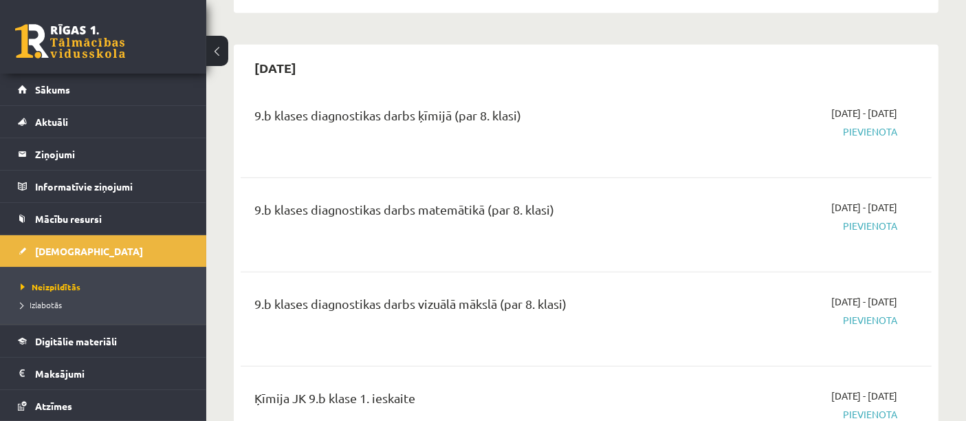
scroll to position [416, 0]
